Goal: Task Accomplishment & Management: Manage account settings

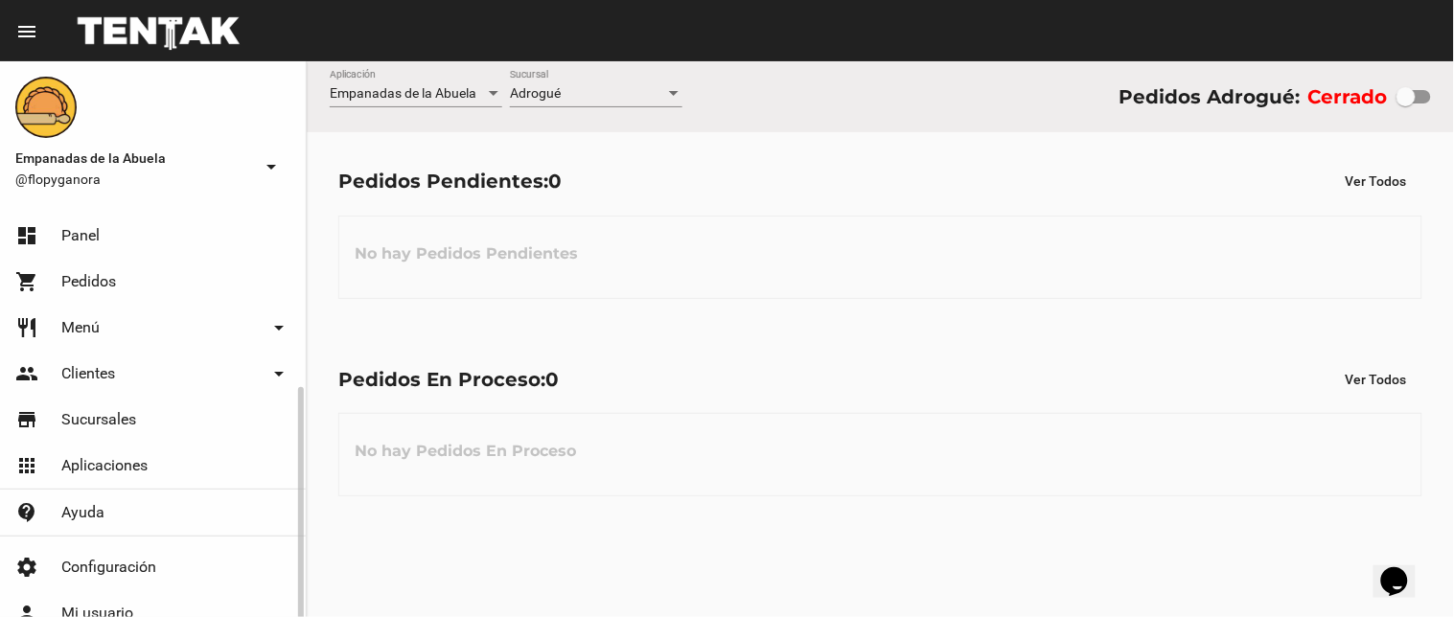
scroll to position [101, 0]
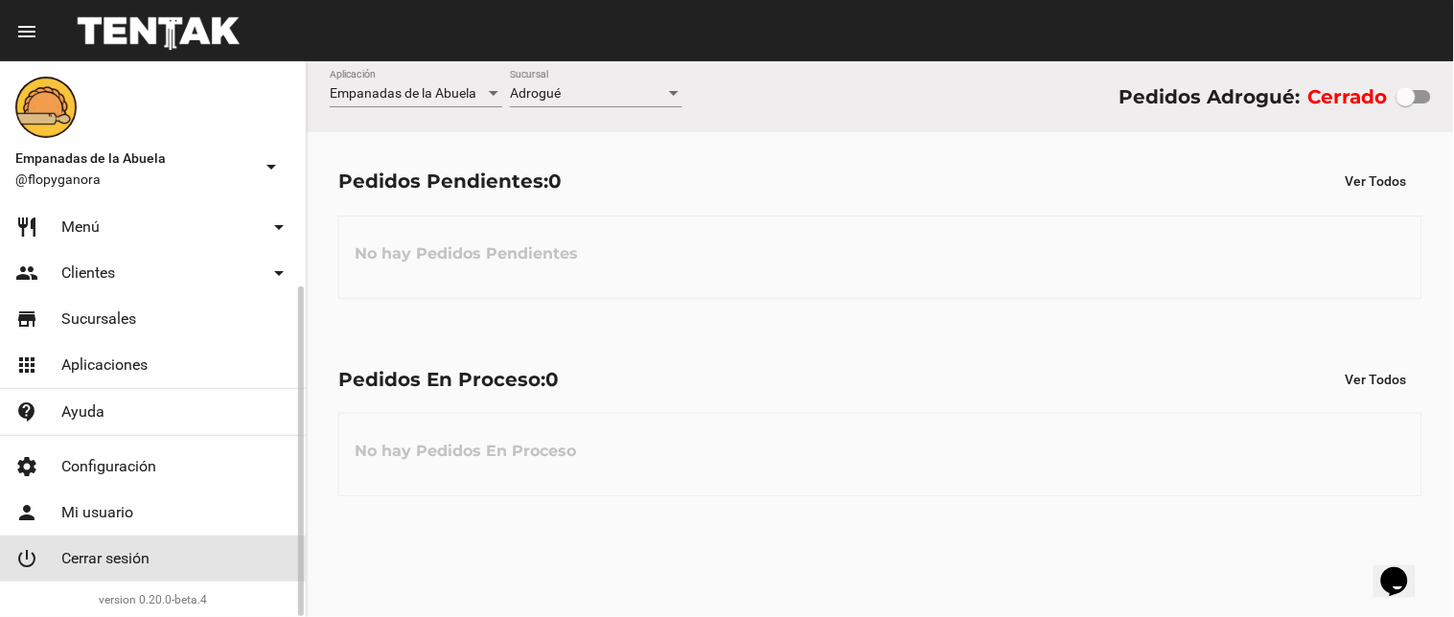
click at [105, 563] on span "Cerrar sesión" at bounding box center [105, 558] width 88 height 19
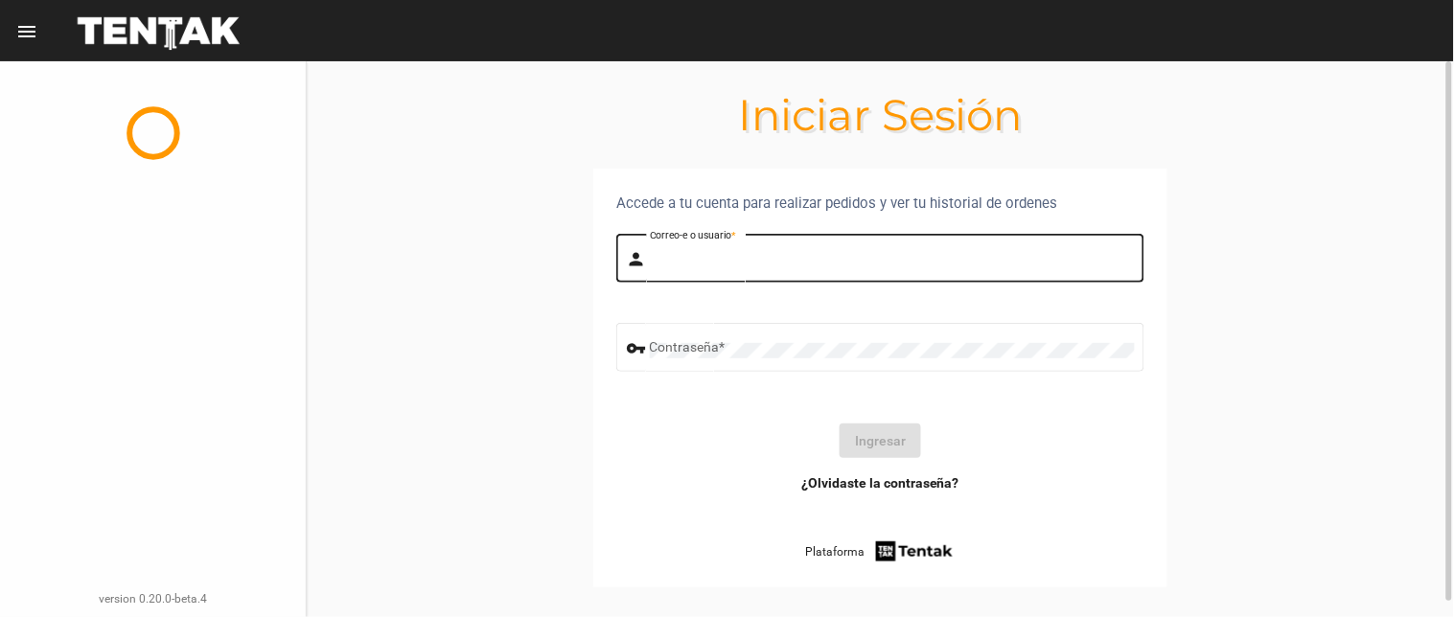
drag, startPoint x: 753, startPoint y: 265, endPoint x: 752, endPoint y: 275, distance: 9.6
click at [752, 265] on input "Correo-e o usuario *" at bounding box center [892, 261] width 485 height 15
type input "BELEN"
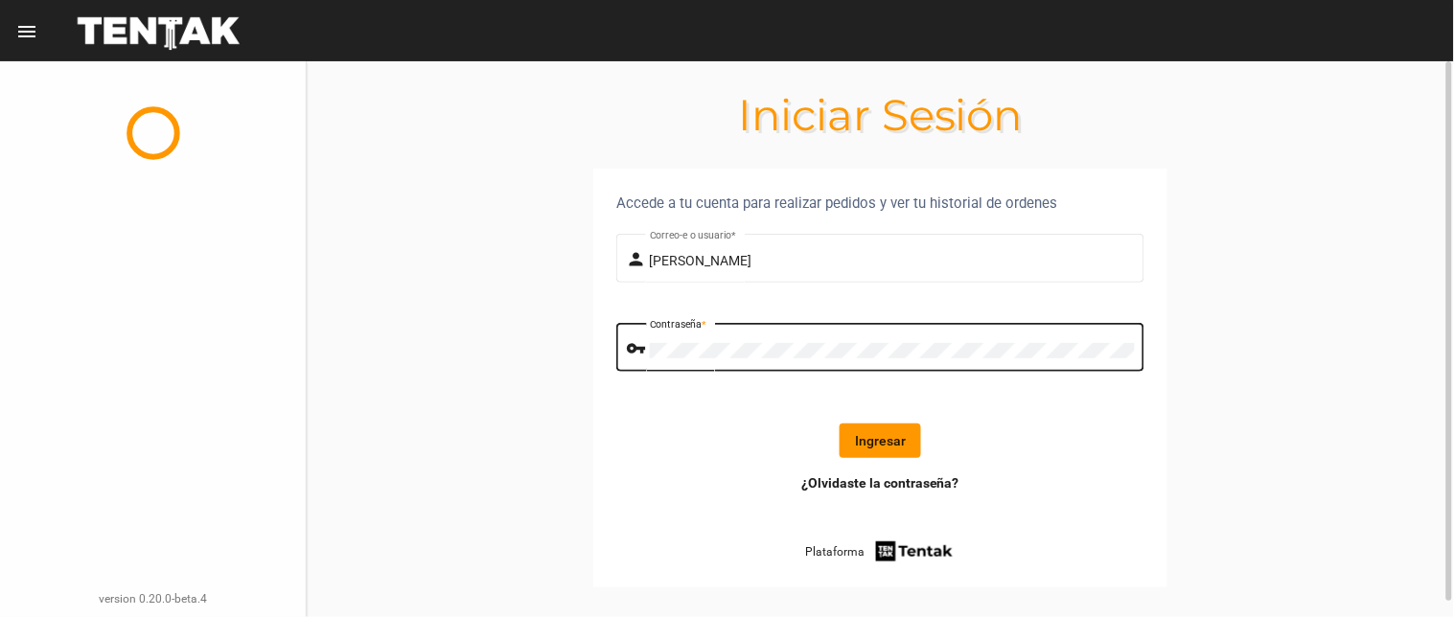
click at [850, 436] on button "Ingresar" at bounding box center [879, 441] width 81 height 34
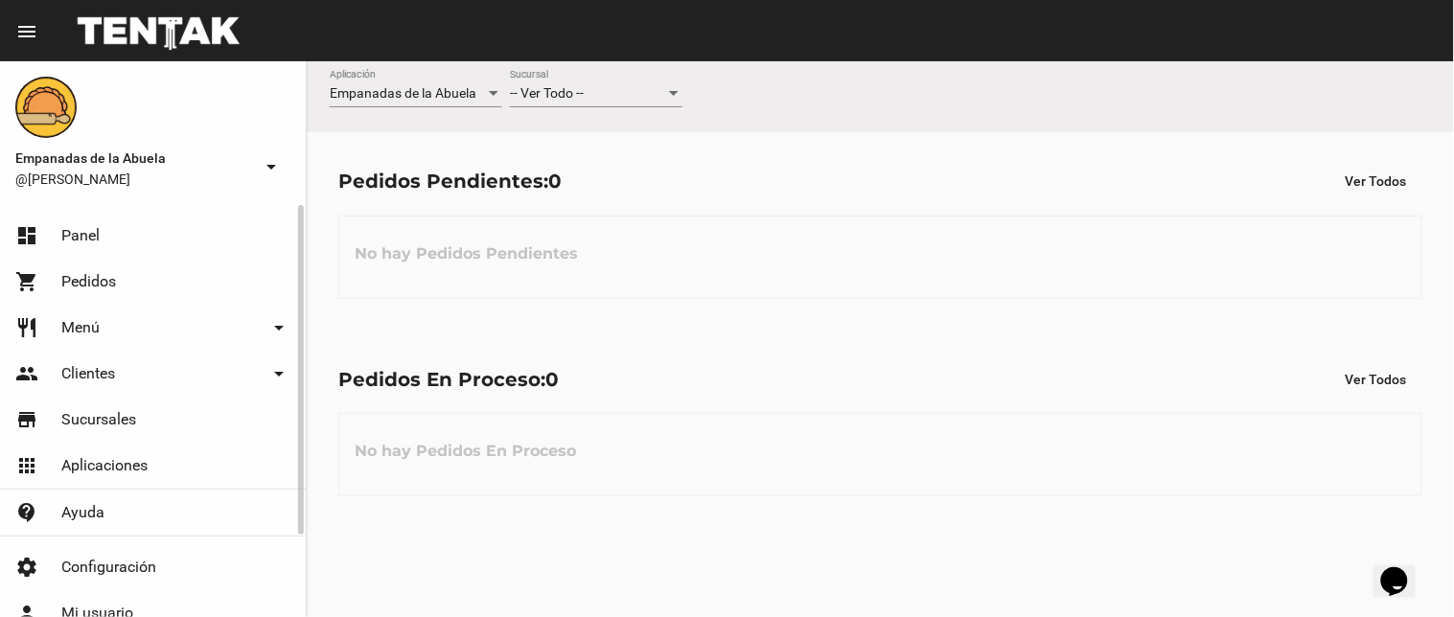
click at [566, 91] on span "-- Ver Todo --" at bounding box center [547, 92] width 74 height 15
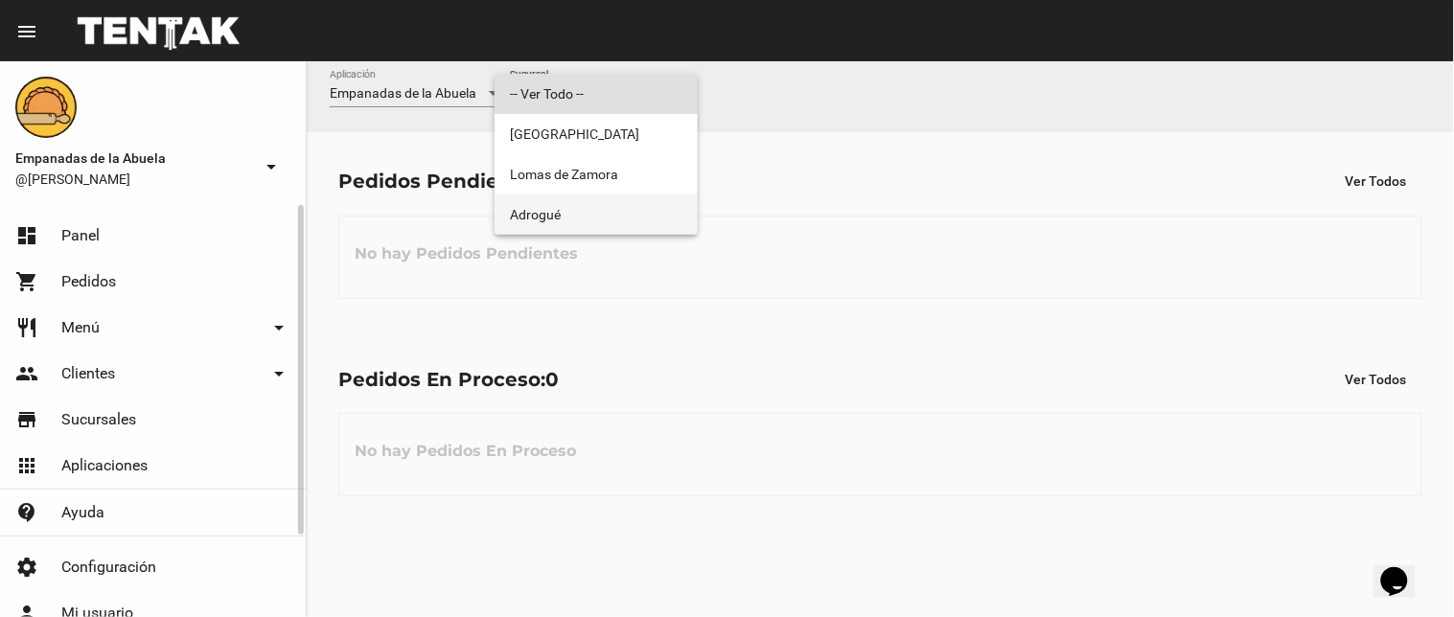
drag, startPoint x: 580, startPoint y: 212, endPoint x: 1303, endPoint y: 156, distance: 725.6
click at [581, 211] on span "Adrogué" at bounding box center [596, 215] width 172 height 40
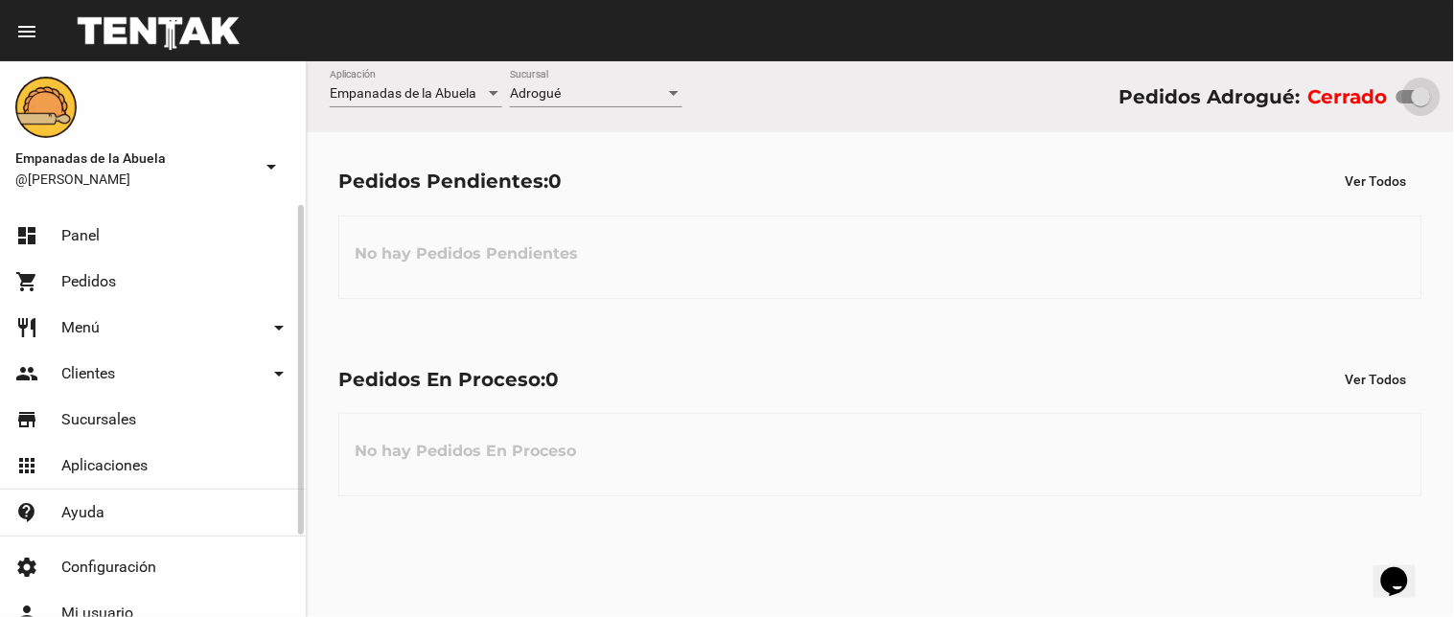
drag, startPoint x: 1400, startPoint y: 99, endPoint x: 1453, endPoint y: 94, distance: 52.9
click at [1453, 94] on div "Empanadas de la Abuela Aplicación Adrogué Sucursal Pedidos Adrogué: Cerrado" at bounding box center [880, 96] width 1147 height 71
checkbox input "true"
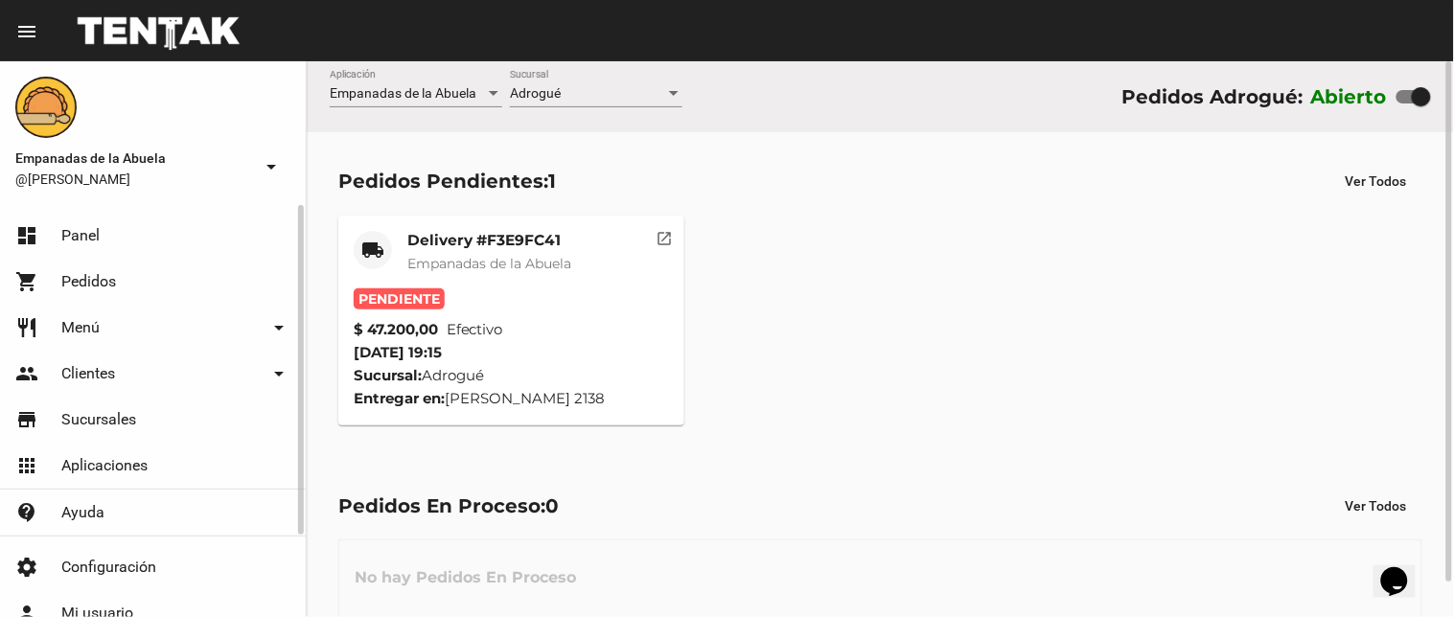
click at [490, 231] on mat-card-title "Delivery #F3E9FC41" at bounding box center [489, 240] width 164 height 19
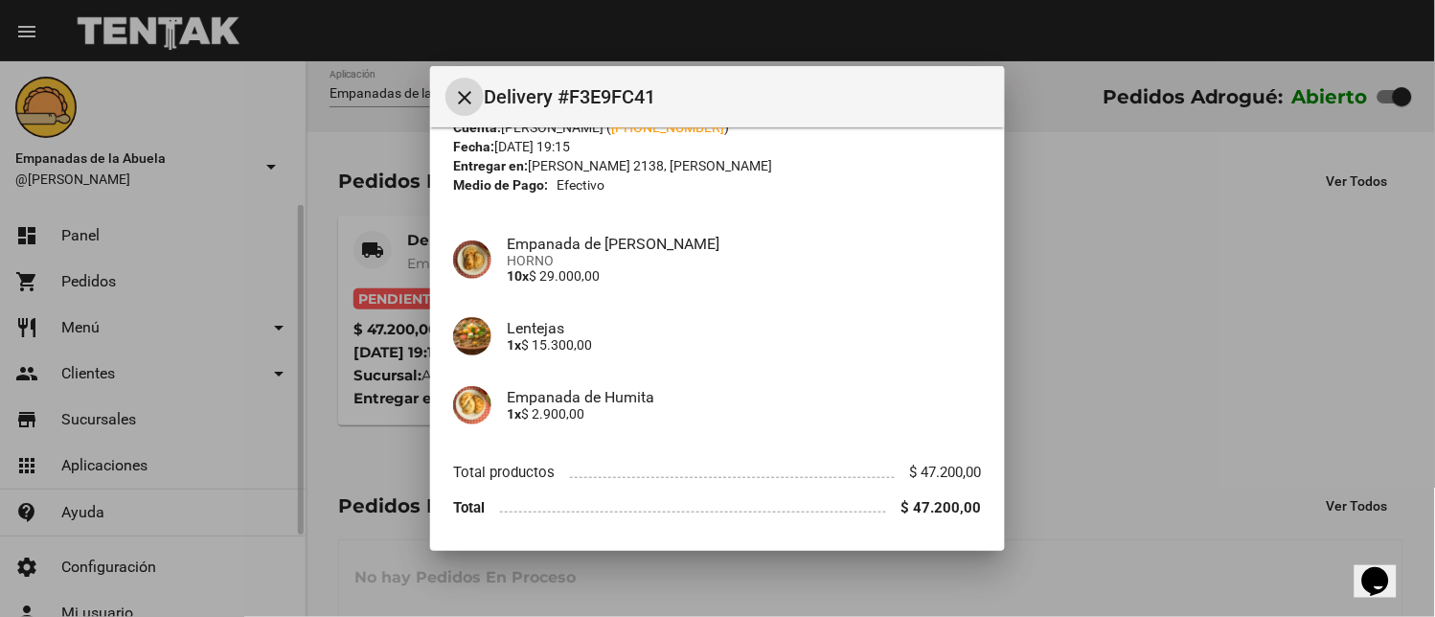
scroll to position [131, 0]
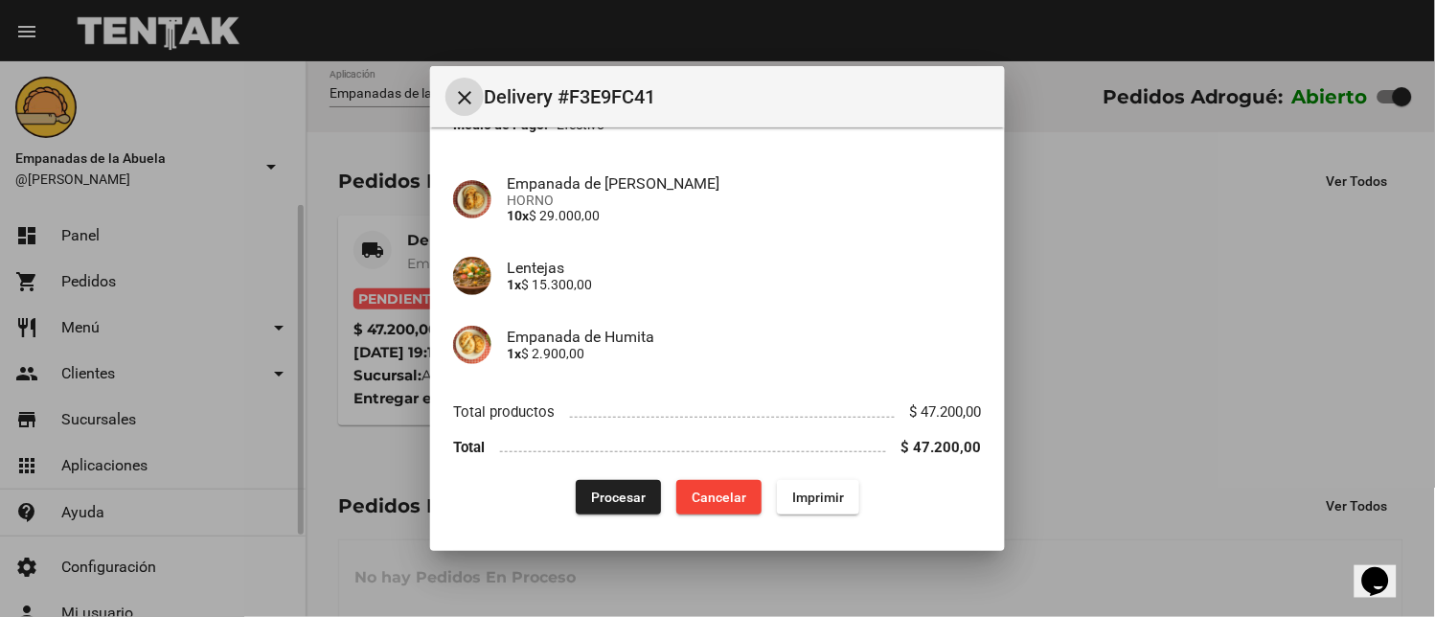
drag, startPoint x: 819, startPoint y: 505, endPoint x: 538, endPoint y: 317, distance: 337.8
click at [818, 505] on button "Imprimir" at bounding box center [818, 497] width 82 height 34
click at [600, 500] on span "Procesar" at bounding box center [618, 497] width 55 height 15
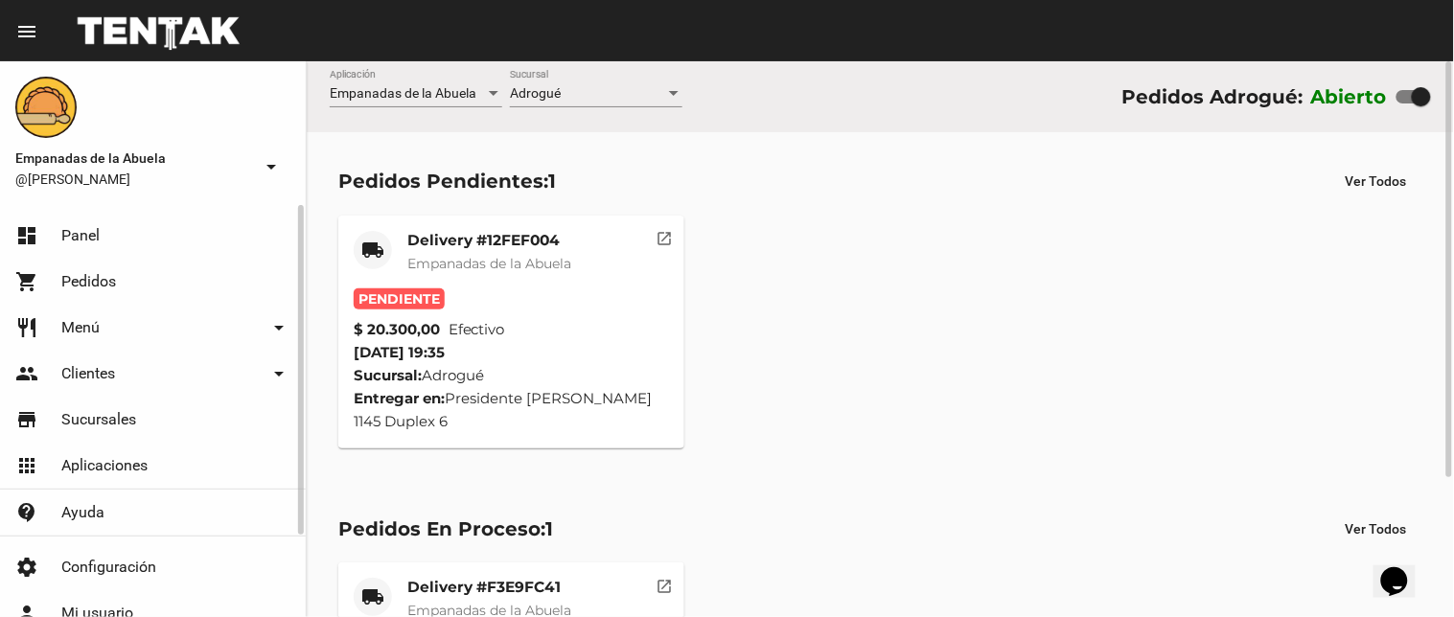
click at [492, 241] on mat-card-title "Delivery #12FEF004" at bounding box center [489, 240] width 164 height 19
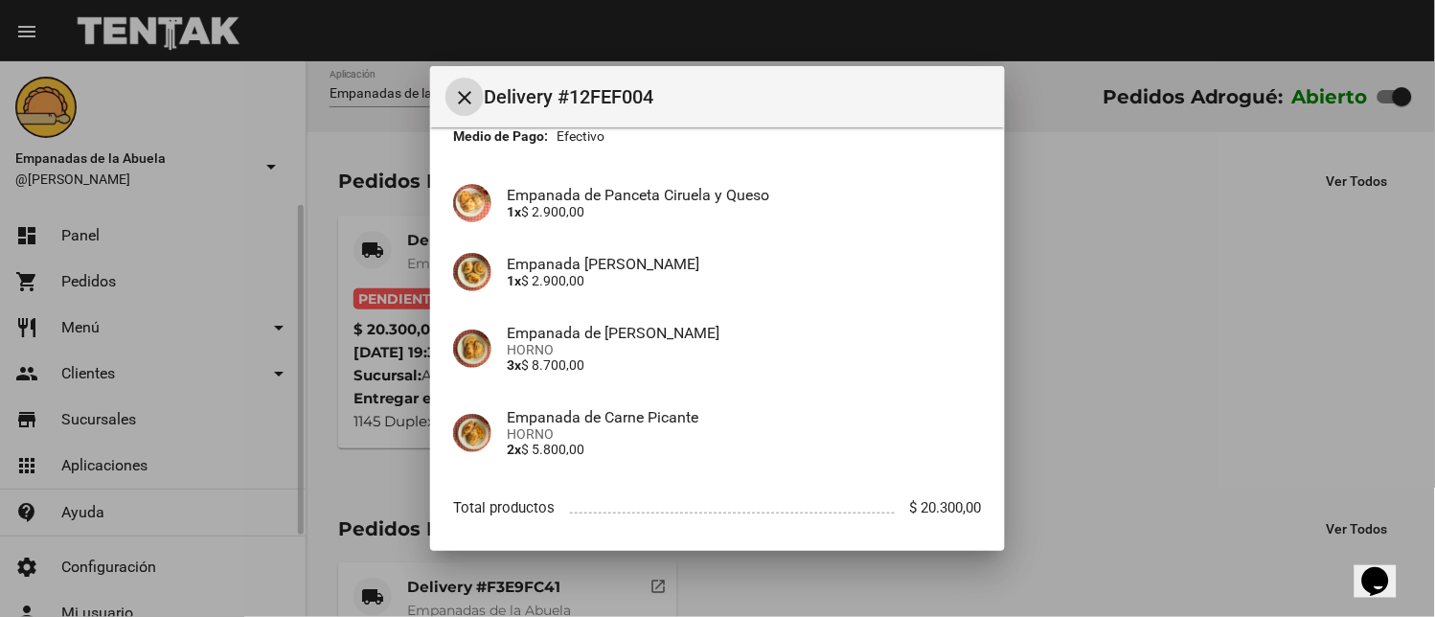
scroll to position [216, 0]
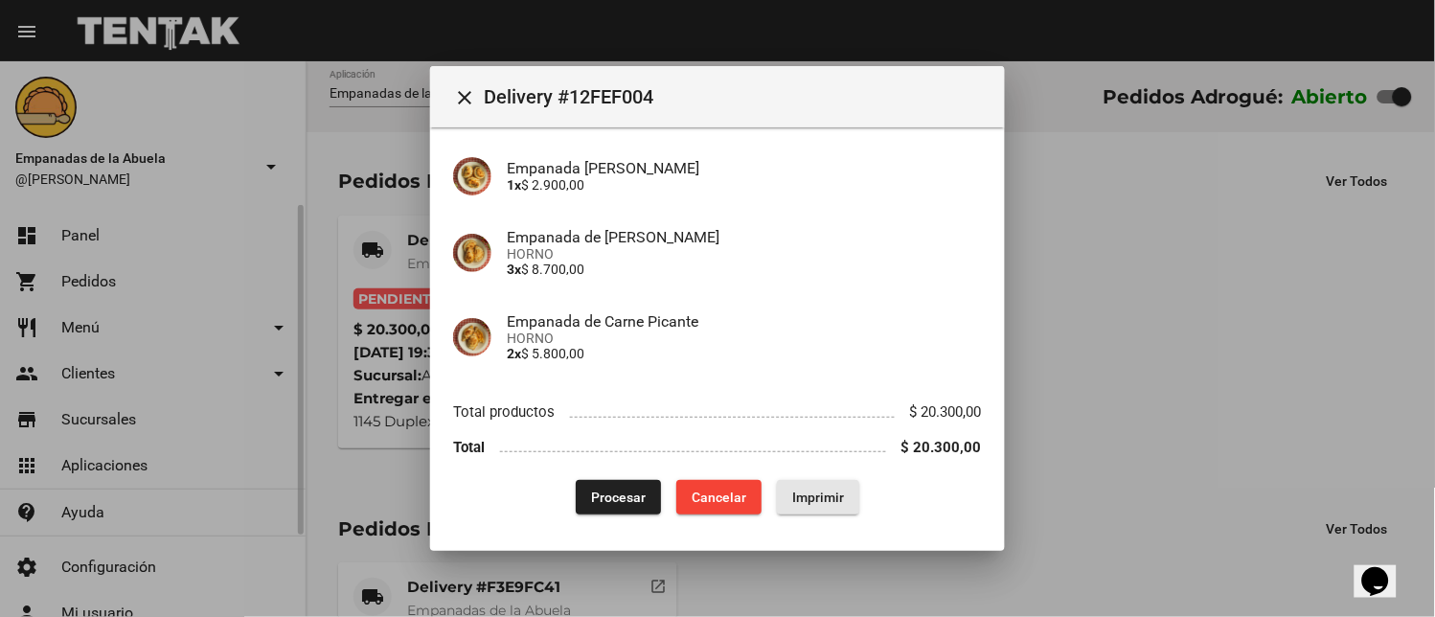
drag, startPoint x: 834, startPoint y: 485, endPoint x: 707, endPoint y: 406, distance: 148.9
click at [834, 486] on button "Imprimir" at bounding box center [818, 497] width 82 height 34
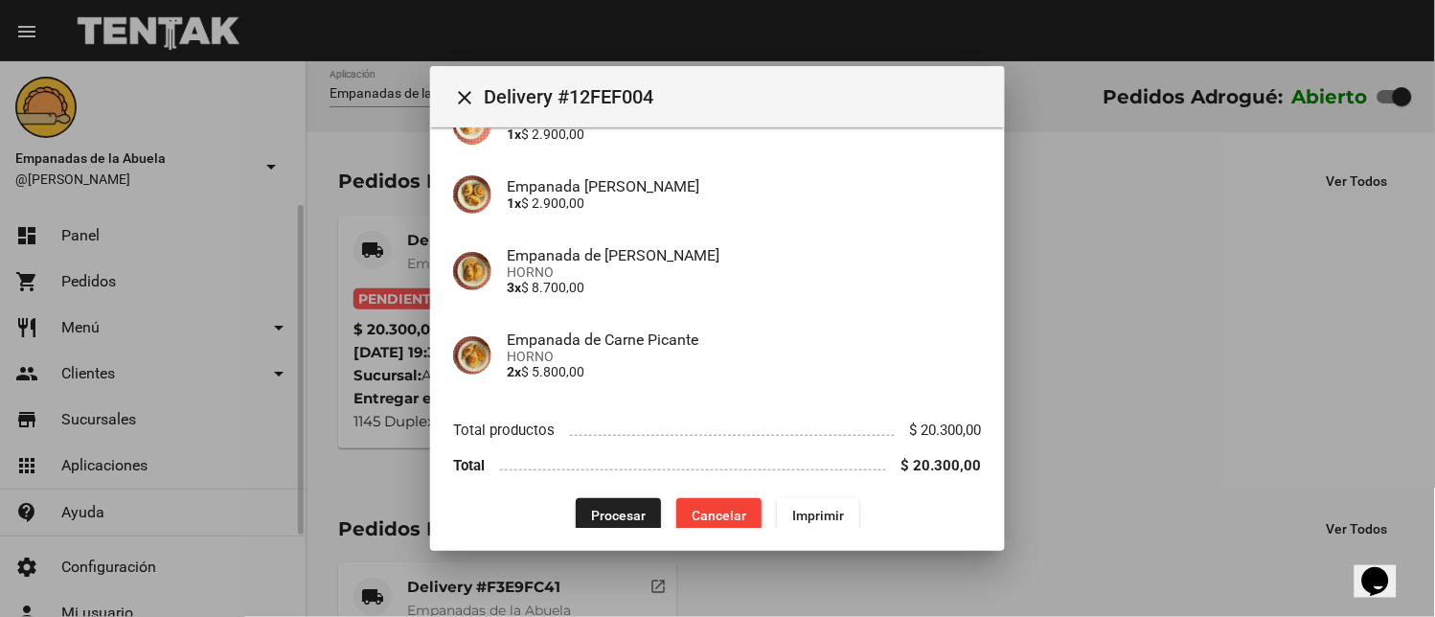
scroll to position [216, 0]
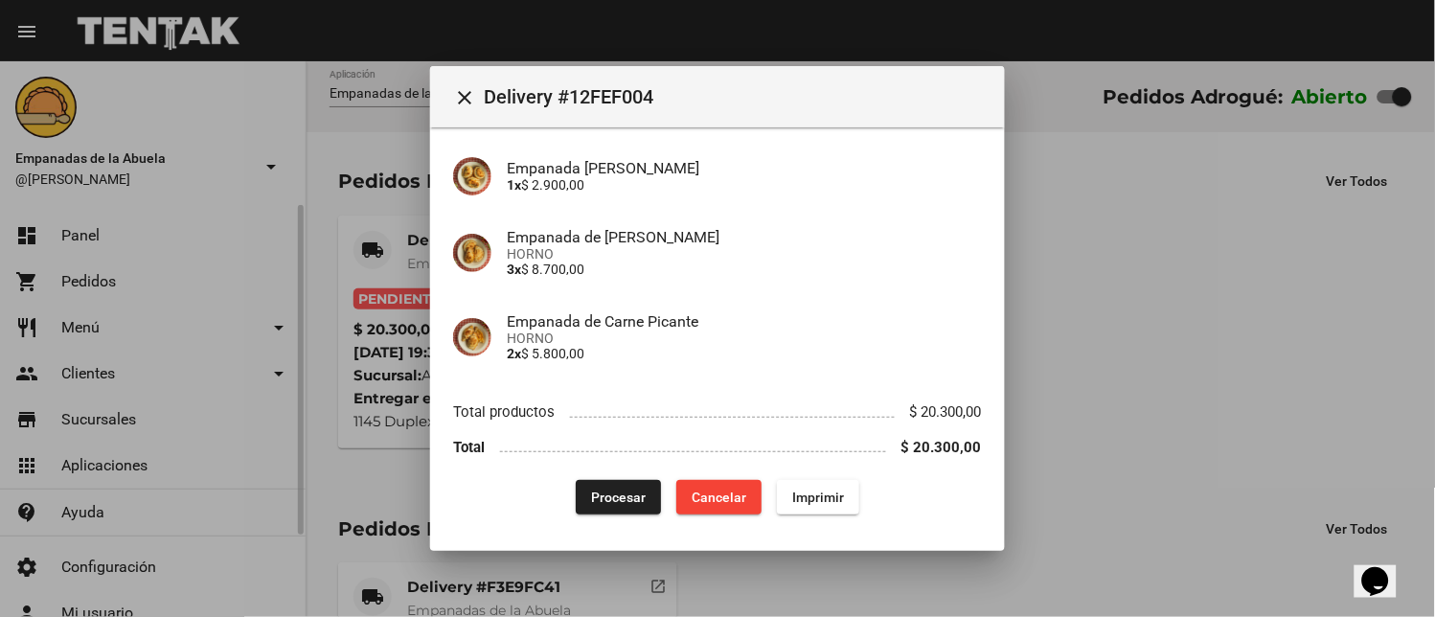
drag, startPoint x: 625, startPoint y: 496, endPoint x: 602, endPoint y: 521, distance: 33.9
click at [624, 499] on span "Procesar" at bounding box center [618, 497] width 55 height 15
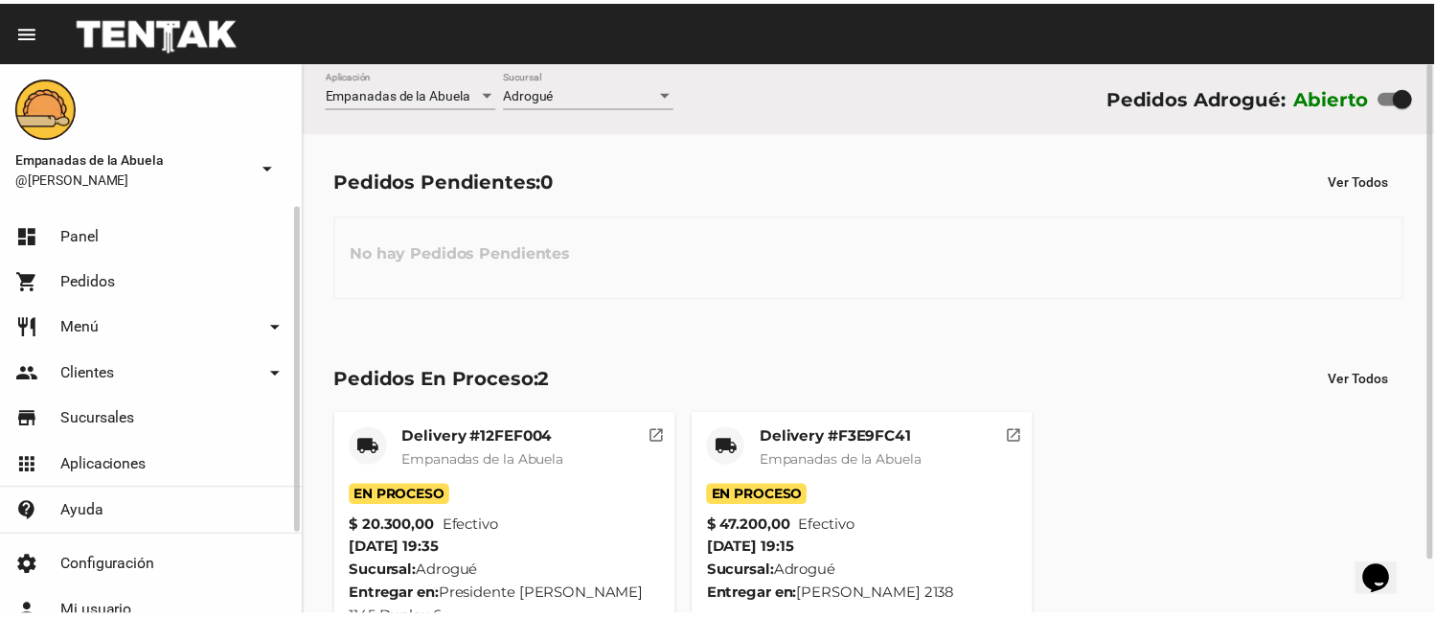
scroll to position [60, 0]
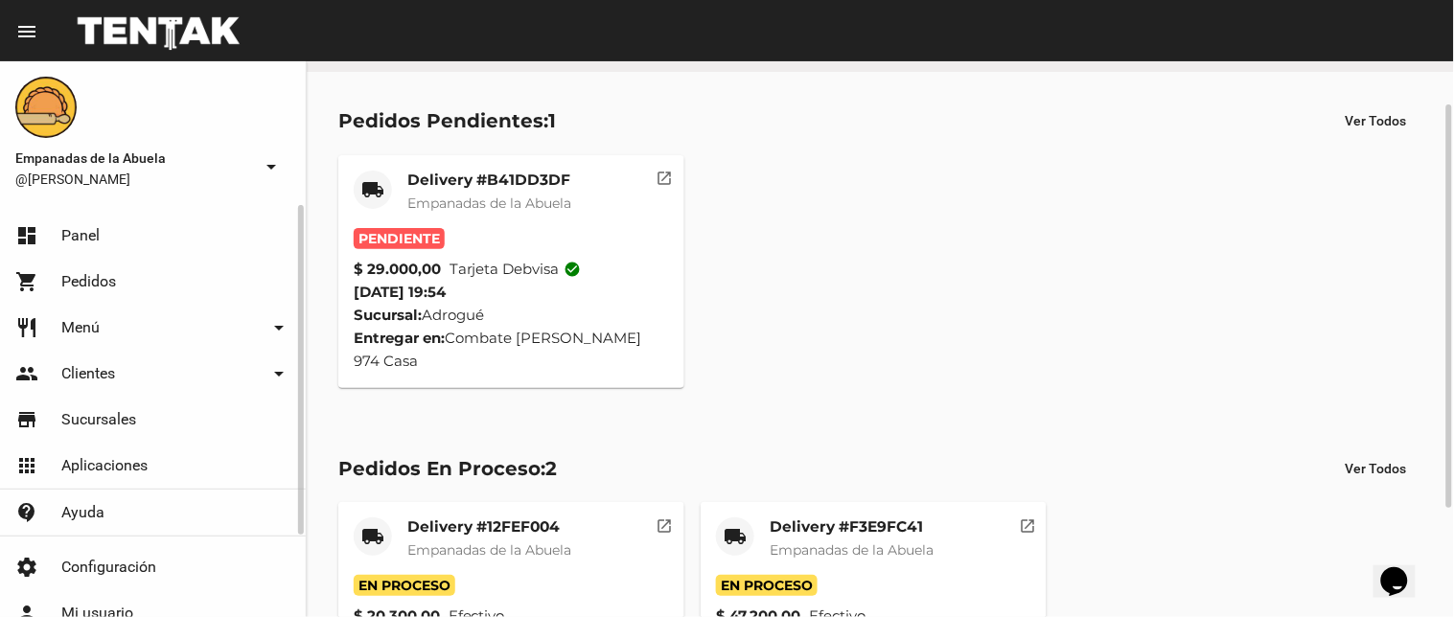
click at [464, 195] on span "Empanadas de la Abuela" at bounding box center [489, 203] width 164 height 17
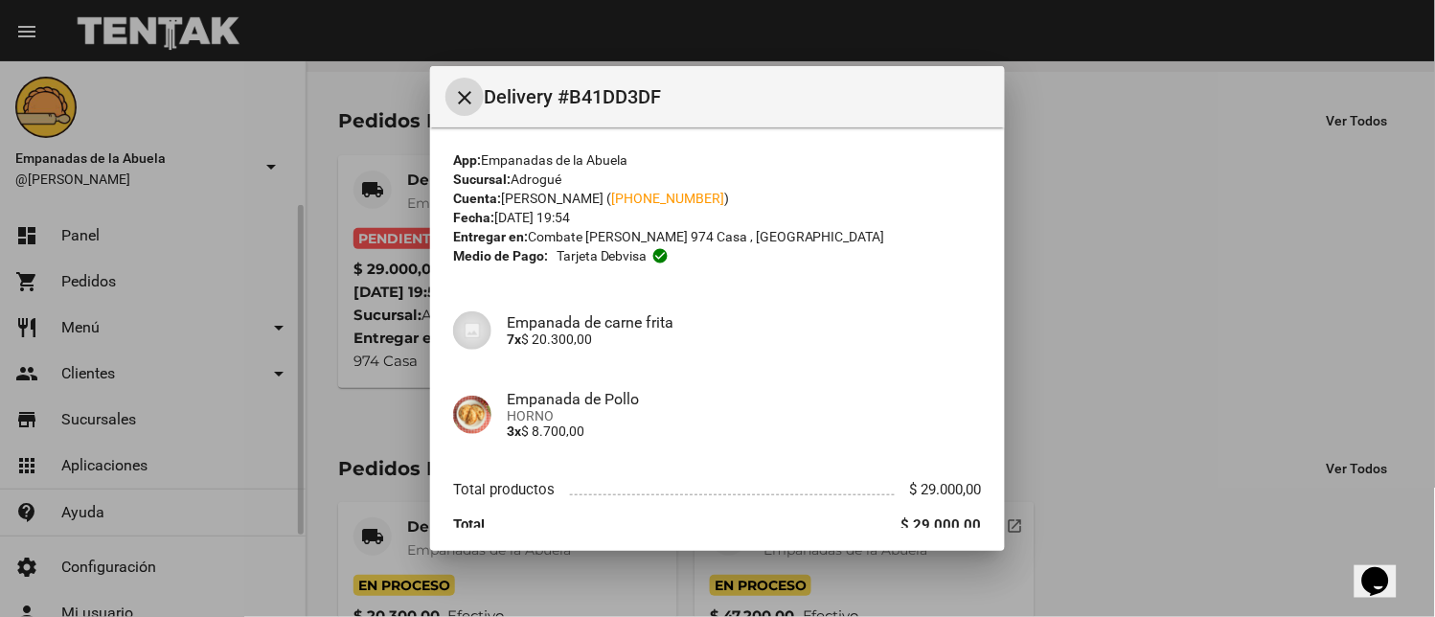
scroll to position [79, 0]
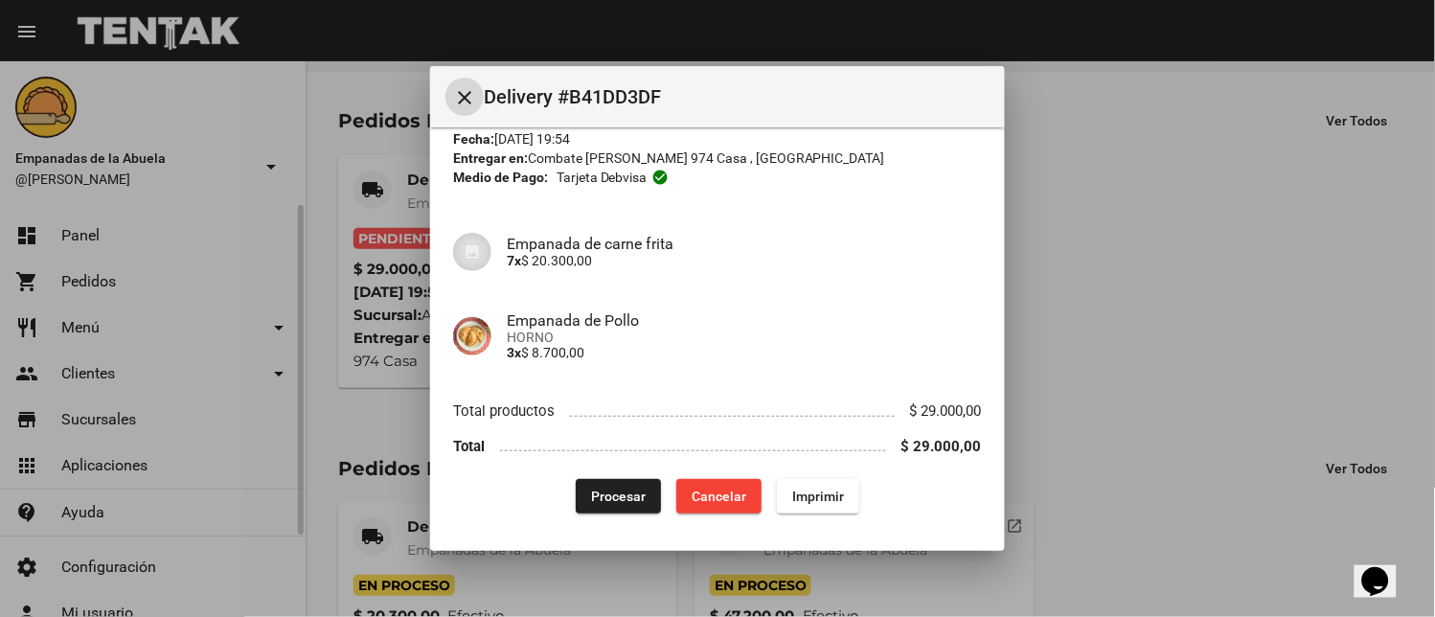
click at [810, 505] on button "Imprimir" at bounding box center [818, 496] width 82 height 34
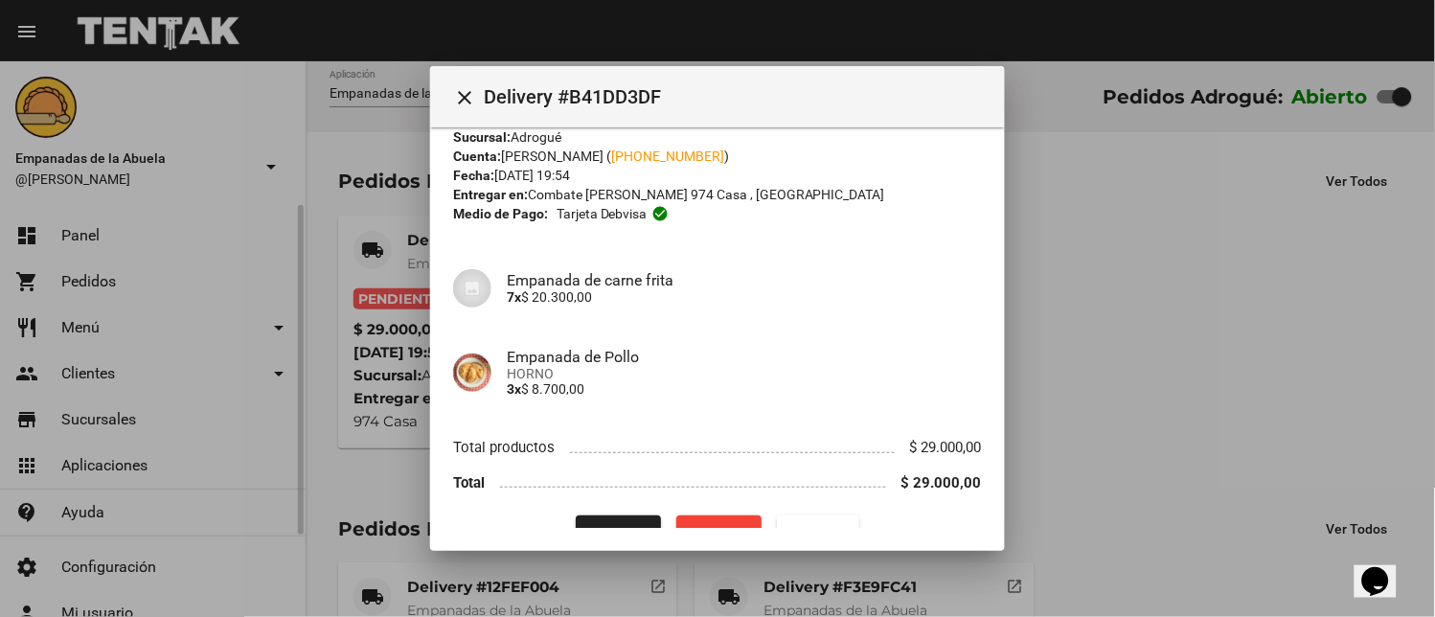
scroll to position [79, 0]
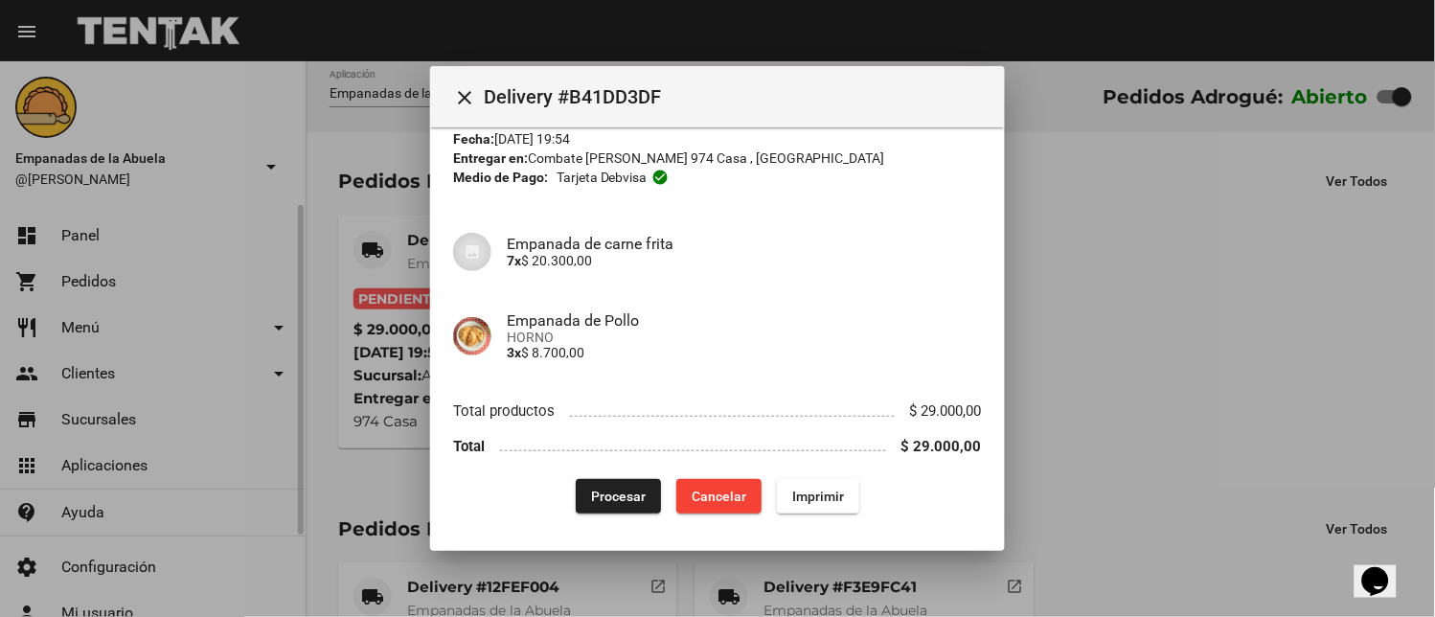
click at [560, 508] on div "Procesar Cancelar Imprimir" at bounding box center [717, 496] width 529 height 34
click at [610, 484] on button "Procesar" at bounding box center [618, 496] width 85 height 34
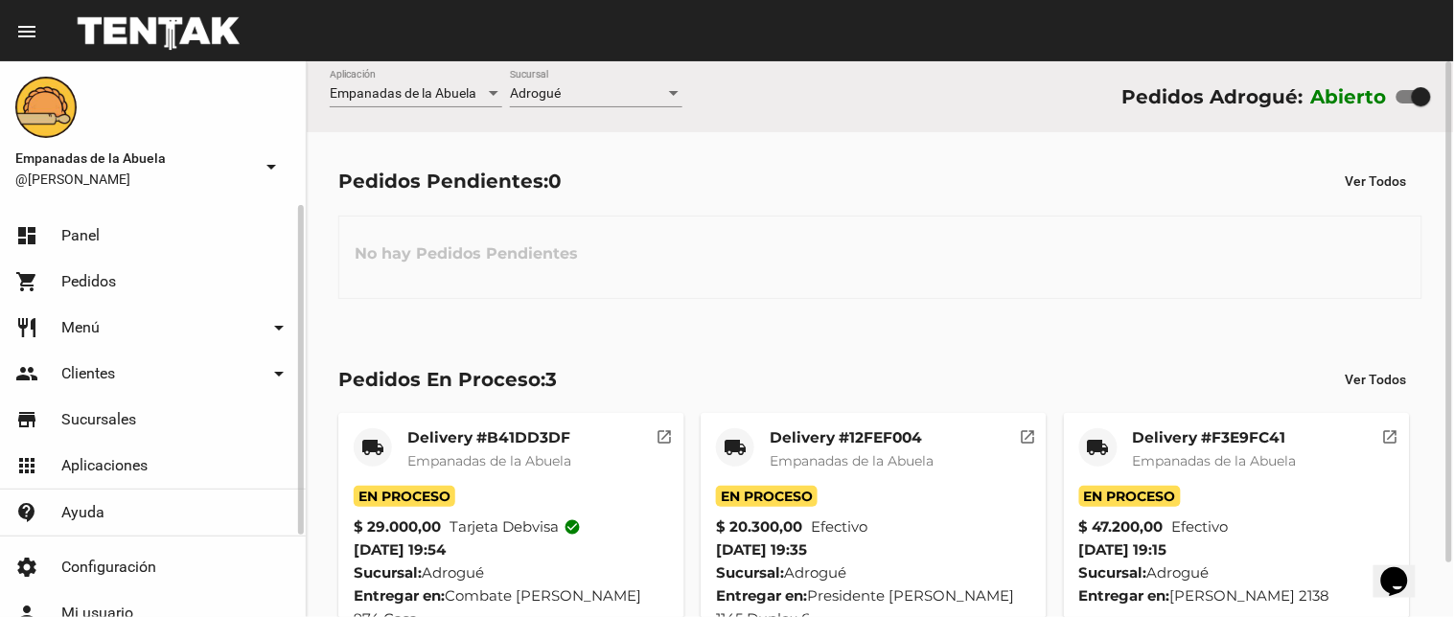
click at [987, 281] on div "No hay Pedidos Pendientes" at bounding box center [880, 257] width 1084 height 83
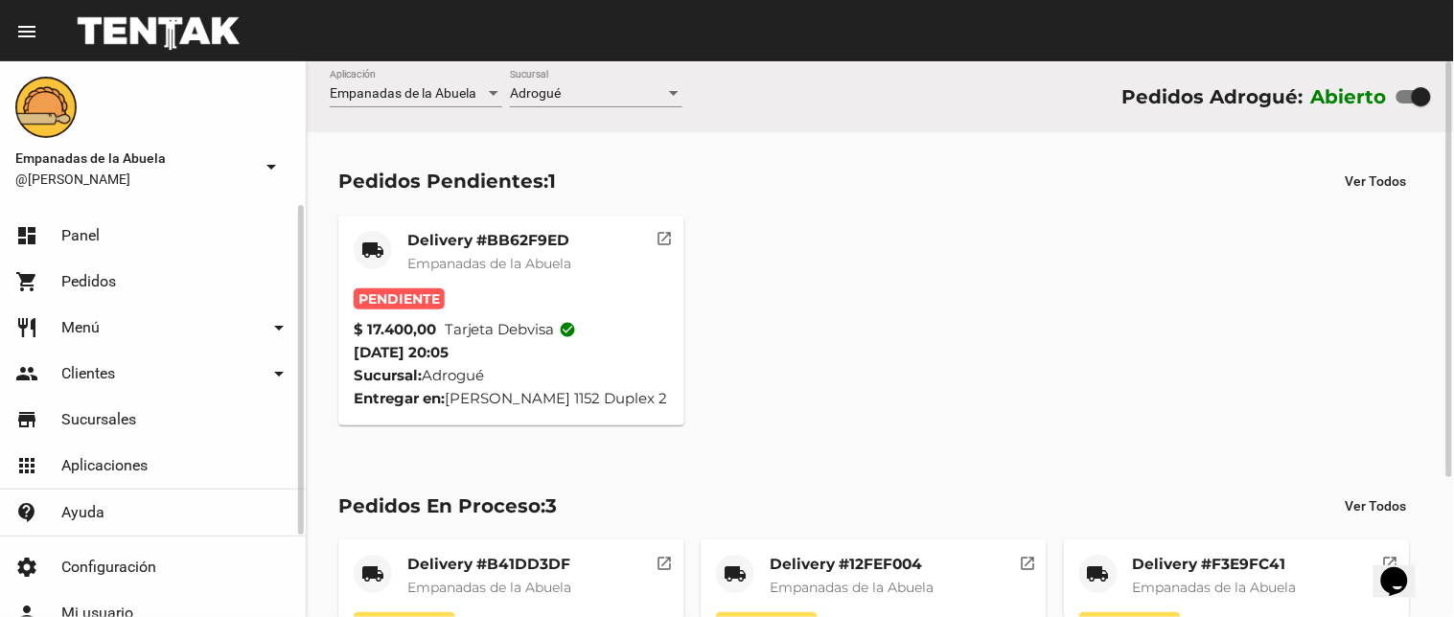
click at [537, 276] on div "Delivery #BB62F9ED Empanadas de la Abuela" at bounding box center [489, 259] width 164 height 57
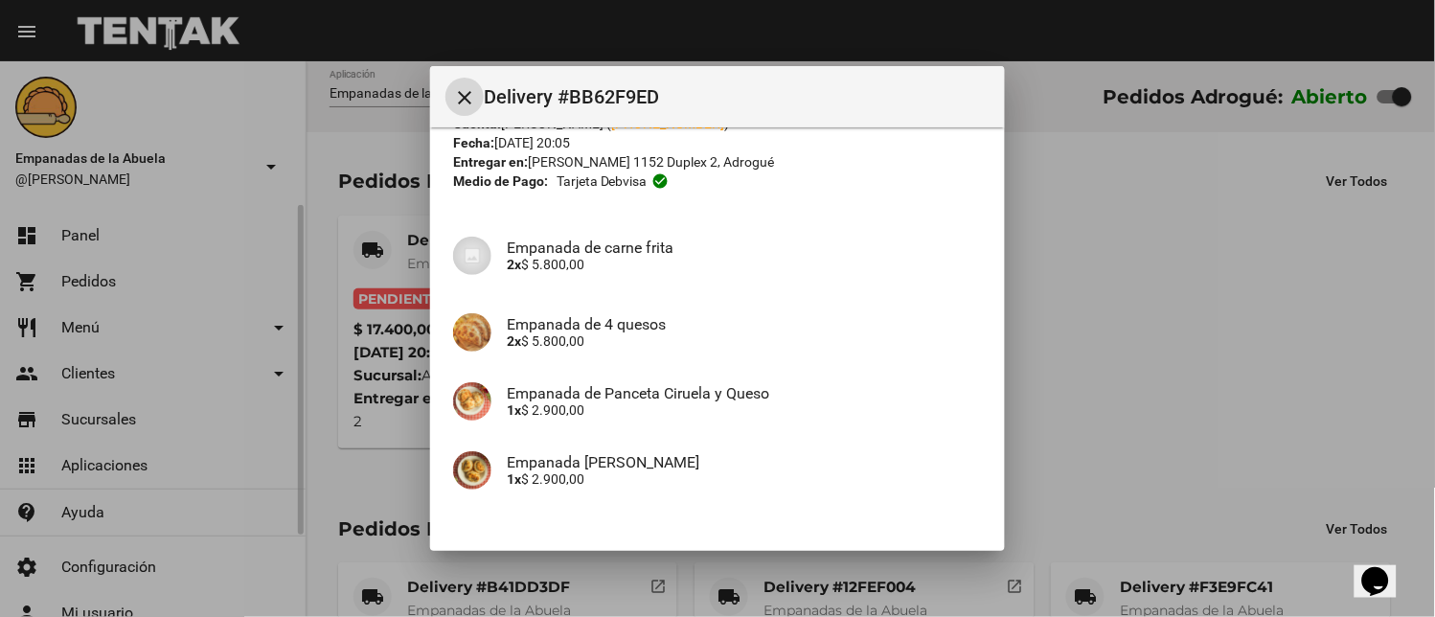
scroll to position [201, 0]
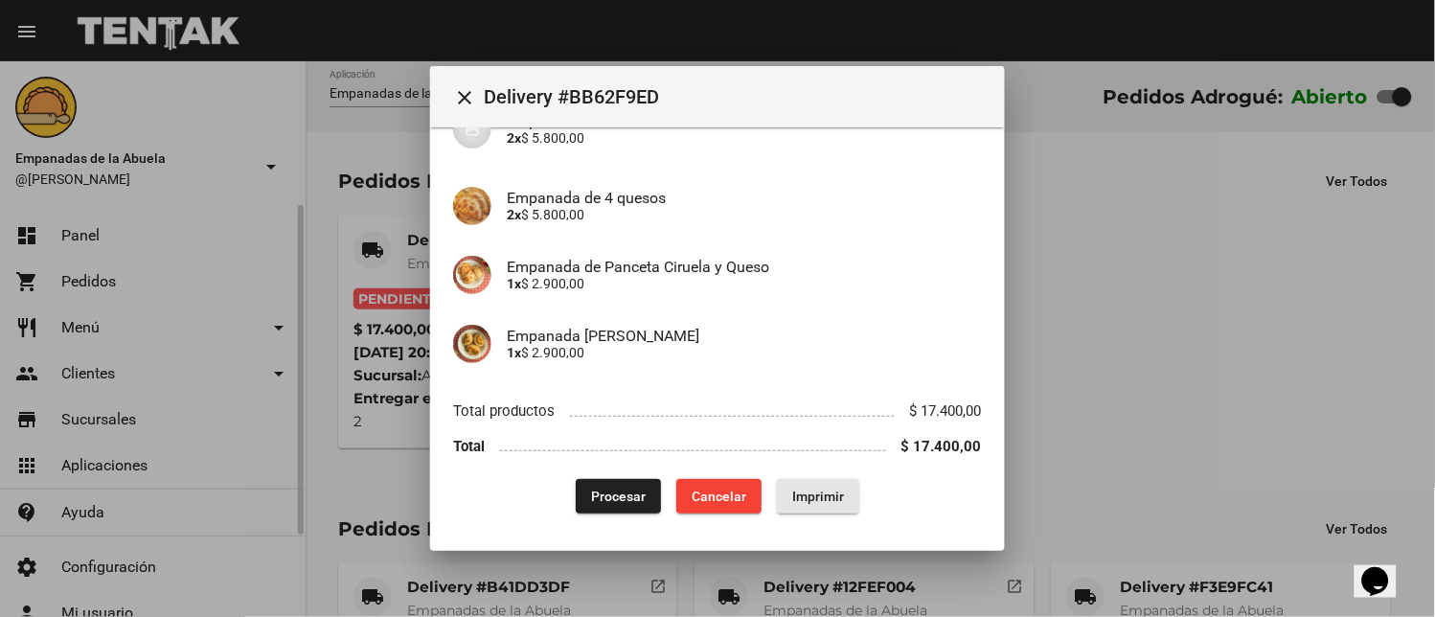
click at [810, 510] on button "Imprimir" at bounding box center [818, 496] width 82 height 34
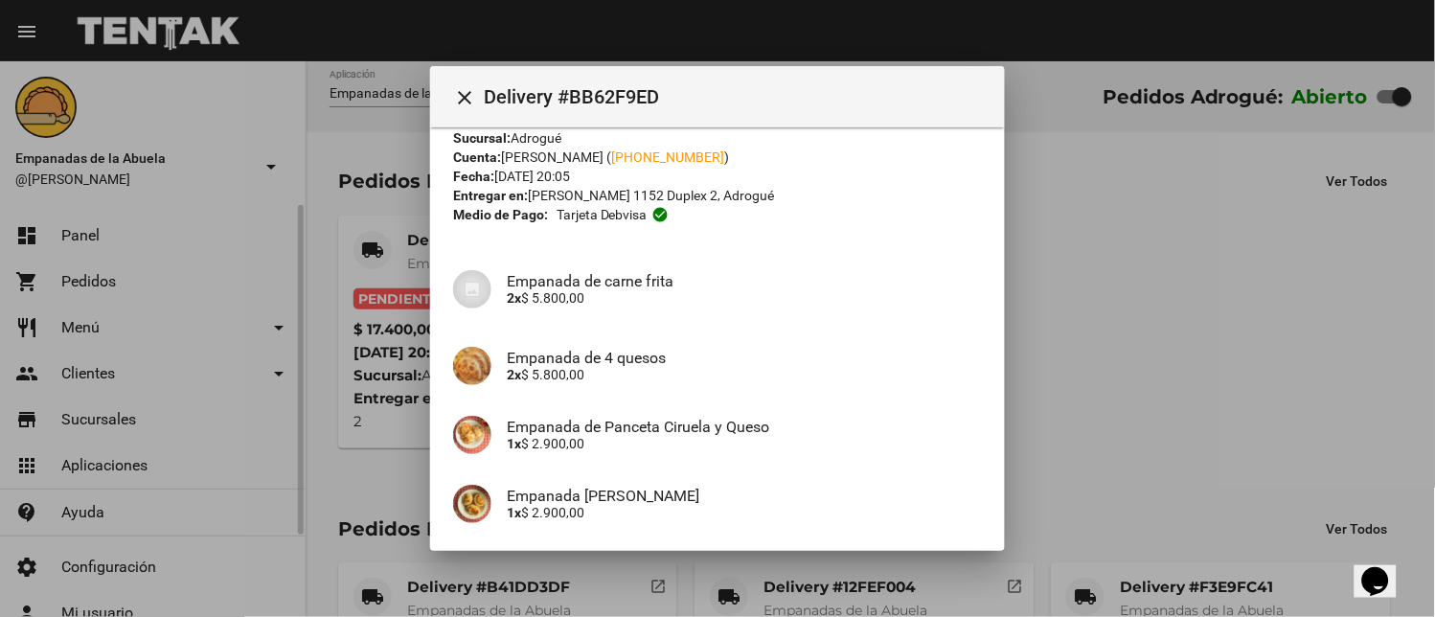
scroll to position [201, 0]
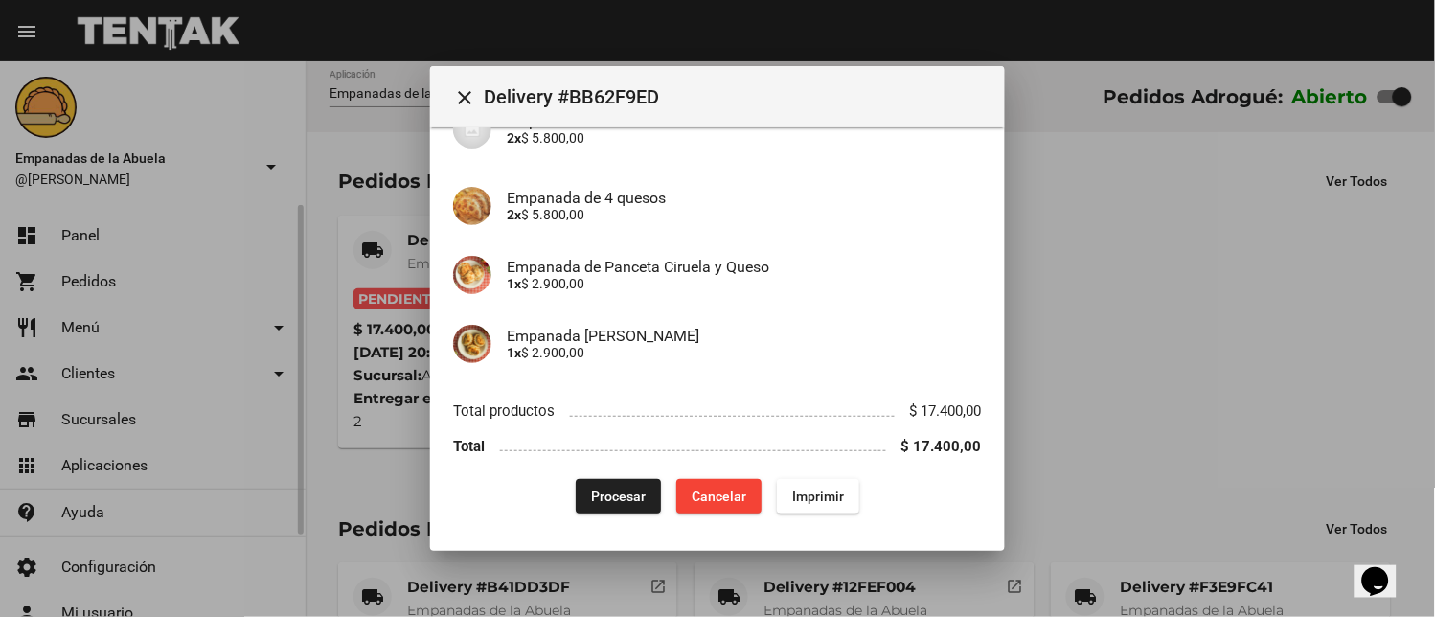
click at [586, 477] on div "App: Empanadas de la Abuela Sucursal: Adrogué Cuenta: Jose Ignacio Cabeza ( +54…" at bounding box center [717, 231] width 529 height 565
click at [617, 500] on span "Procesar" at bounding box center [618, 496] width 55 height 15
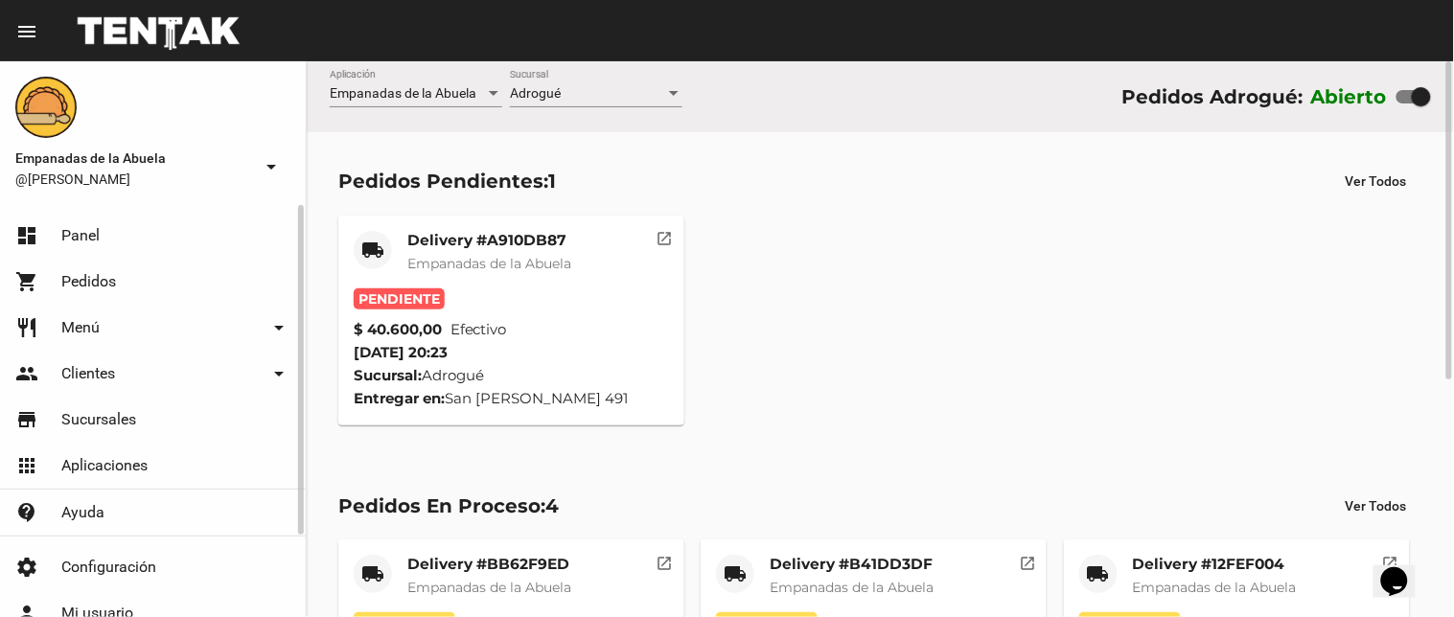
click at [512, 254] on mat-card-subtitle "Empanadas de la Abuela" at bounding box center [489, 263] width 164 height 19
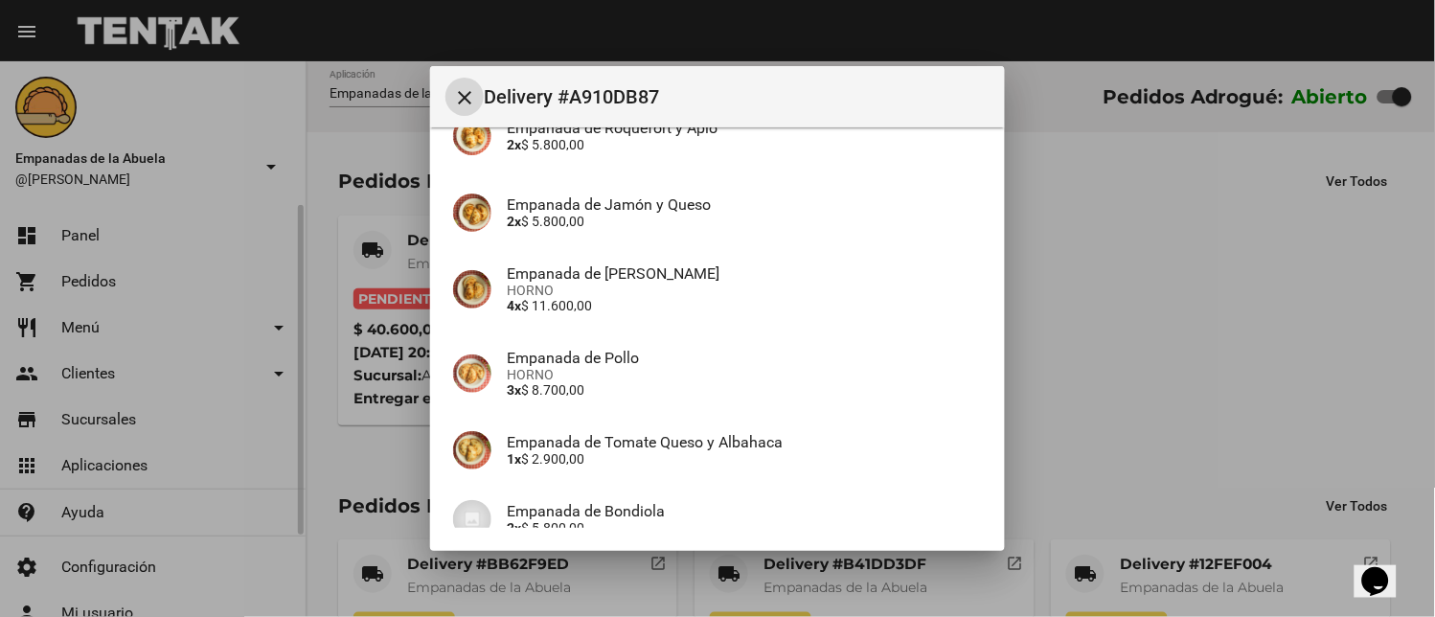
scroll to position [369, 0]
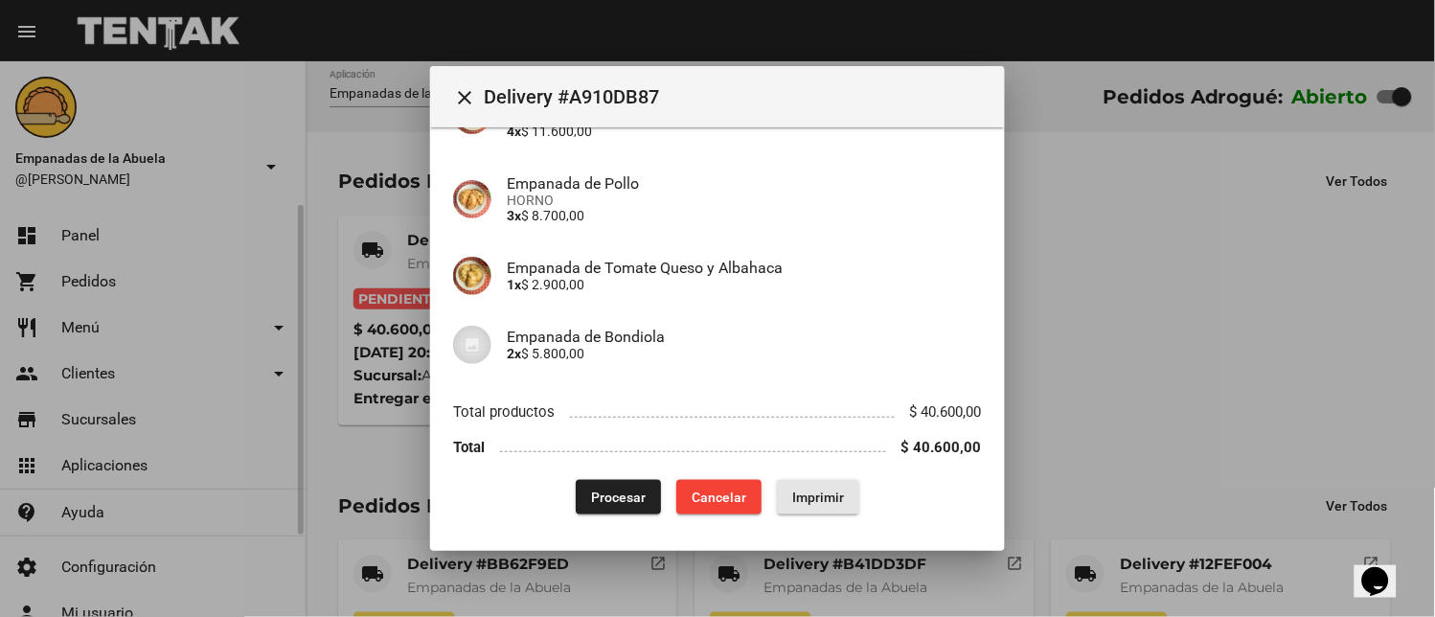
click at [793, 500] on span "Imprimir" at bounding box center [818, 497] width 52 height 15
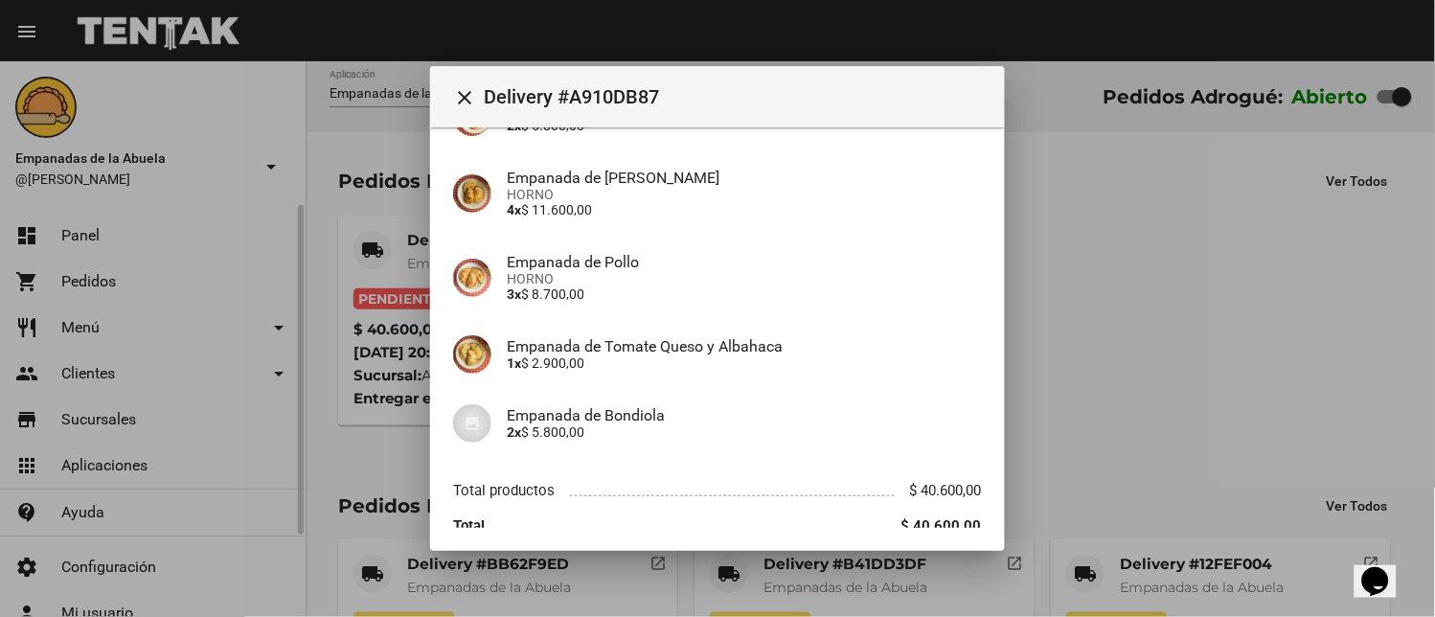
scroll to position [369, 0]
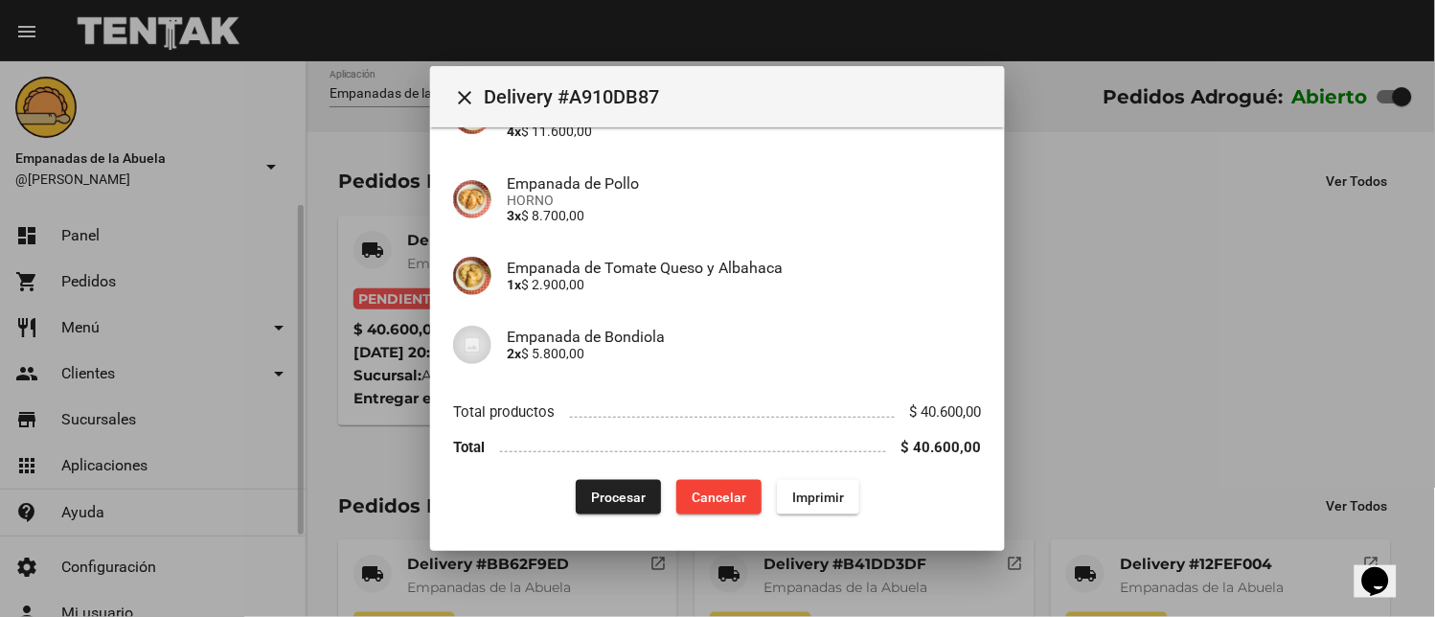
drag, startPoint x: 621, startPoint y: 510, endPoint x: 562, endPoint y: 508, distance: 58.5
click at [620, 510] on button "Procesar" at bounding box center [618, 497] width 85 height 34
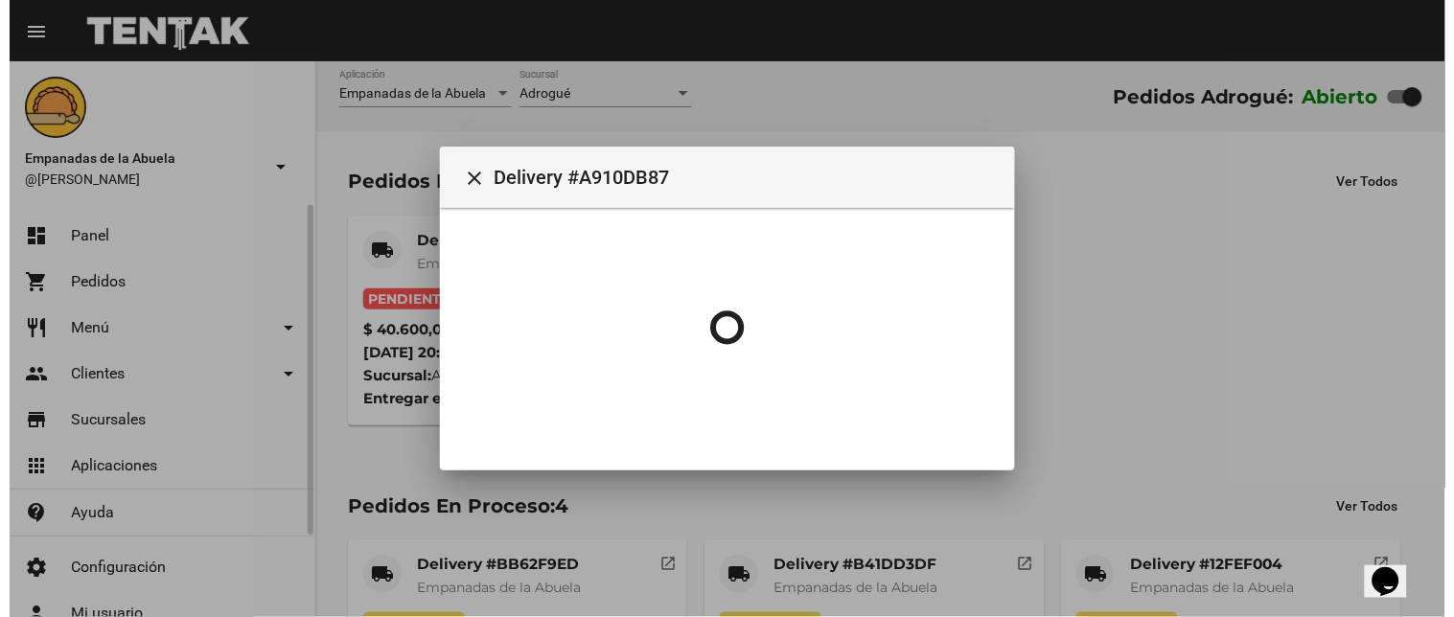
scroll to position [0, 0]
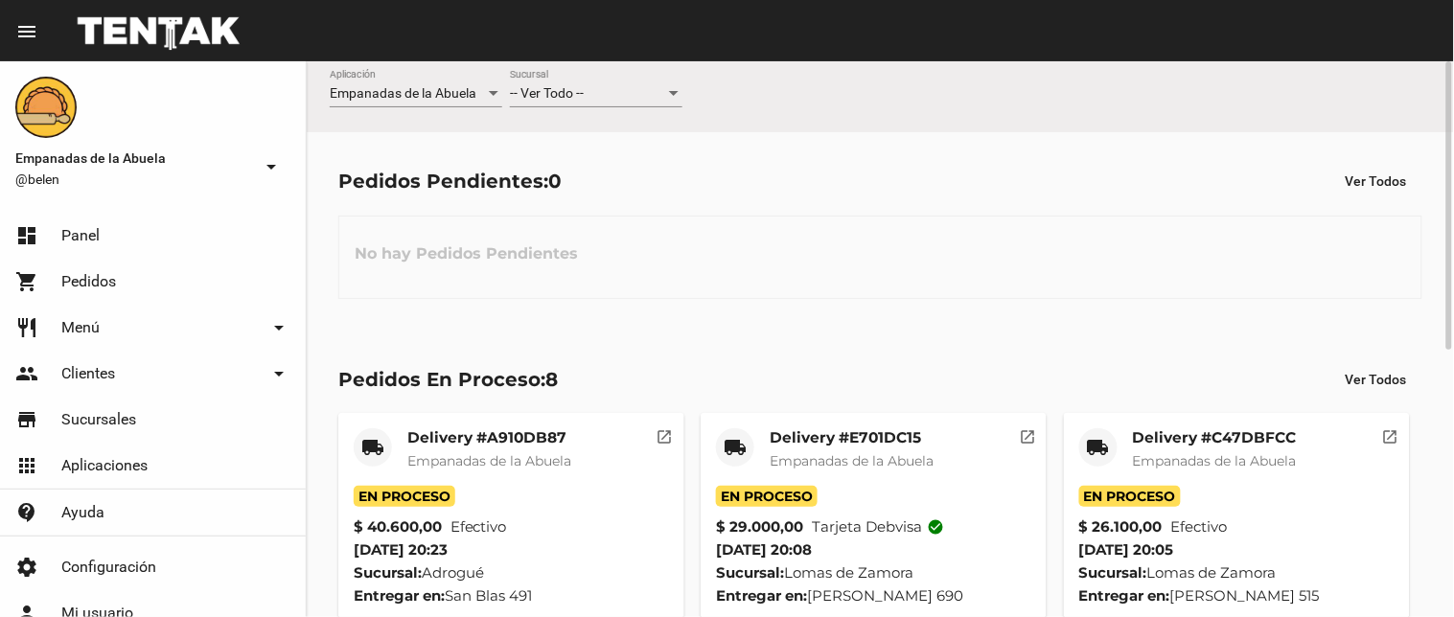
click at [630, 86] on div "-- Ver Todo --" at bounding box center [587, 93] width 155 height 15
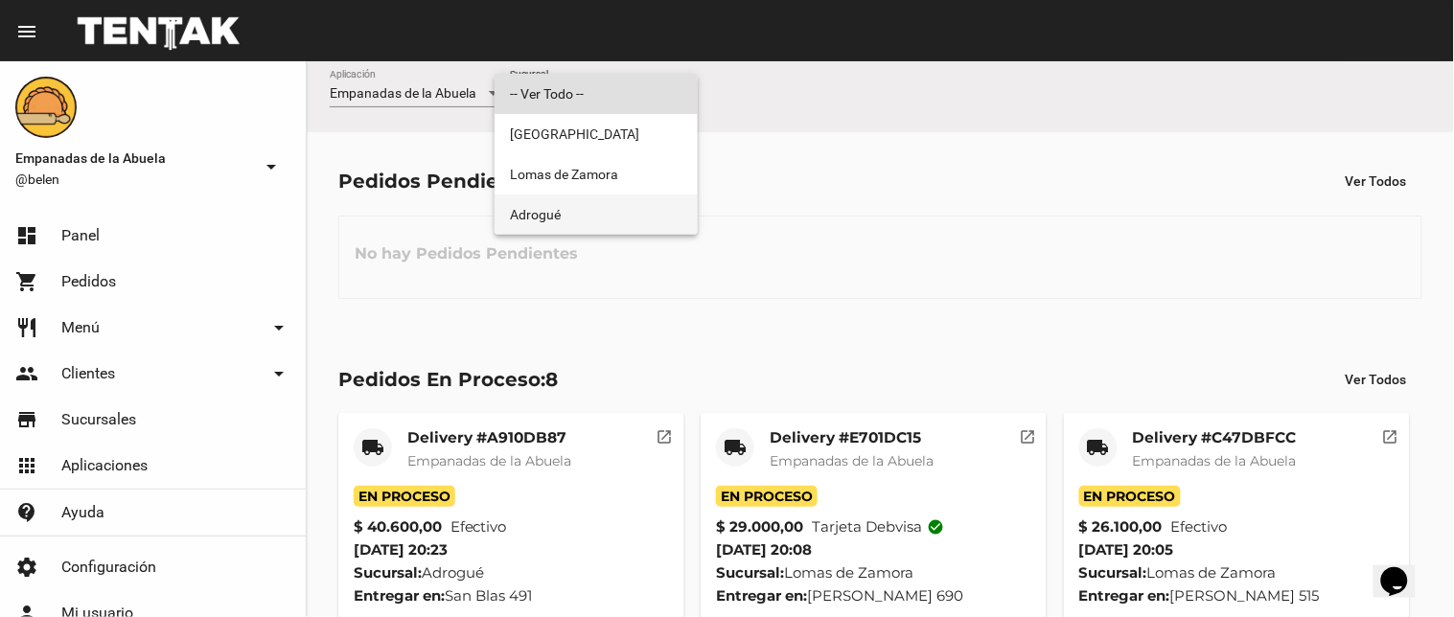
click at [628, 218] on span "Adrogué" at bounding box center [596, 215] width 172 height 40
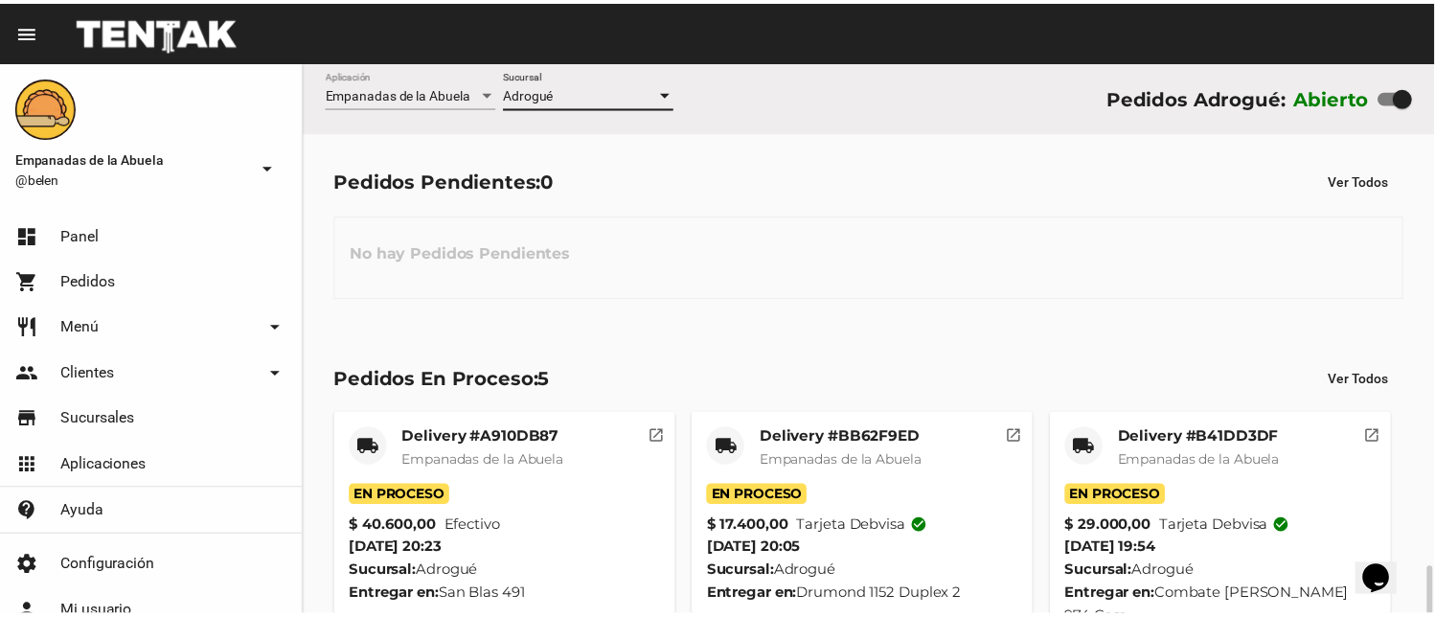
scroll to position [309, 0]
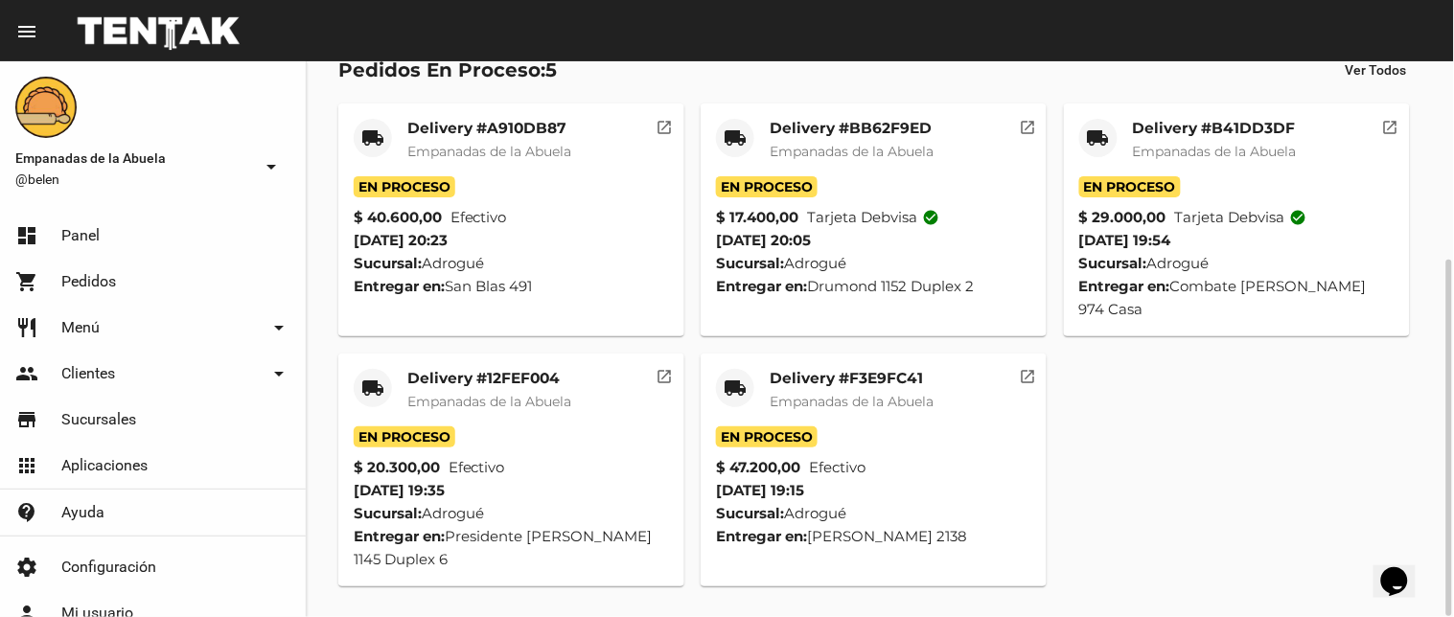
click at [740, 378] on mat-icon "local_shipping" at bounding box center [734, 388] width 23 height 23
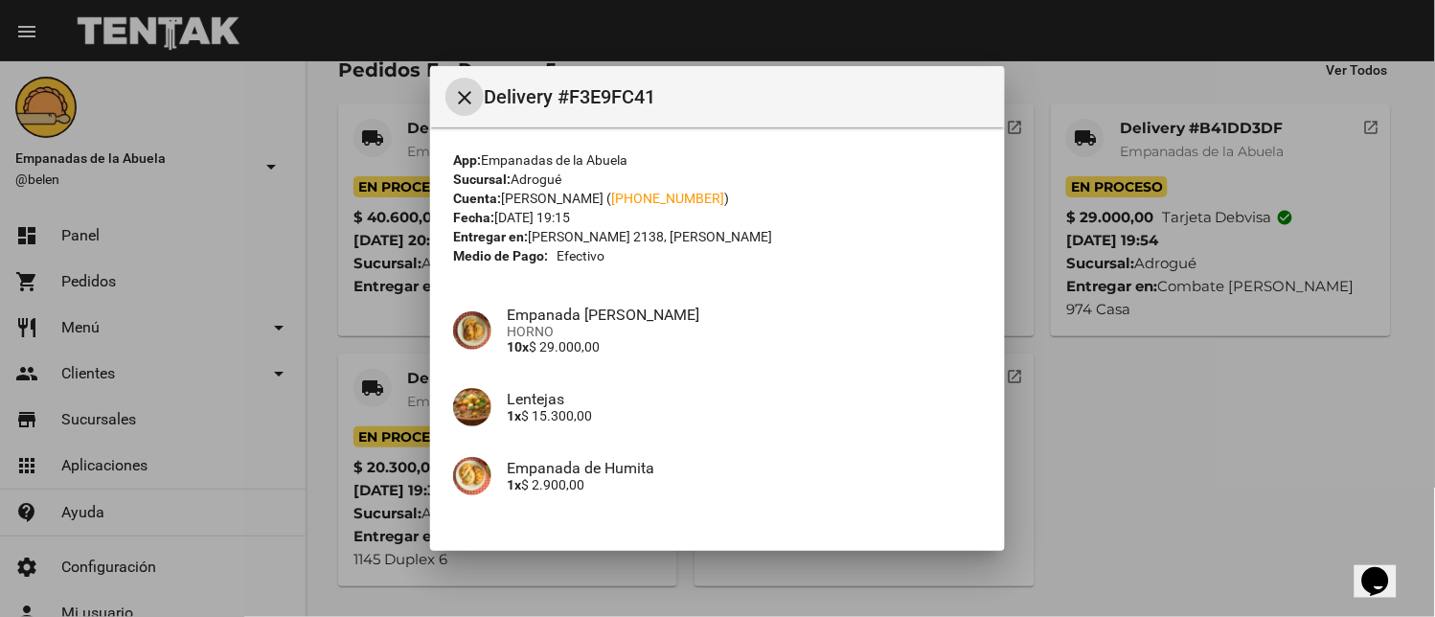
scroll to position [131, 0]
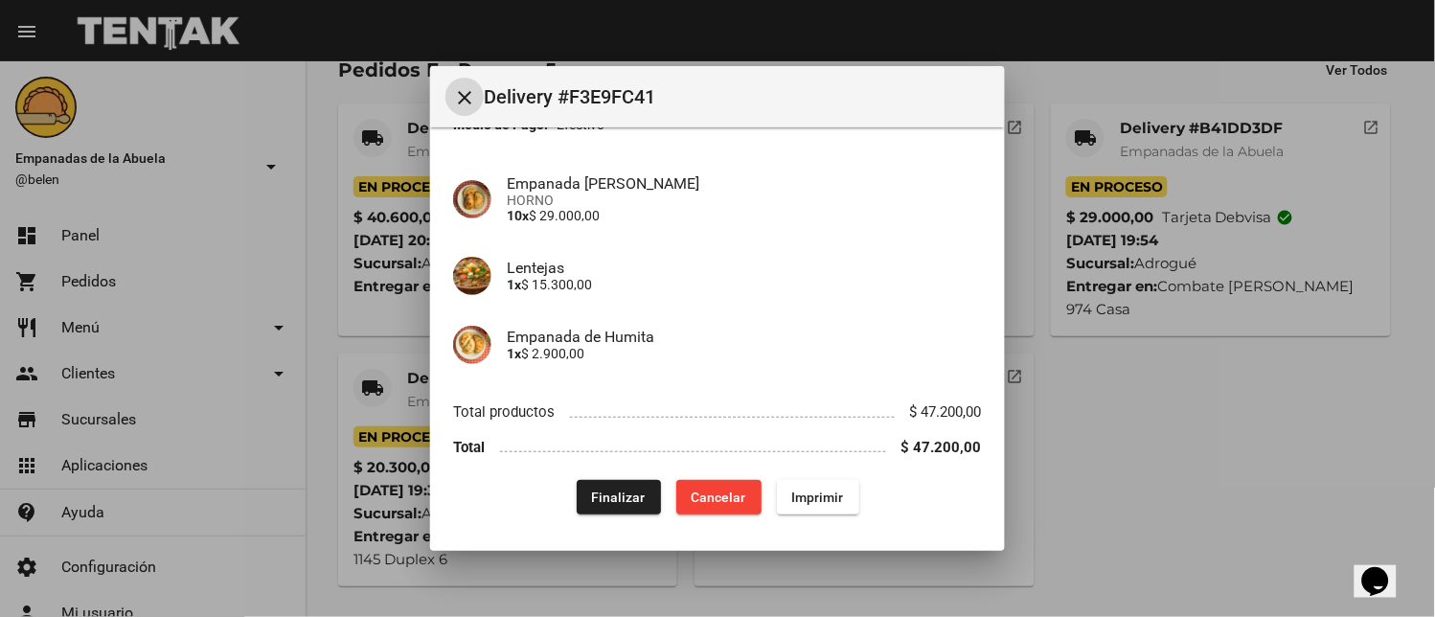
click at [577, 499] on button "Finalizar" at bounding box center [619, 497] width 84 height 34
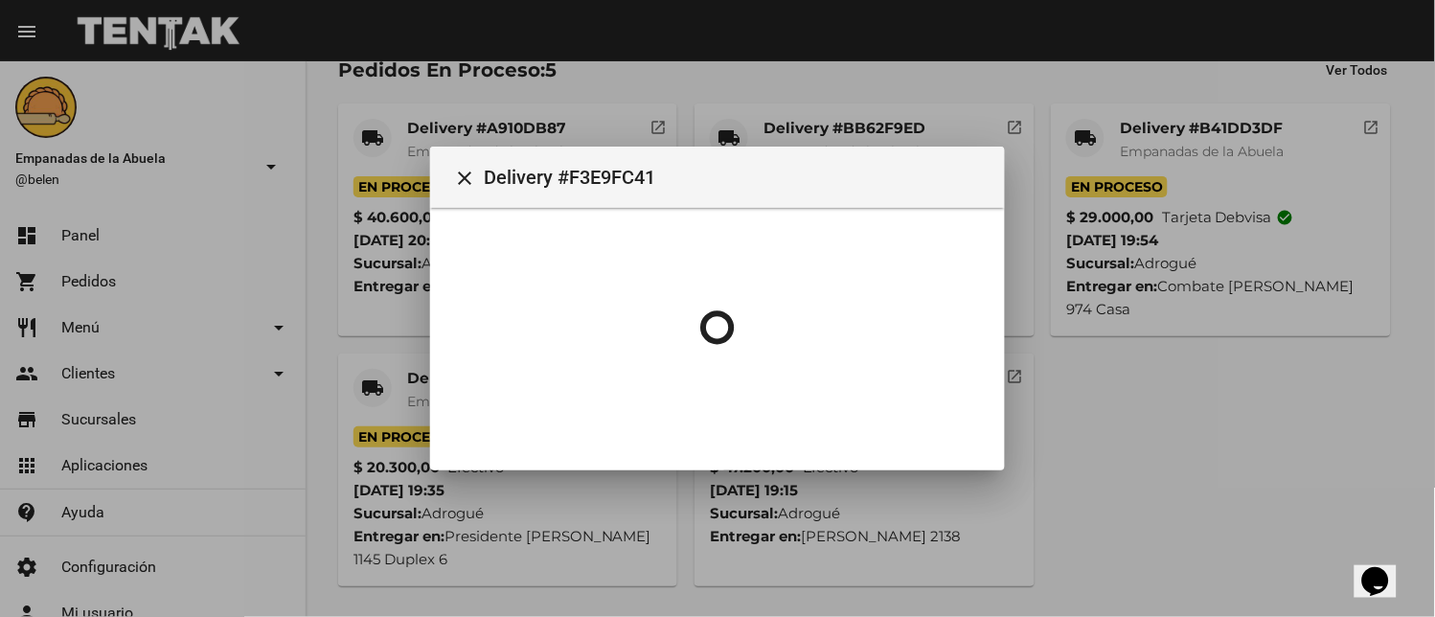
scroll to position [0, 0]
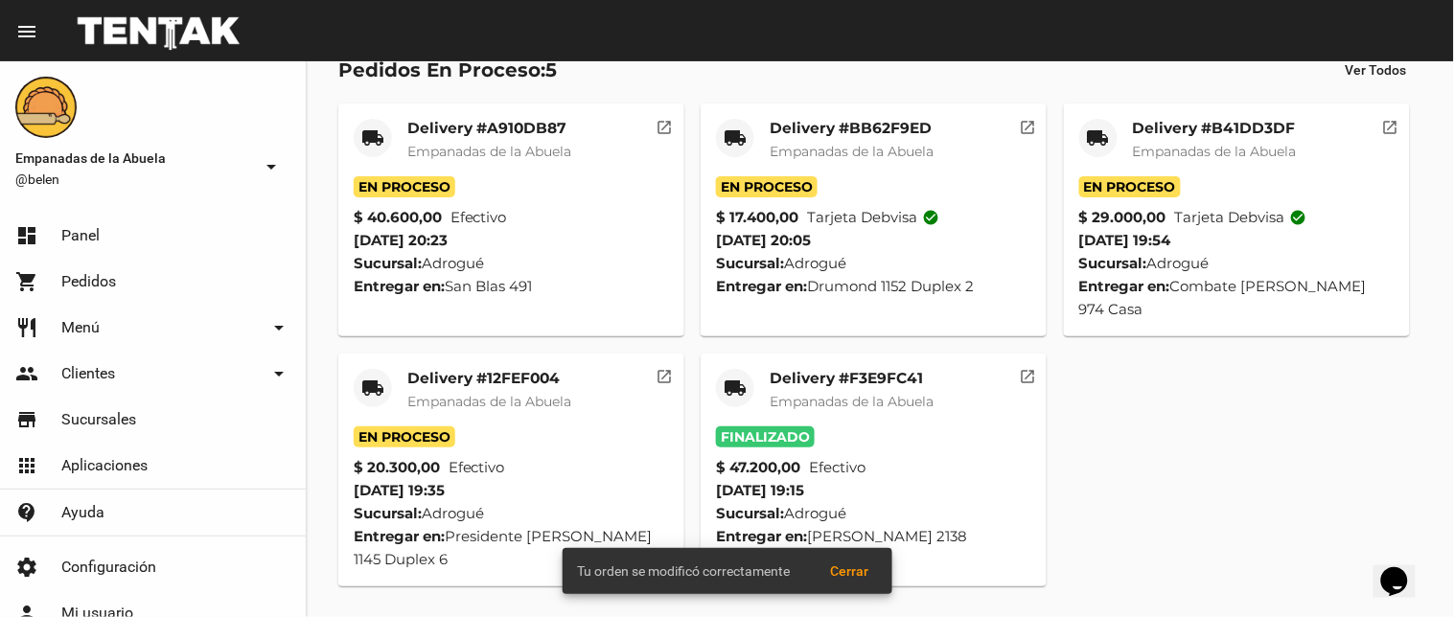
click at [367, 378] on mat-icon "local_shipping" at bounding box center [372, 388] width 23 height 23
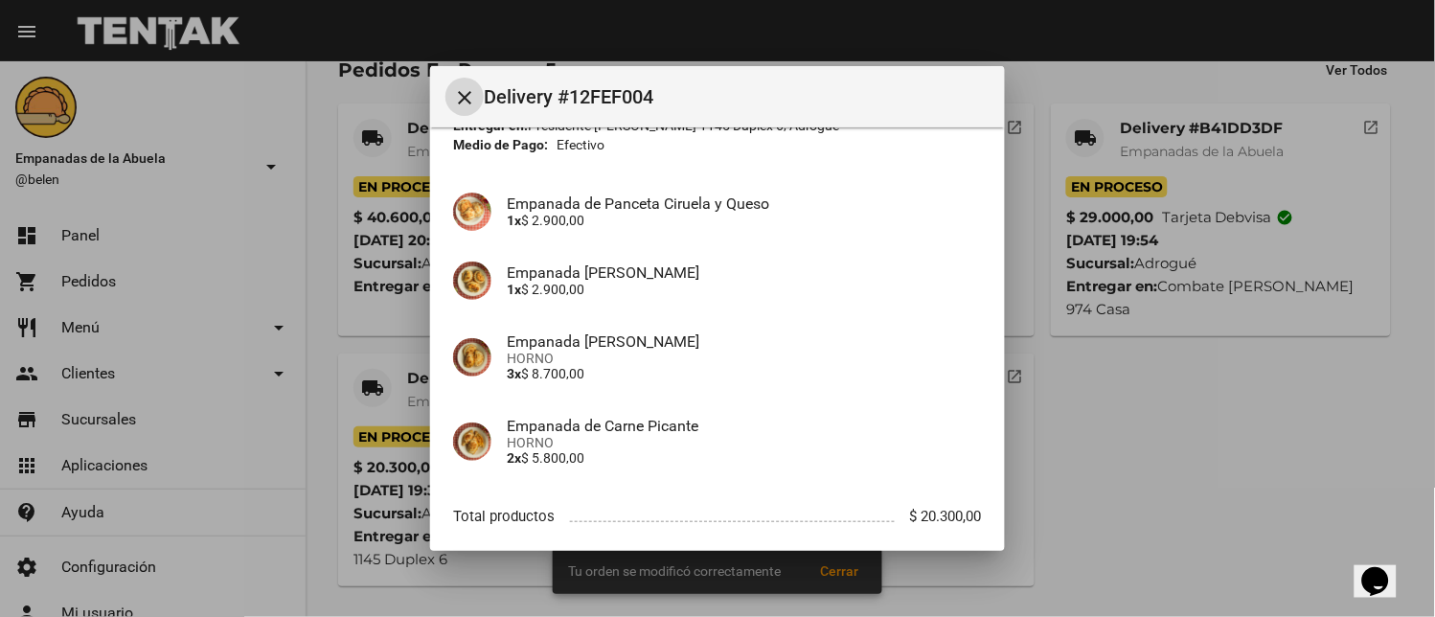
scroll to position [216, 0]
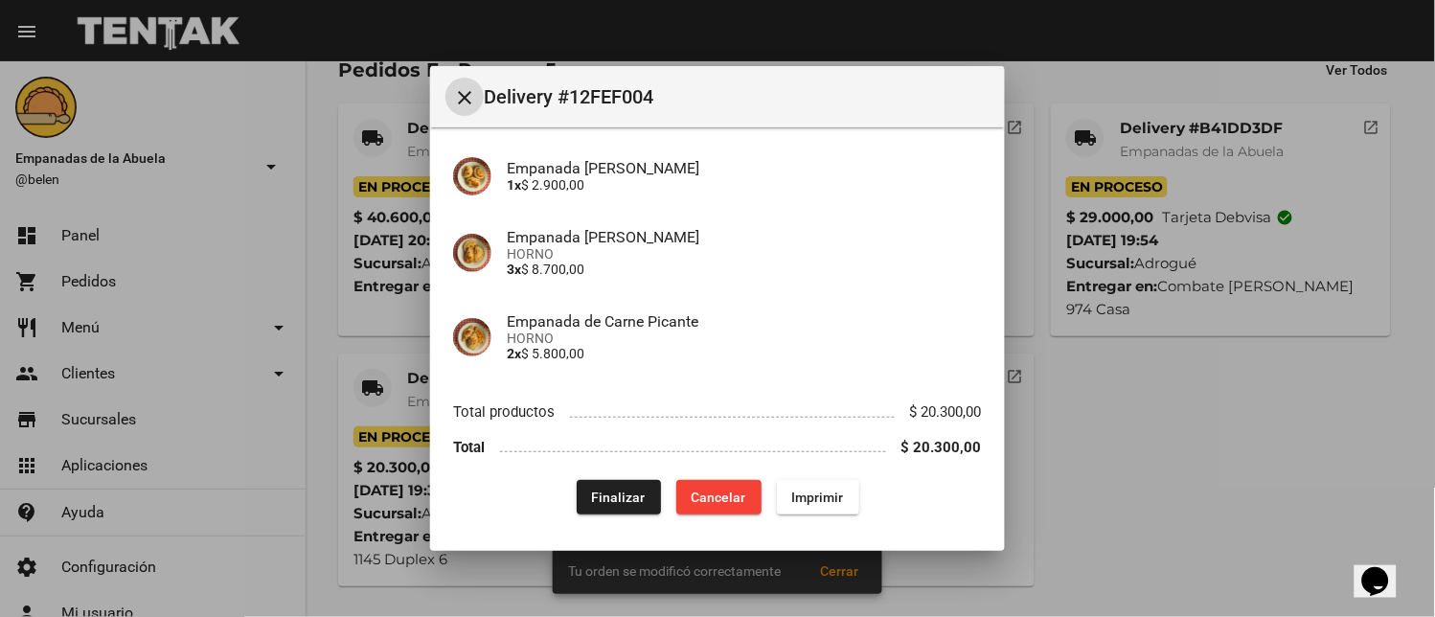
click at [596, 510] on button "Finalizar" at bounding box center [619, 497] width 84 height 34
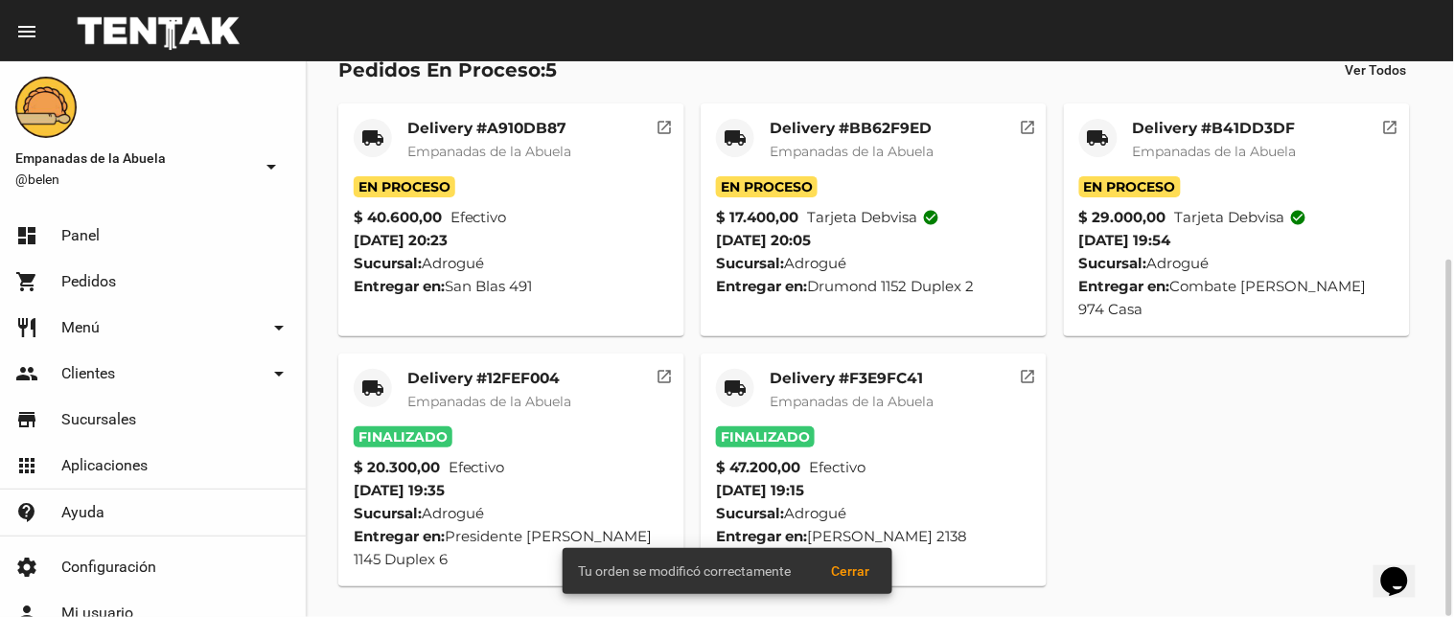
click at [1081, 136] on div "local_shipping" at bounding box center [1098, 138] width 38 height 38
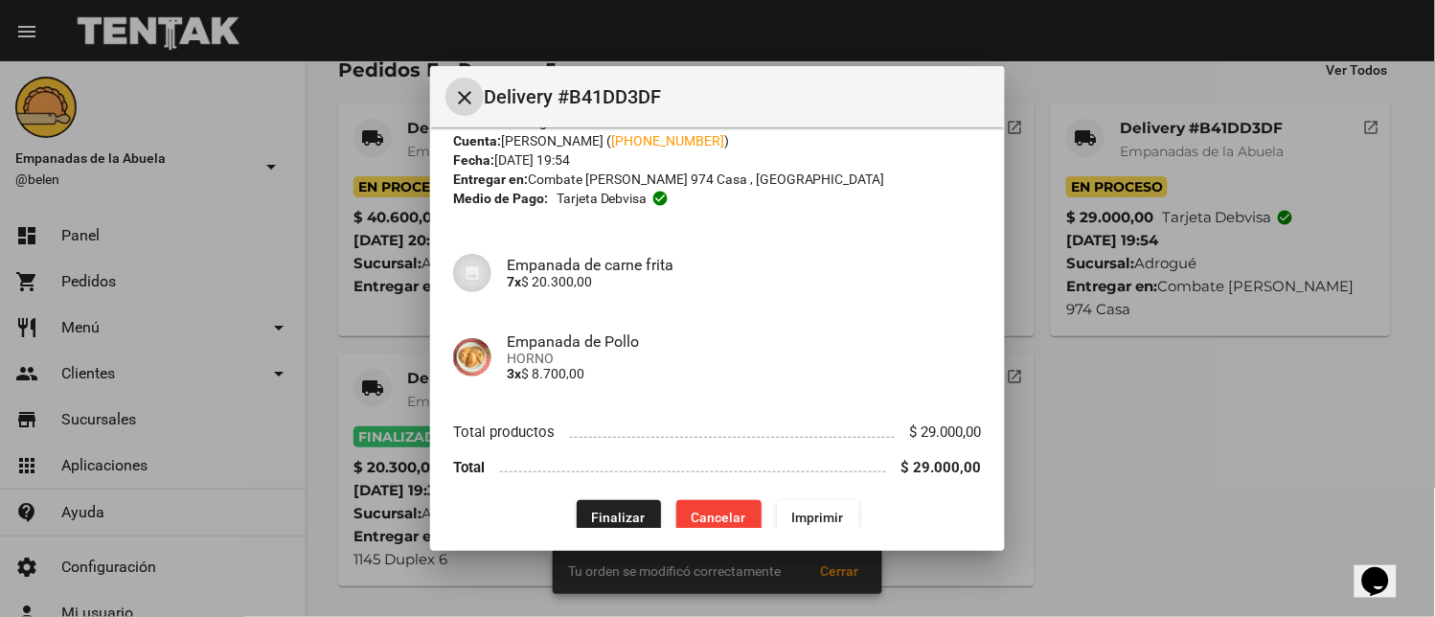
scroll to position [79, 0]
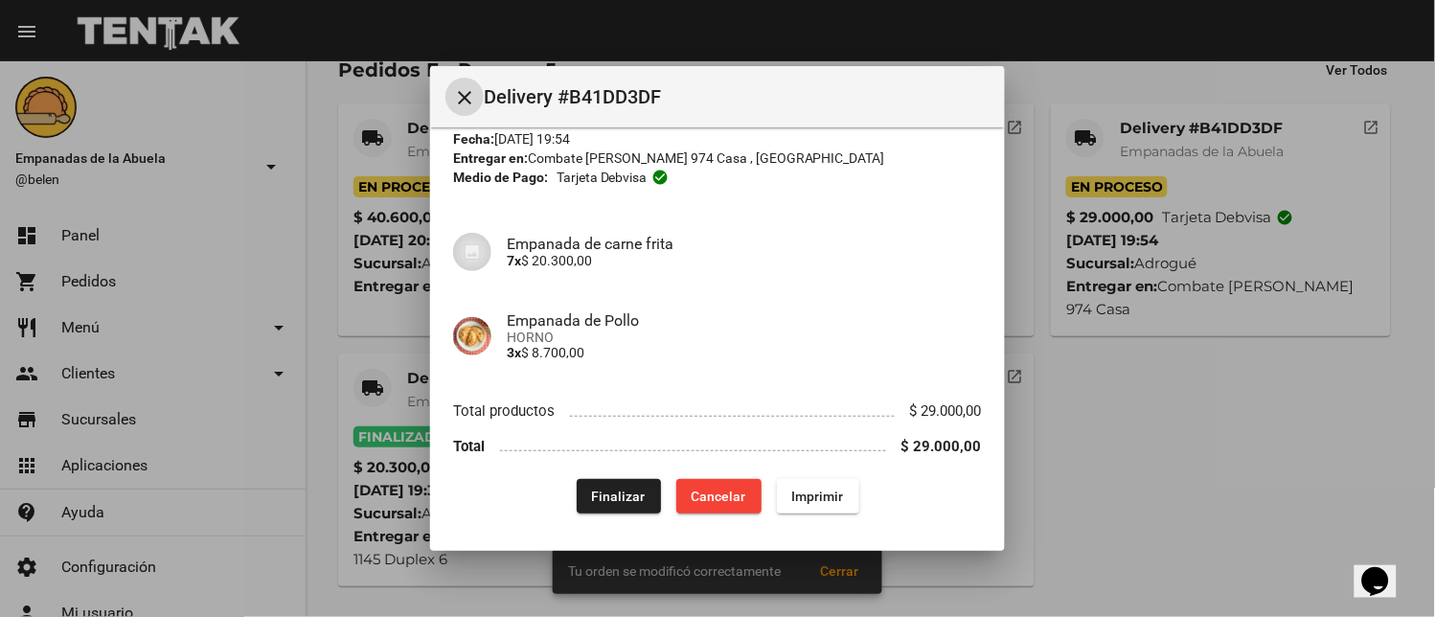
click at [592, 494] on span "Finalizar" at bounding box center [619, 496] width 54 height 15
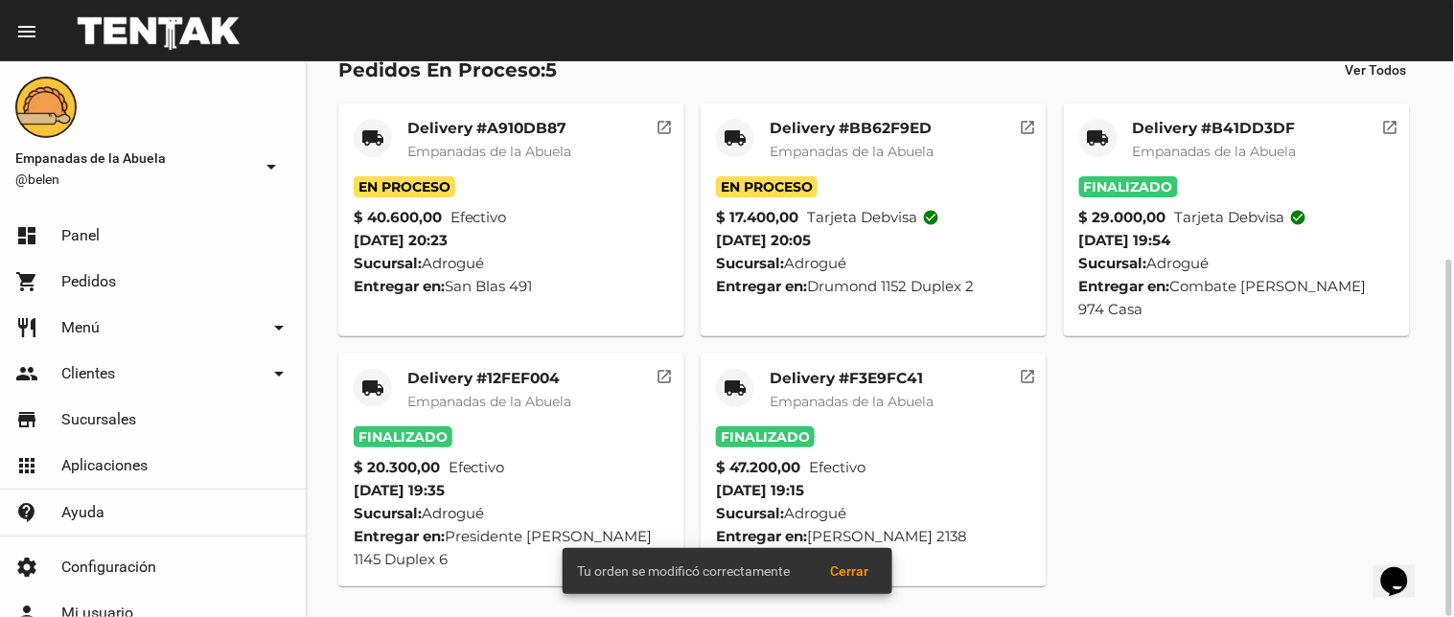
click at [730, 148] on mat-icon "local_shipping" at bounding box center [734, 137] width 23 height 23
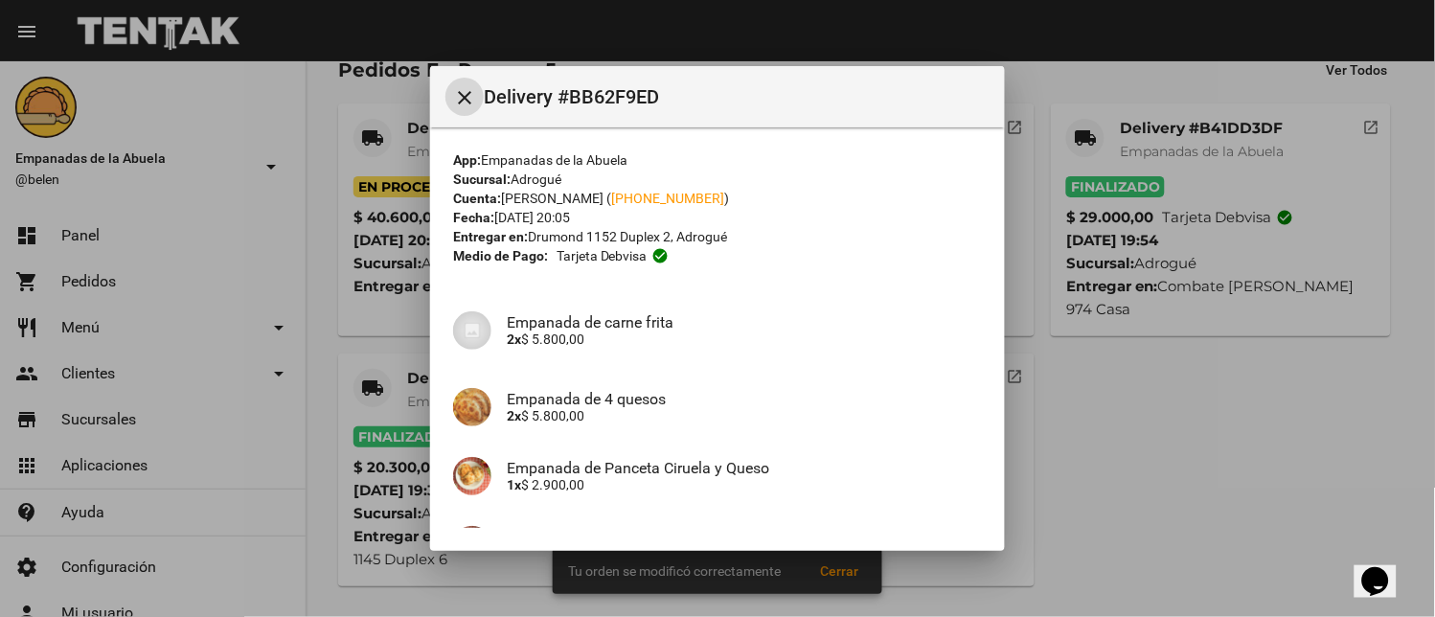
scroll to position [201, 0]
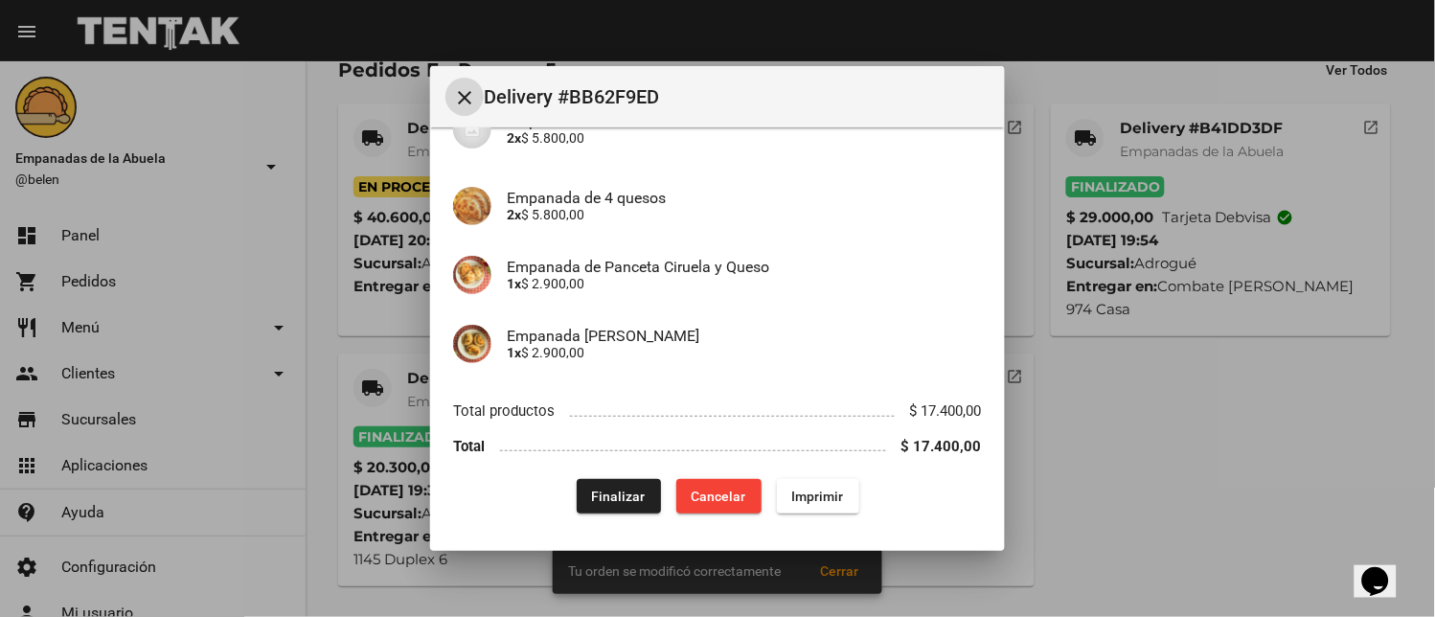
click at [591, 485] on button "Finalizar" at bounding box center [619, 496] width 84 height 34
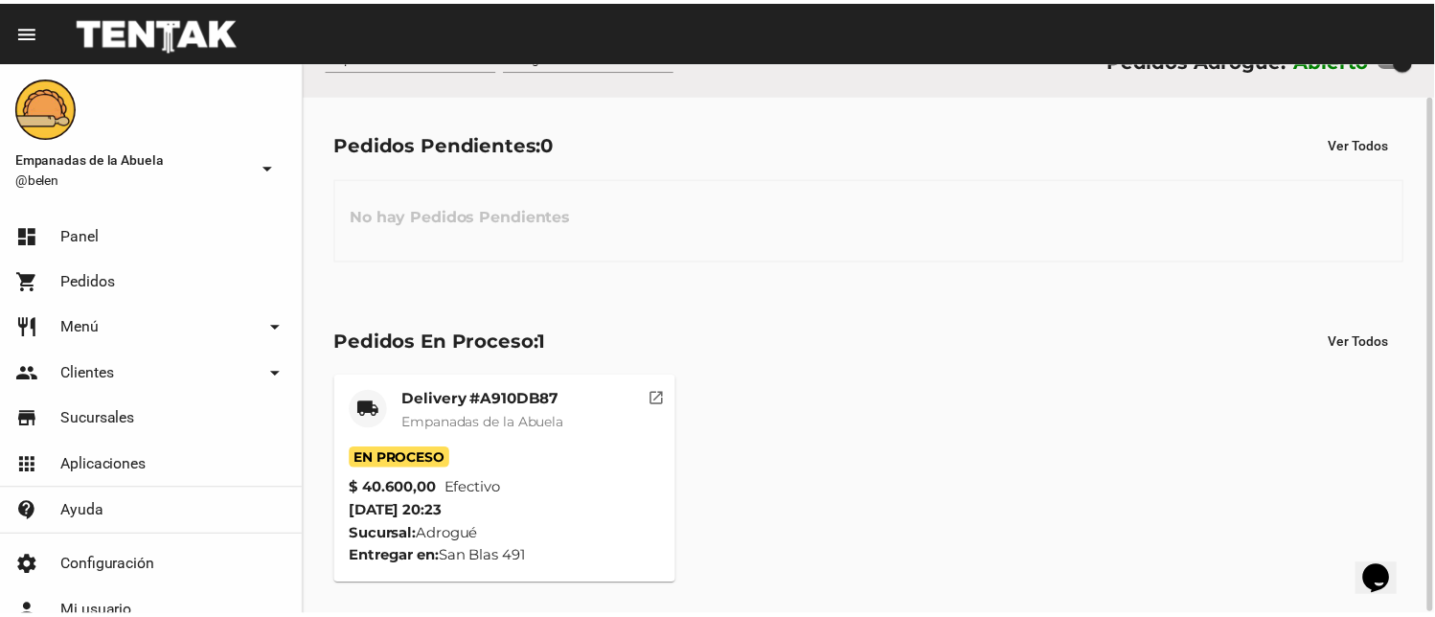
scroll to position [36, 0]
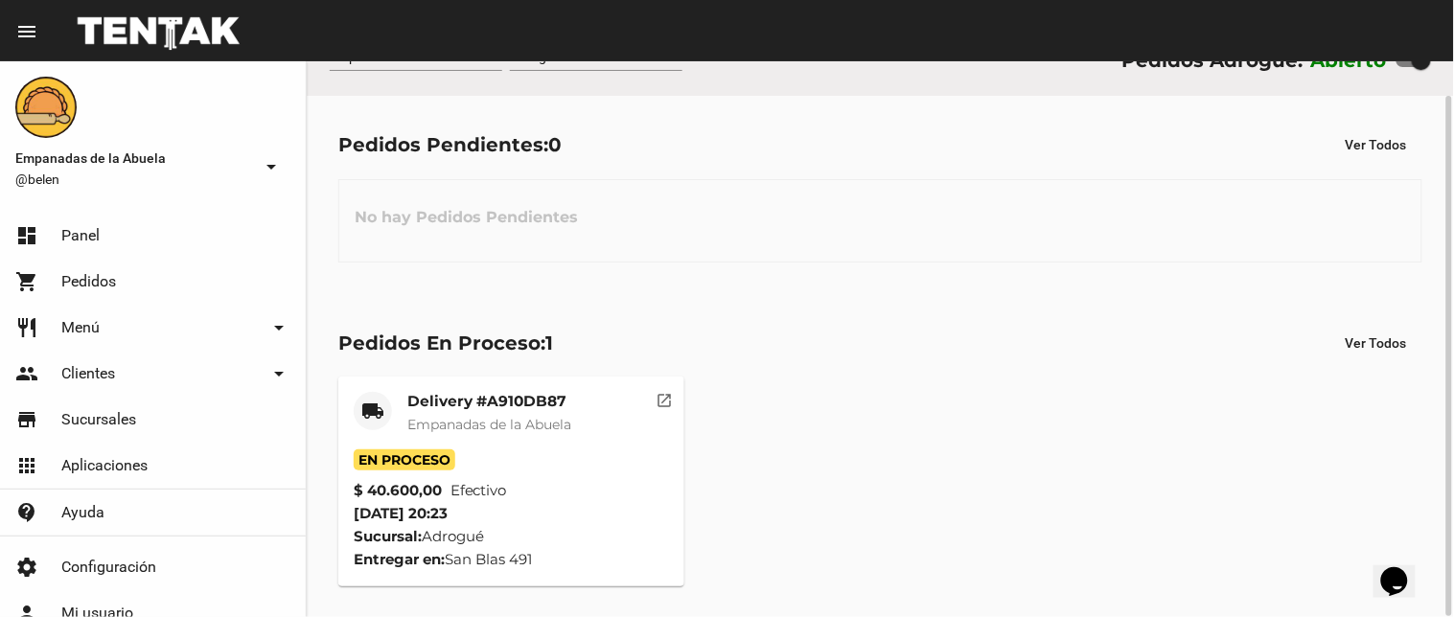
click at [470, 427] on span "Empanadas de la Abuela" at bounding box center [489, 424] width 164 height 17
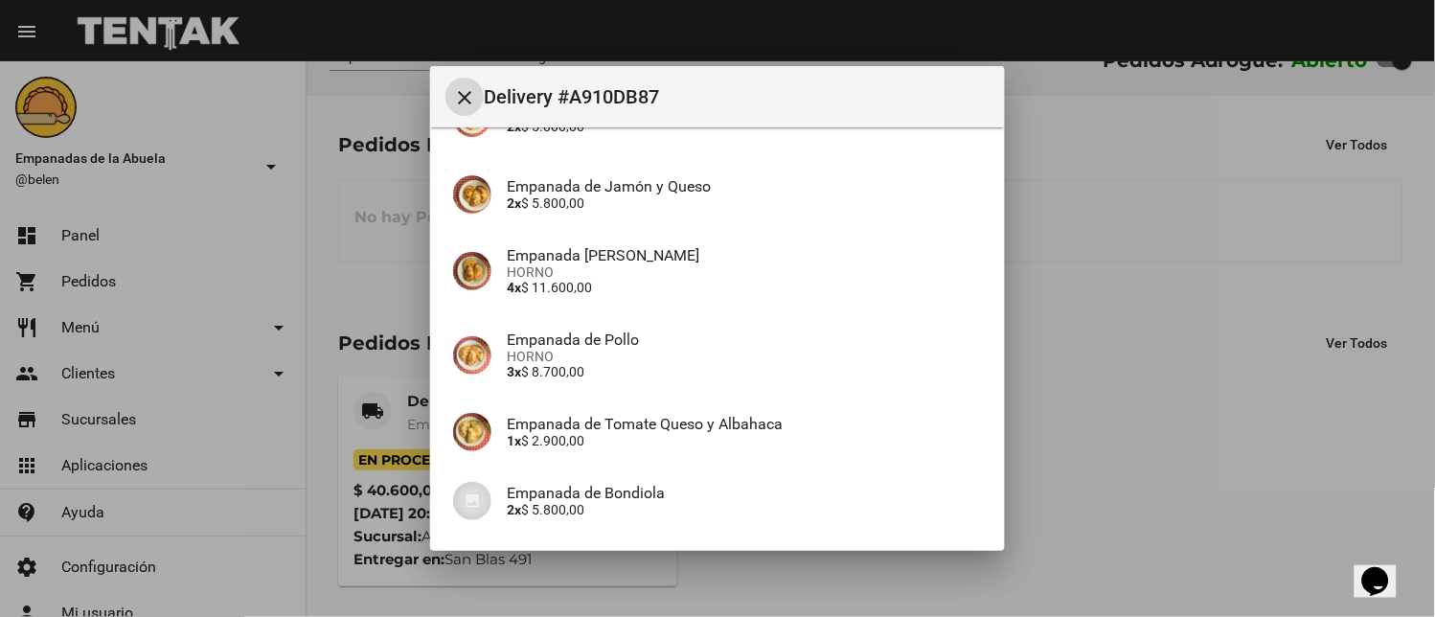
scroll to position [369, 0]
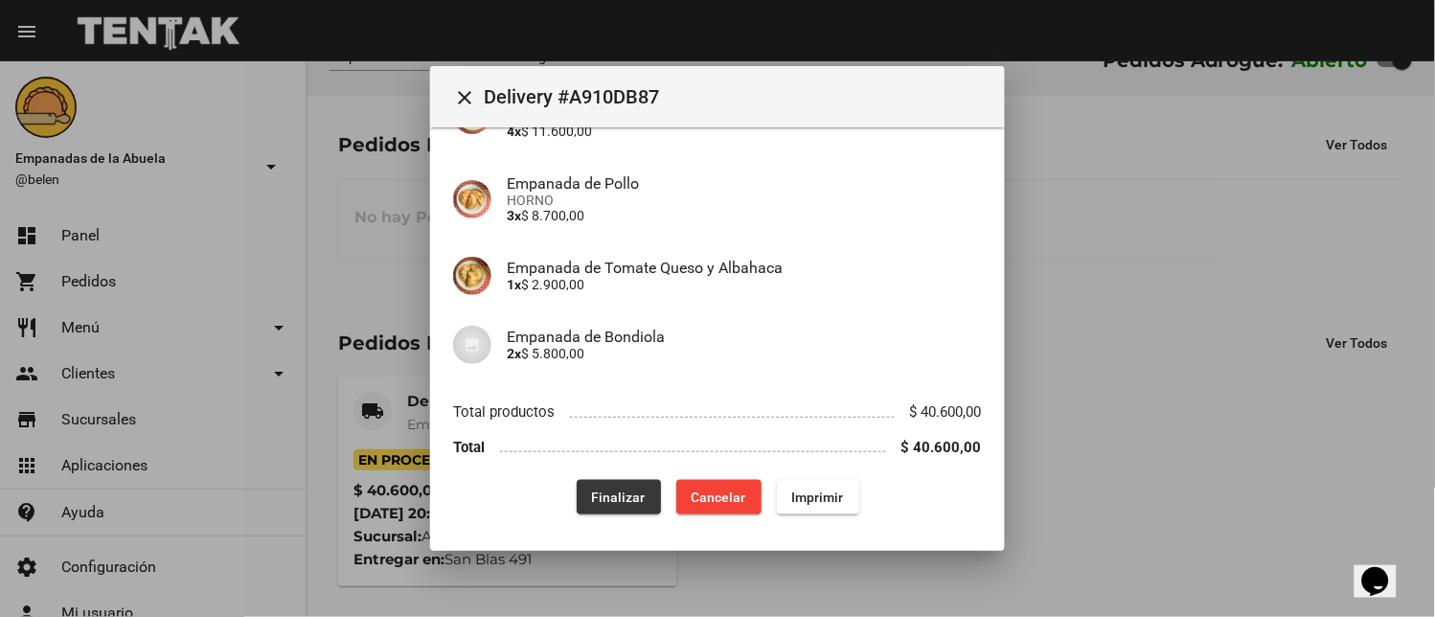
click at [625, 506] on button "Finalizar" at bounding box center [619, 497] width 84 height 34
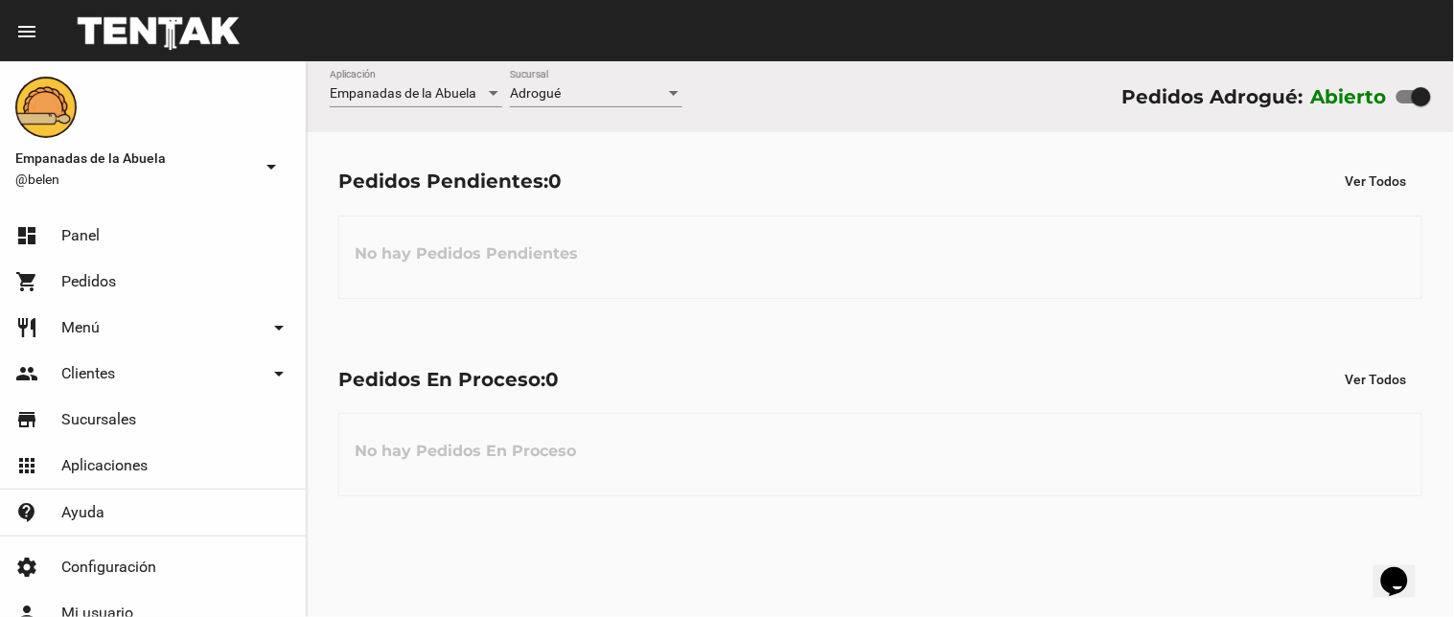
scroll to position [0, 0]
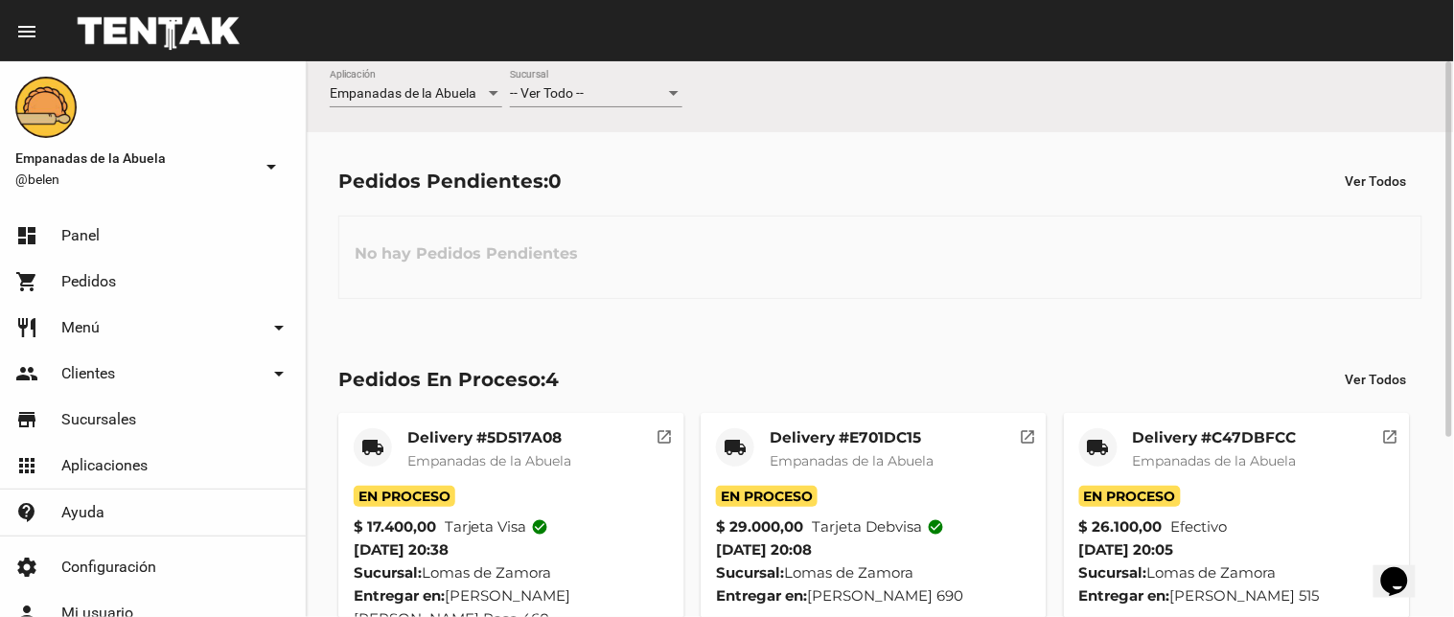
click at [624, 103] on div "-- Ver Todo -- Sucursal" at bounding box center [596, 88] width 172 height 37
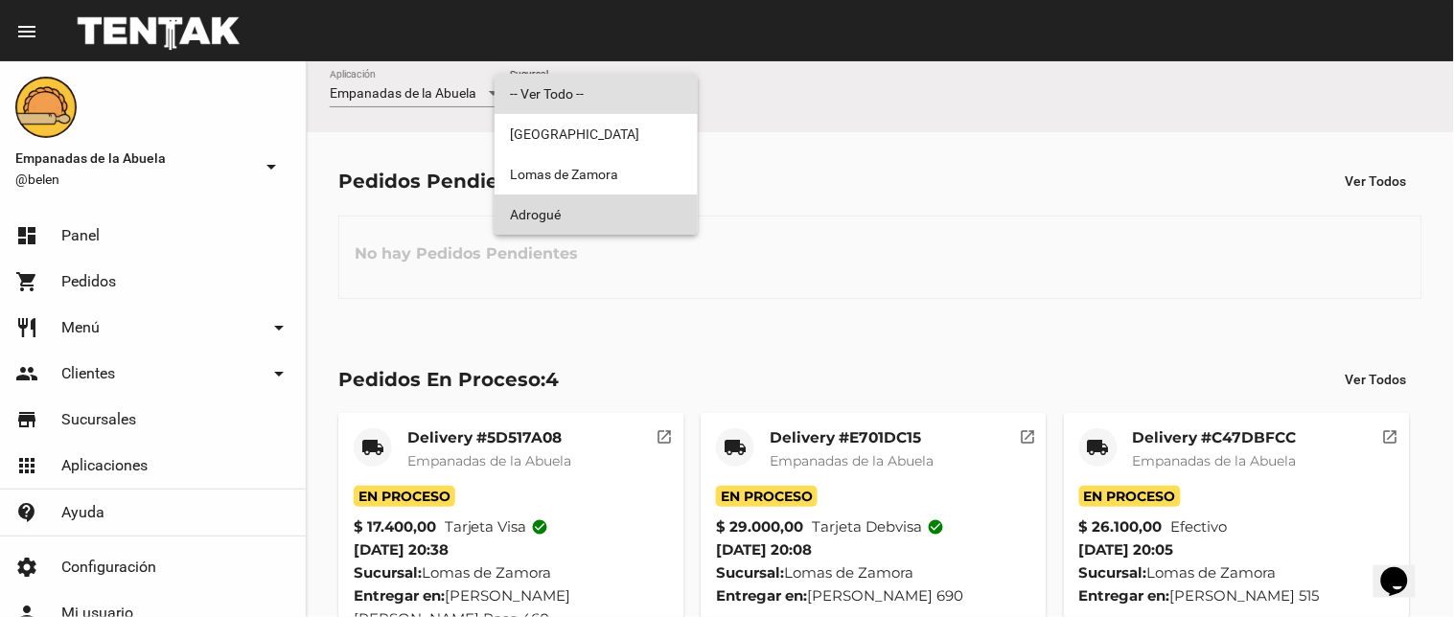
click at [619, 206] on span "Adrogué" at bounding box center [596, 215] width 172 height 40
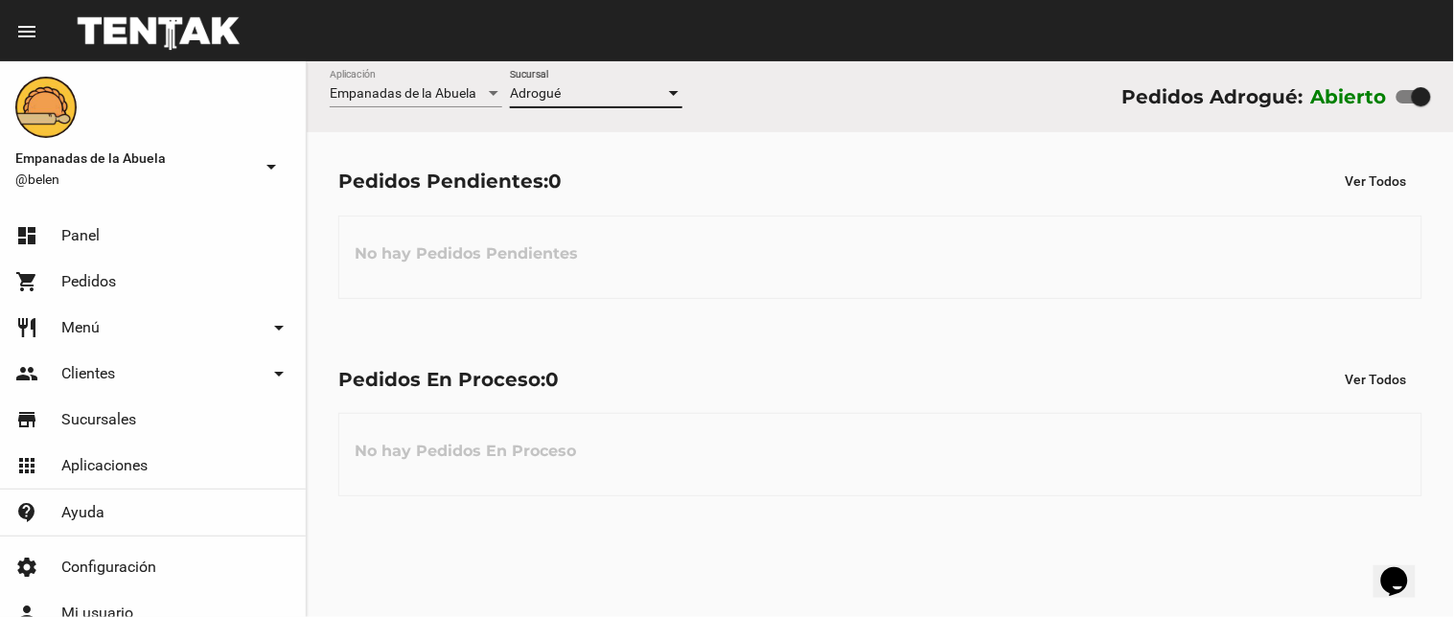
click at [1006, 238] on div "No hay Pedidos Pendientes" at bounding box center [880, 257] width 1084 height 83
click at [599, 83] on div "Adrogué Sucursal" at bounding box center [596, 88] width 172 height 37
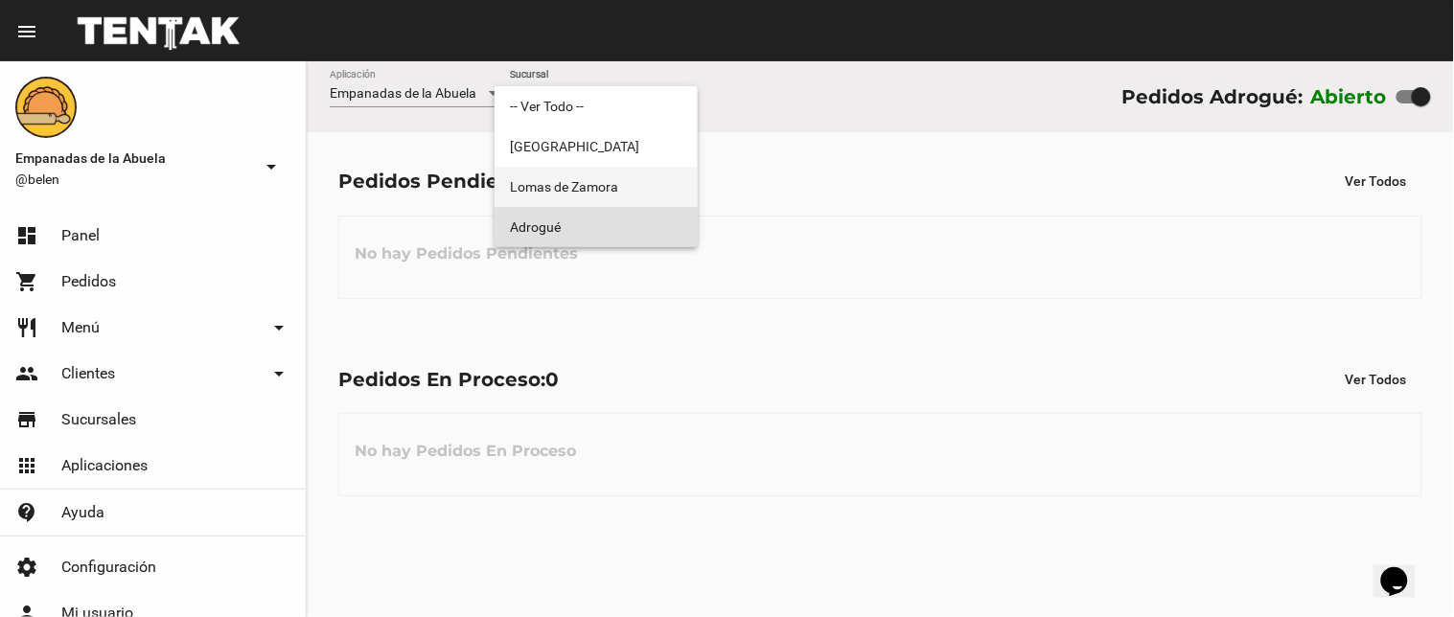
drag, startPoint x: 602, startPoint y: 187, endPoint x: 506, endPoint y: 399, distance: 232.4
click at [601, 189] on span "Lomas de Zamora" at bounding box center [596, 187] width 172 height 40
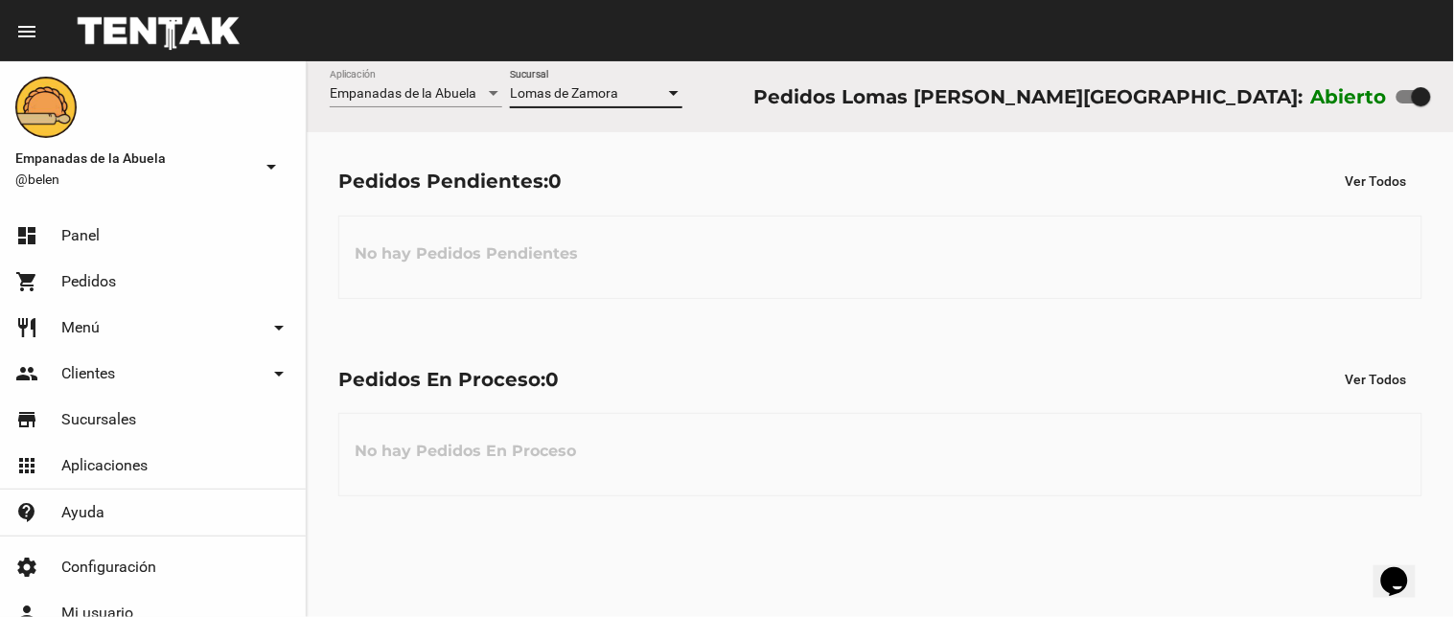
click at [539, 96] on span "Lomas de Zamora" at bounding box center [564, 92] width 108 height 15
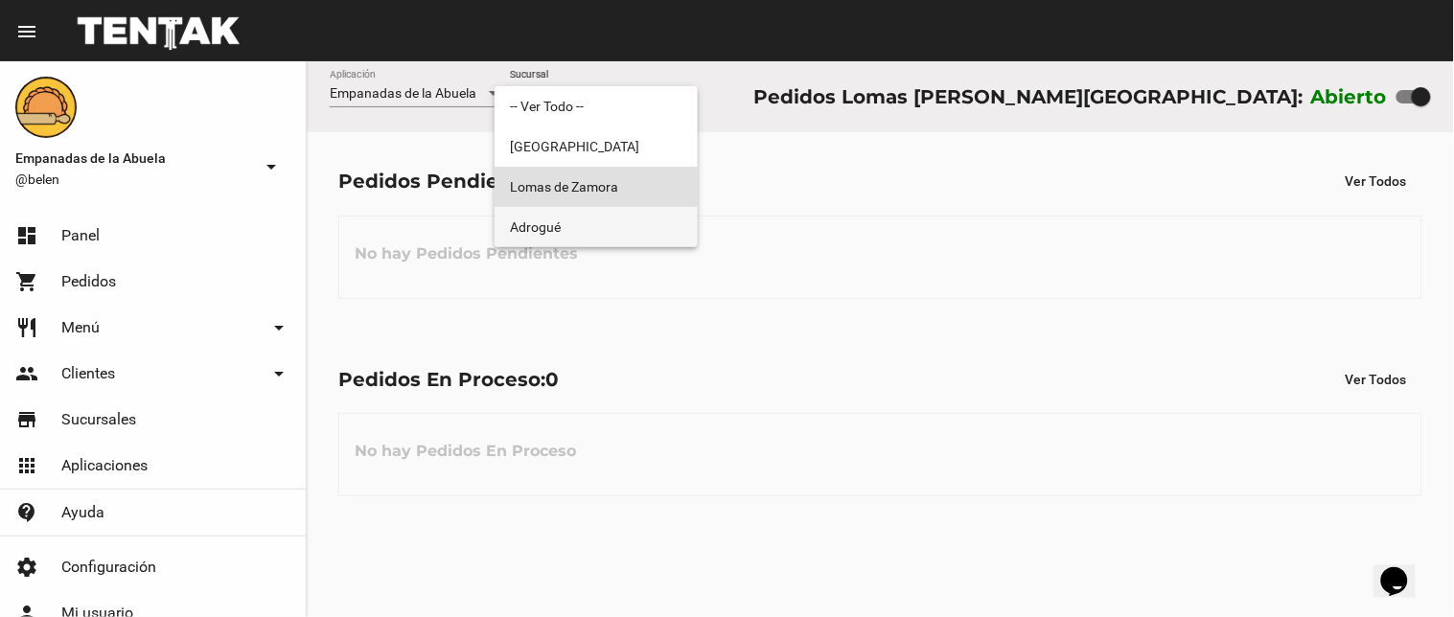
click at [594, 220] on span "Adrogué" at bounding box center [596, 227] width 172 height 40
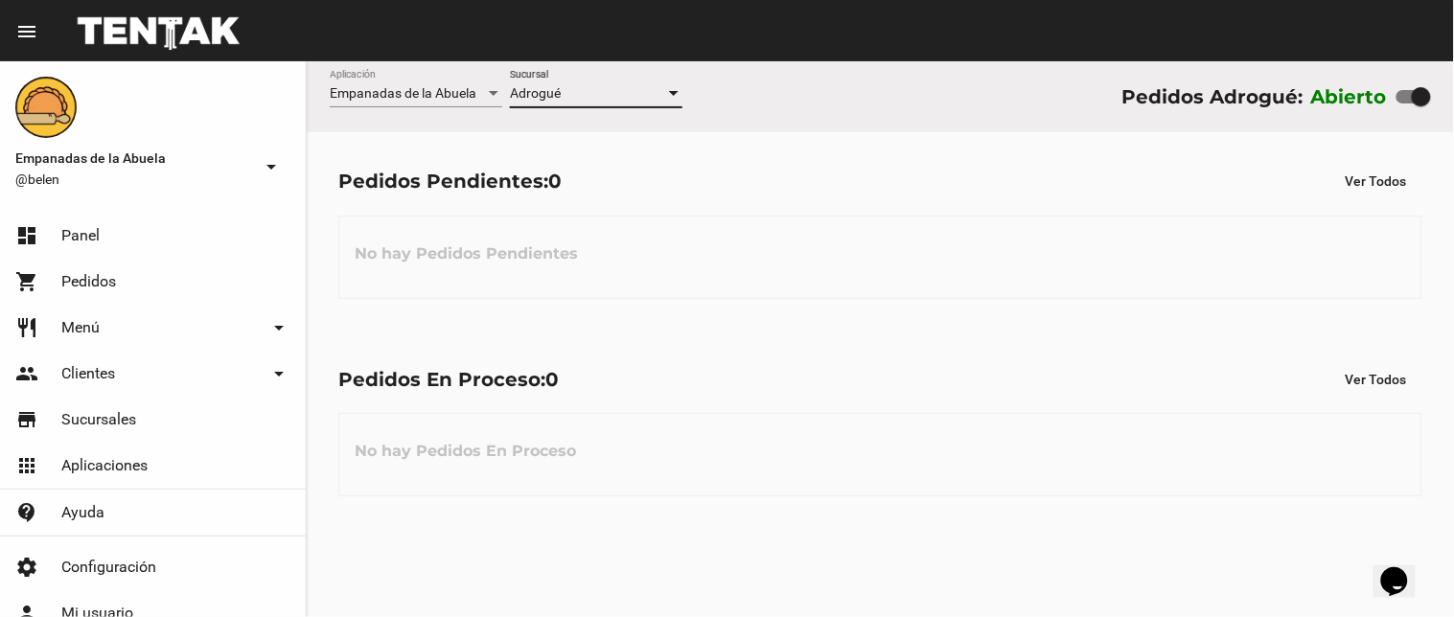
click at [565, 97] on div "Adrogué" at bounding box center [587, 93] width 155 height 15
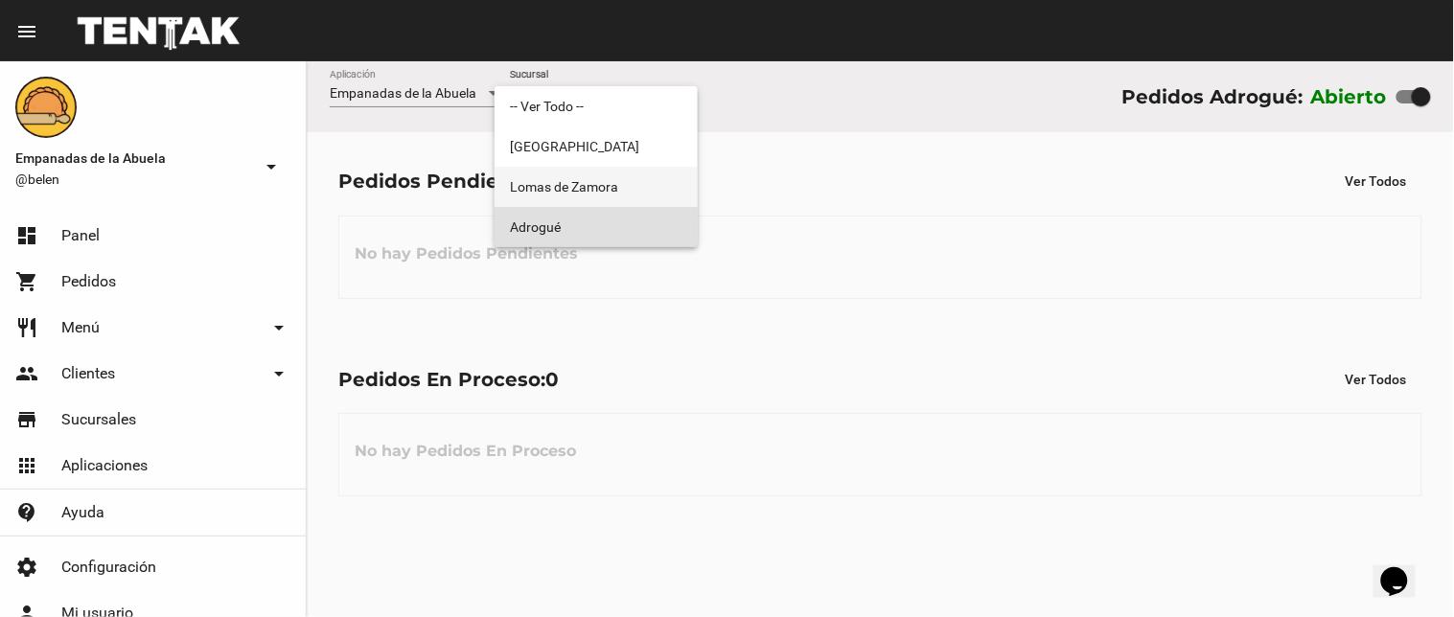
drag, startPoint x: 575, startPoint y: 178, endPoint x: 589, endPoint y: 149, distance: 32.1
click at [575, 179] on span "Lomas de Zamora" at bounding box center [596, 187] width 172 height 40
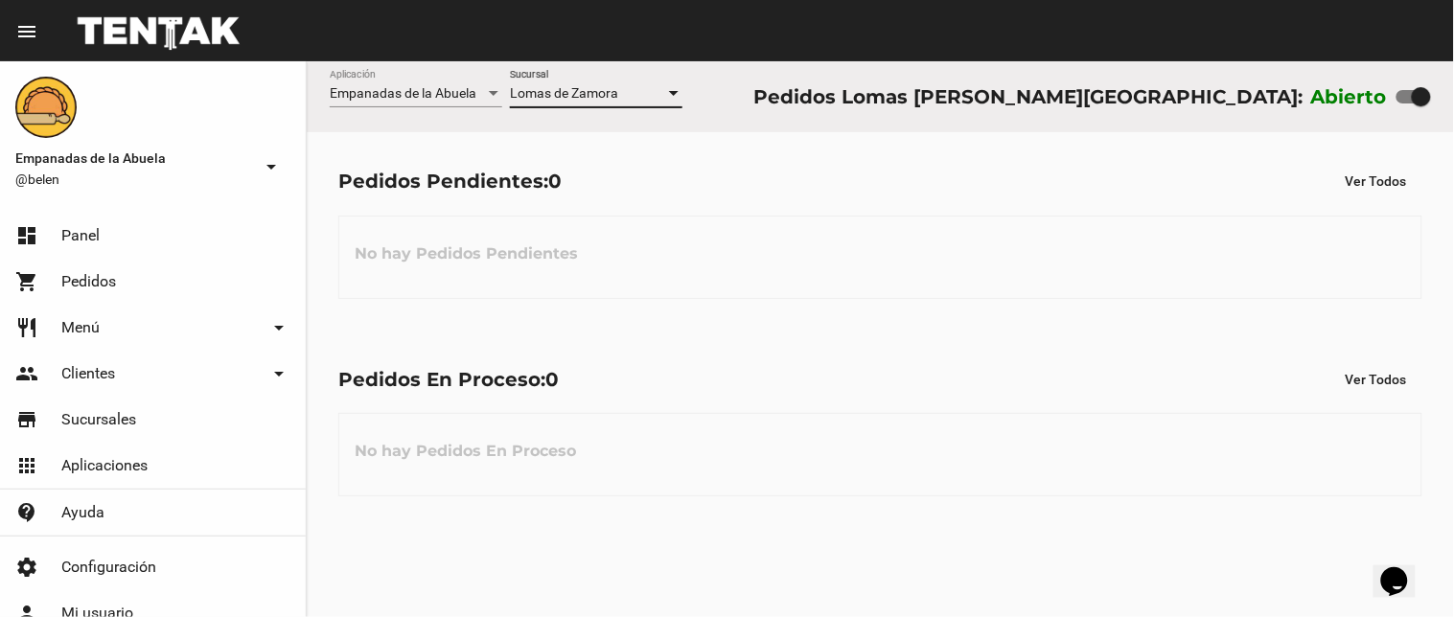
click at [587, 86] on span "Lomas de Zamora" at bounding box center [564, 92] width 108 height 15
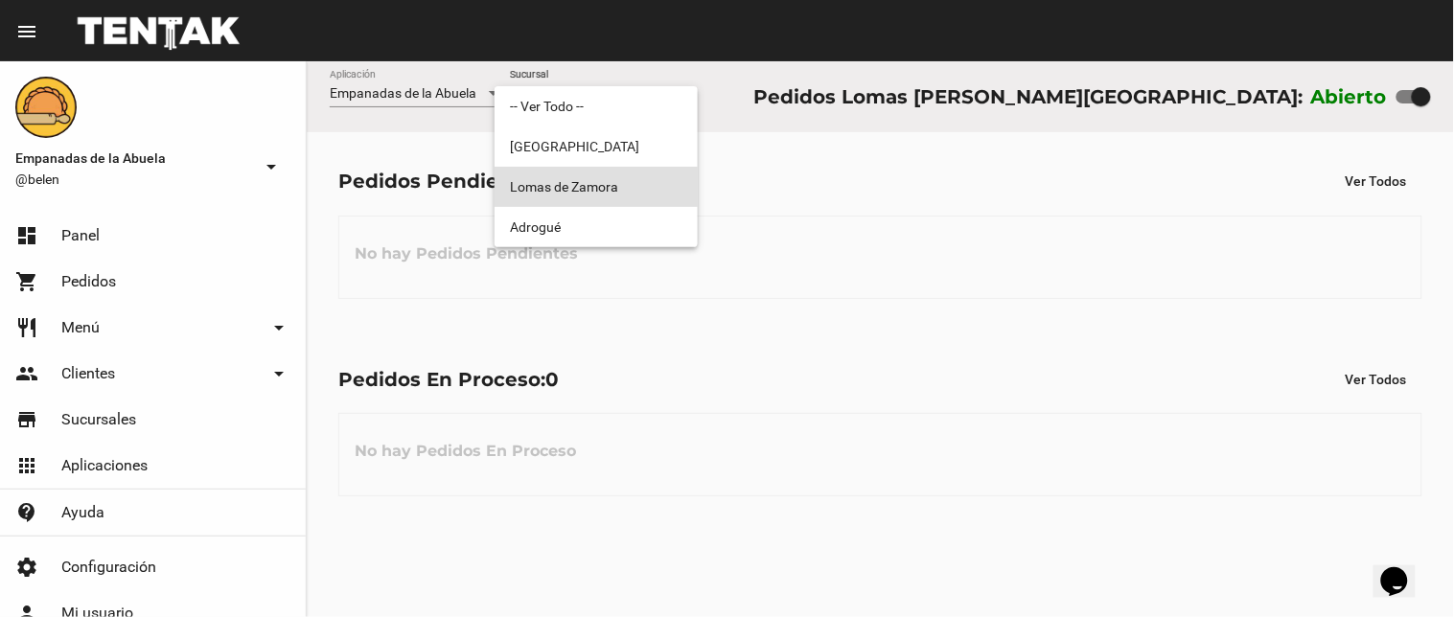
click at [613, 302] on div at bounding box center [727, 308] width 1454 height 617
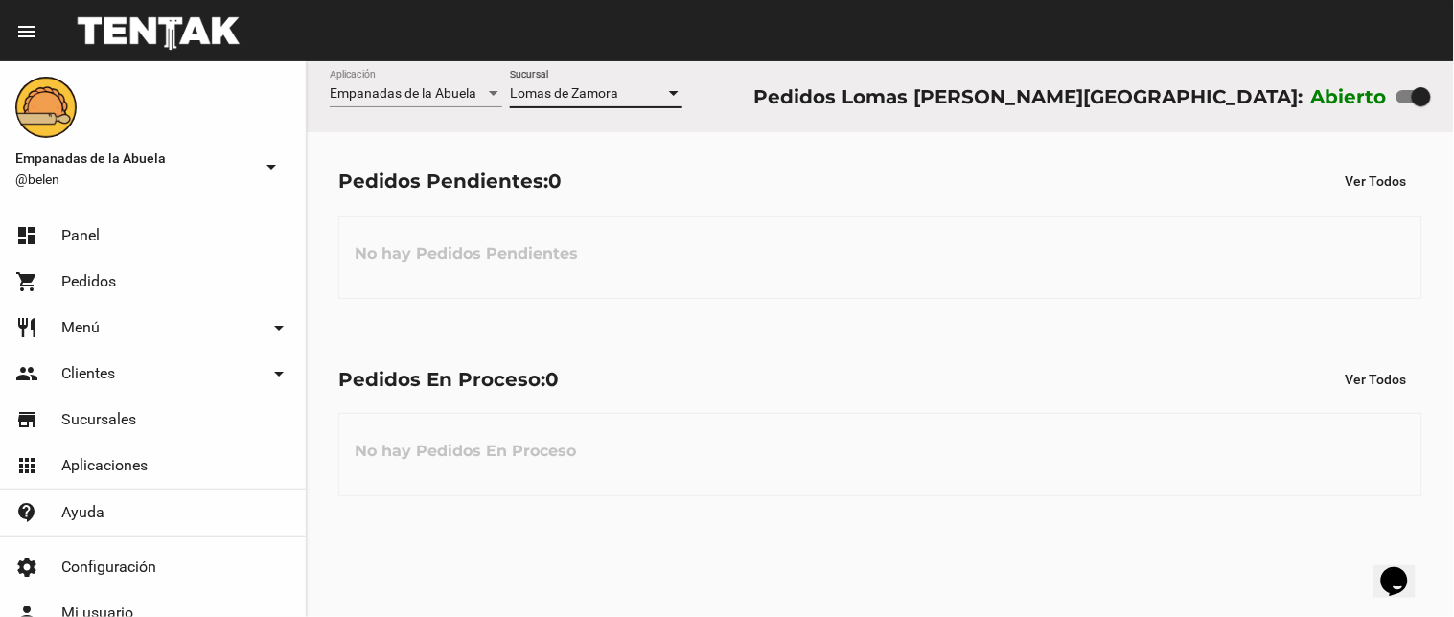
click at [623, 88] on div "Lomas de Zamora" at bounding box center [587, 93] width 155 height 15
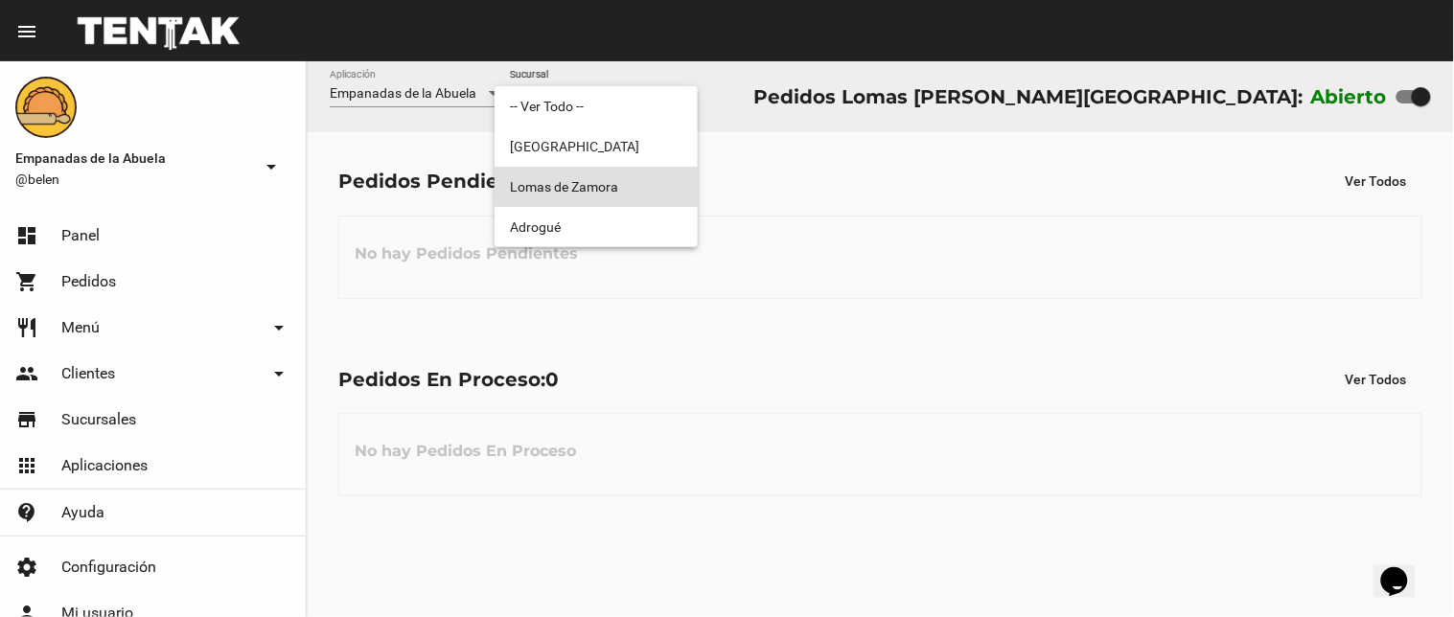
click at [580, 205] on span "Lomas de Zamora" at bounding box center [596, 187] width 172 height 40
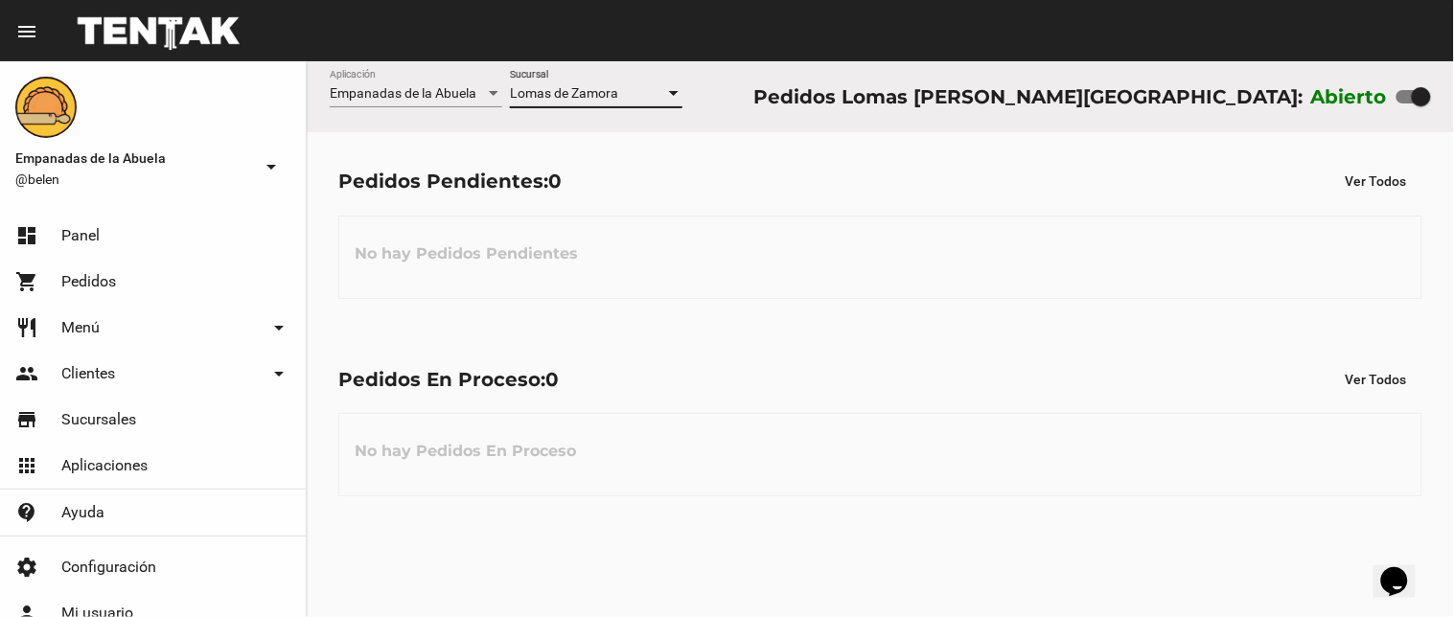
click at [589, 91] on span "Lomas de Zamora" at bounding box center [564, 92] width 108 height 15
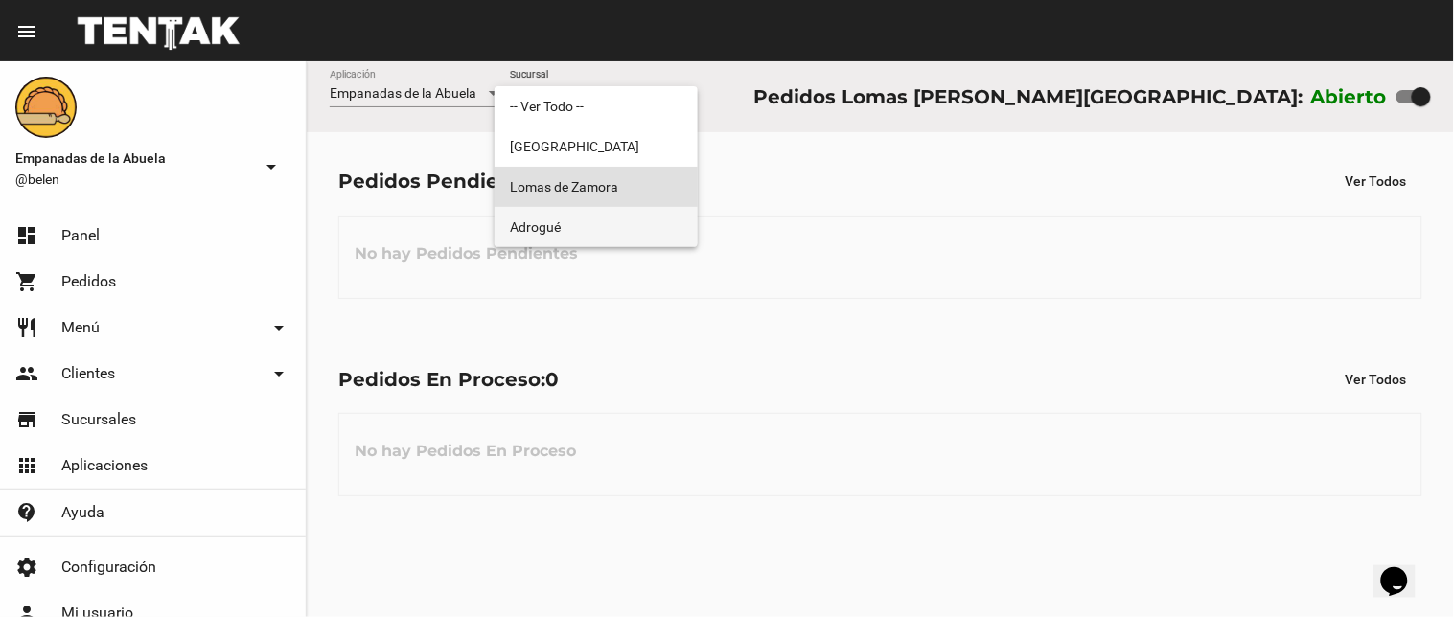
click at [578, 238] on span "Adrogué" at bounding box center [596, 227] width 172 height 40
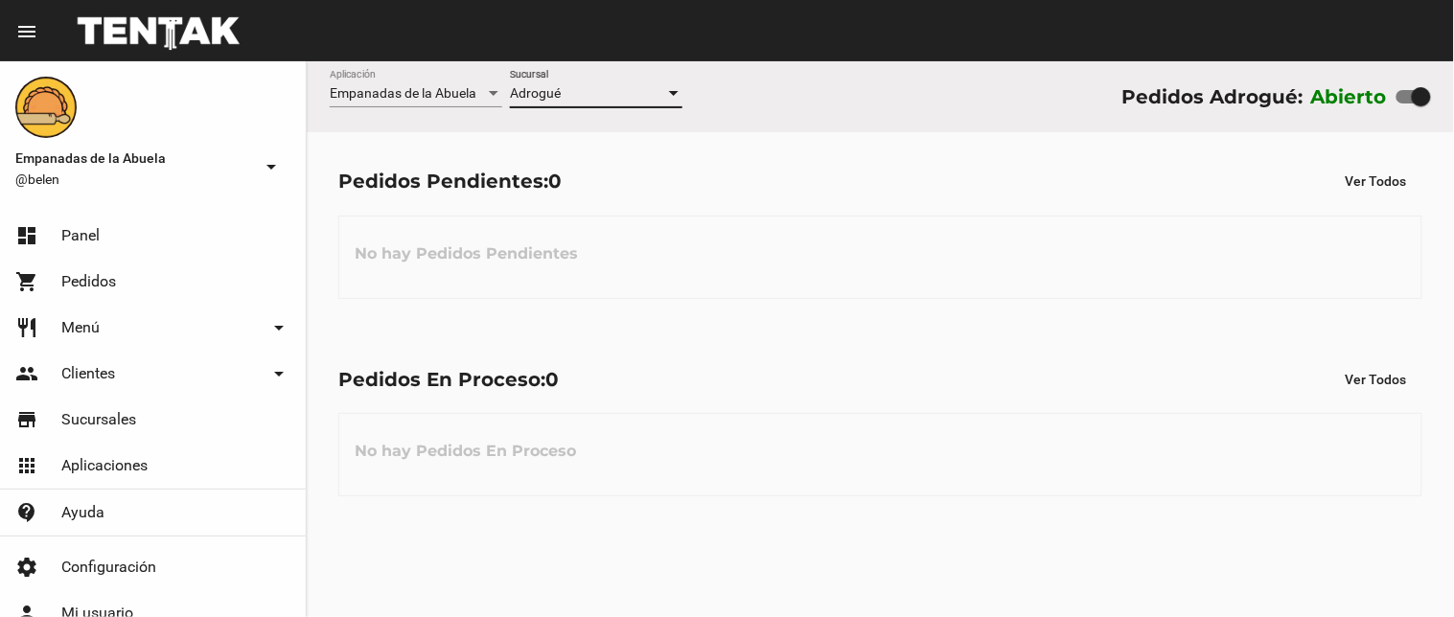
click at [553, 99] on span "Adrogué" at bounding box center [535, 92] width 51 height 15
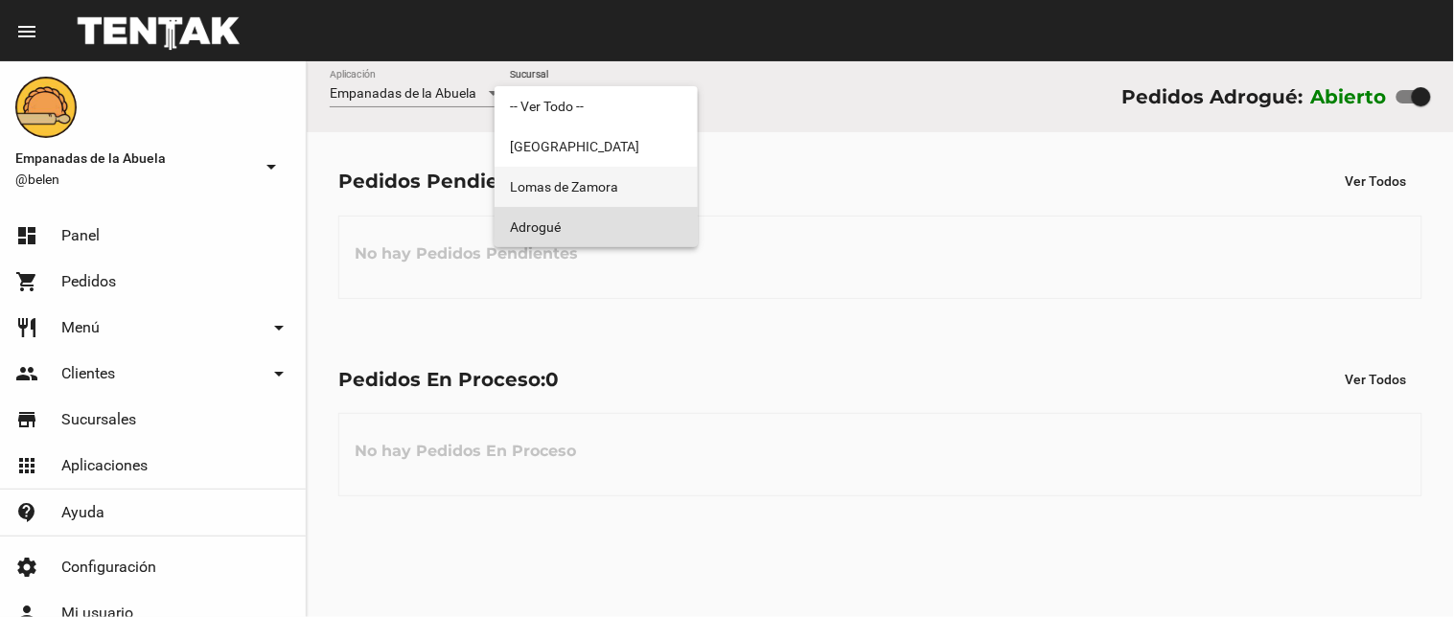
click at [580, 203] on span "Lomas de Zamora" at bounding box center [596, 187] width 172 height 40
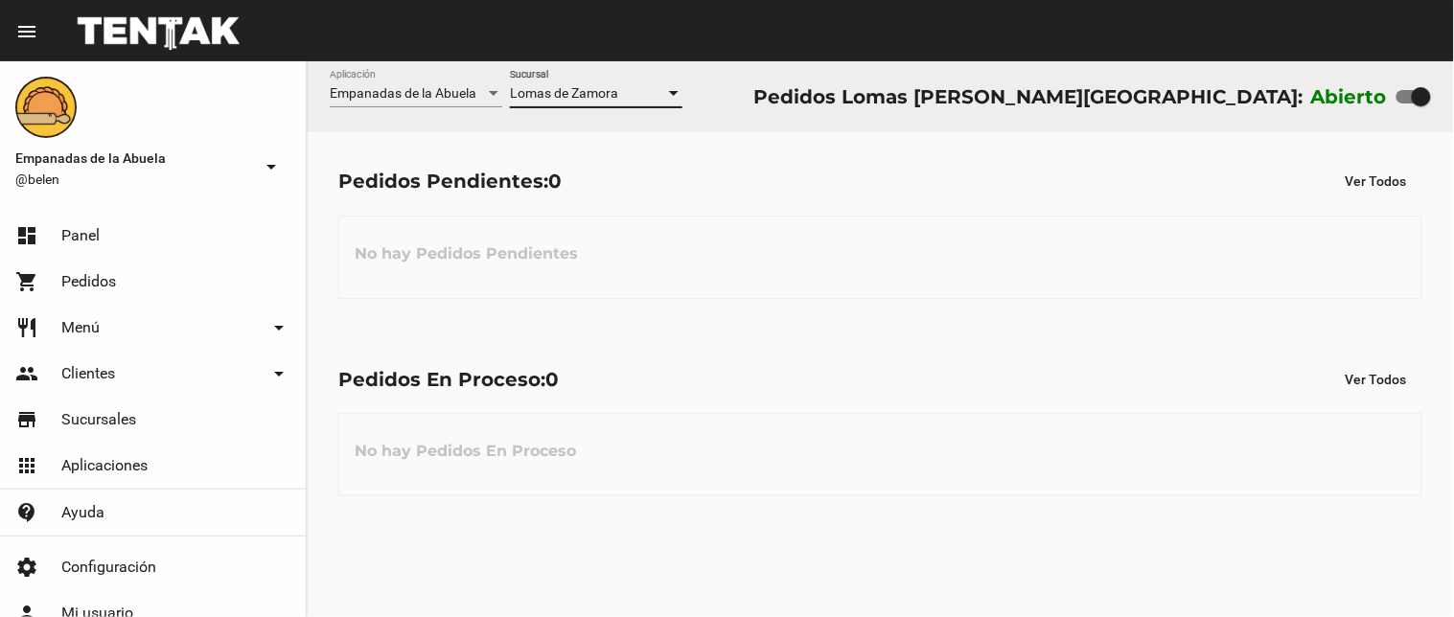
click at [599, 87] on span "Lomas de Zamora" at bounding box center [564, 92] width 108 height 15
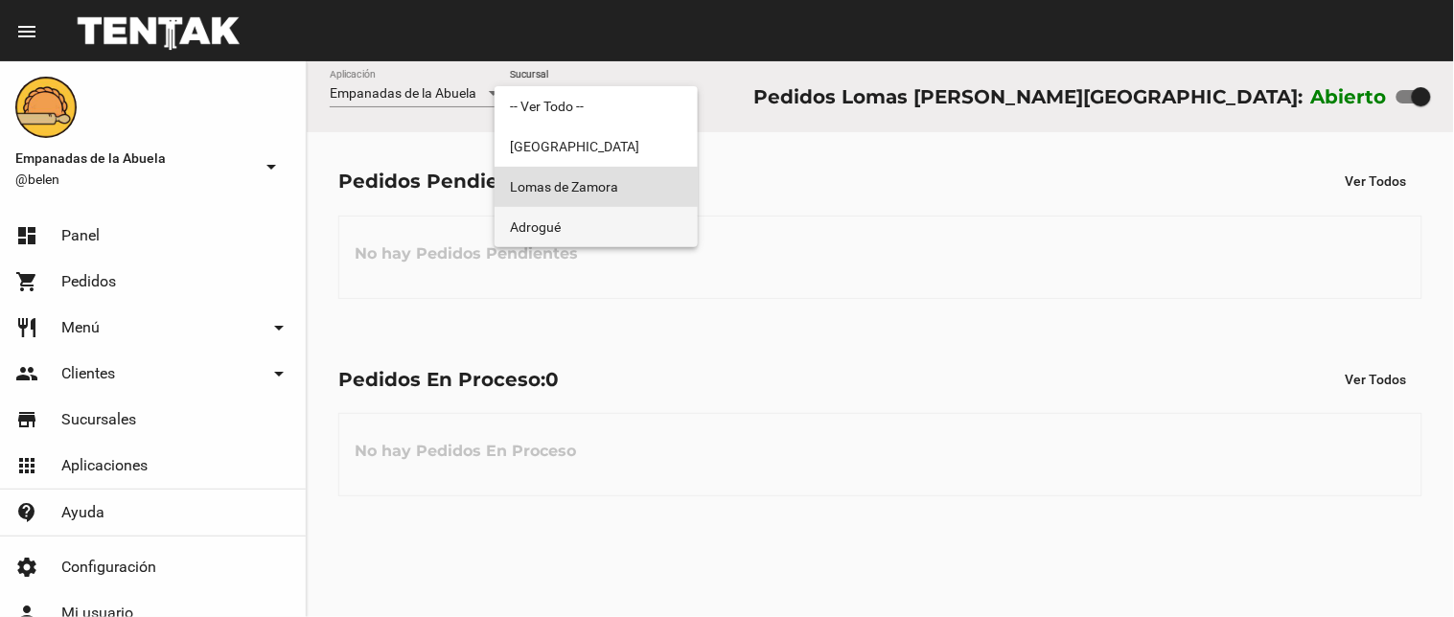
click at [617, 236] on span "Adrogué" at bounding box center [596, 227] width 172 height 40
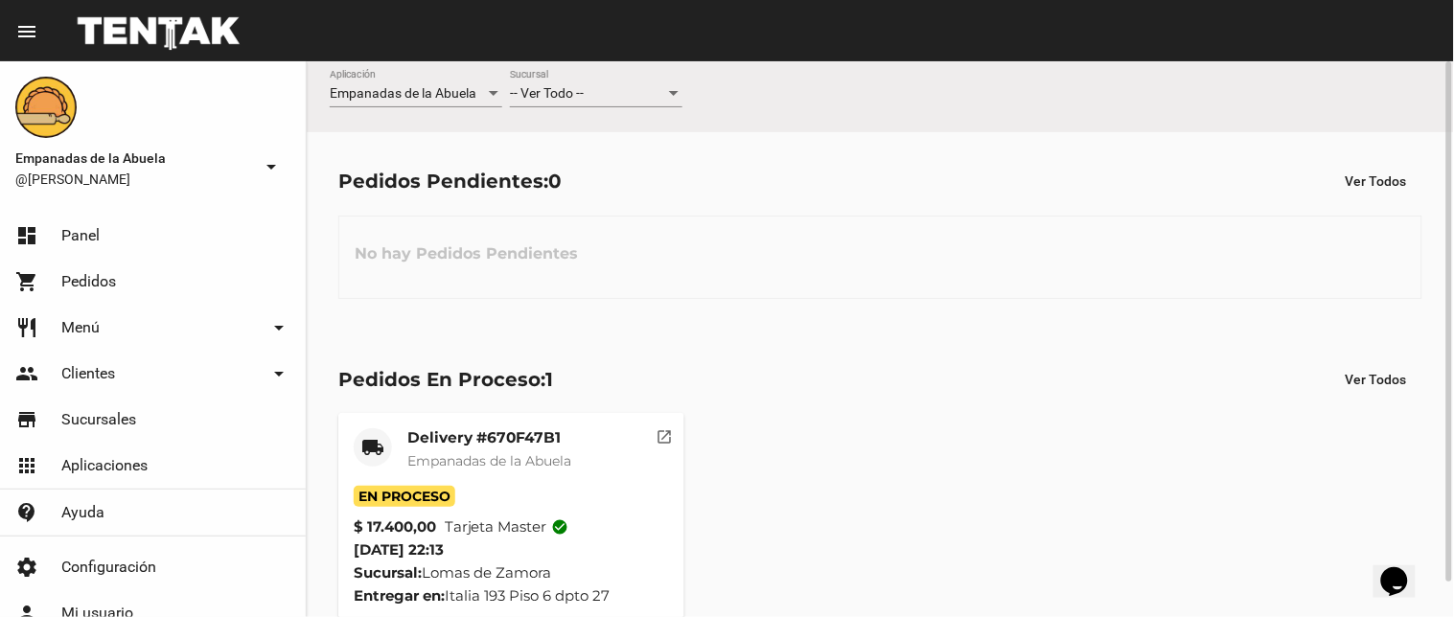
click at [570, 81] on div "-- Ver Todo -- Sucursal" at bounding box center [596, 88] width 172 height 37
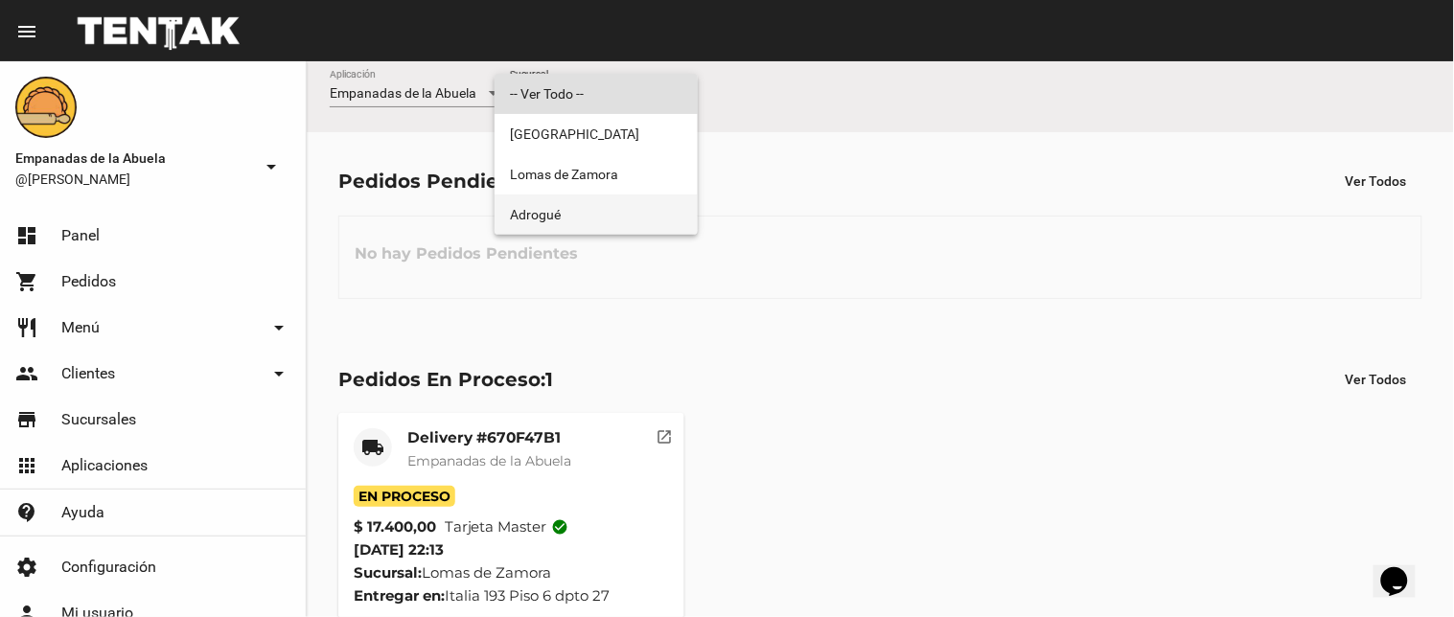
click at [586, 223] on span "Adrogué" at bounding box center [596, 215] width 172 height 40
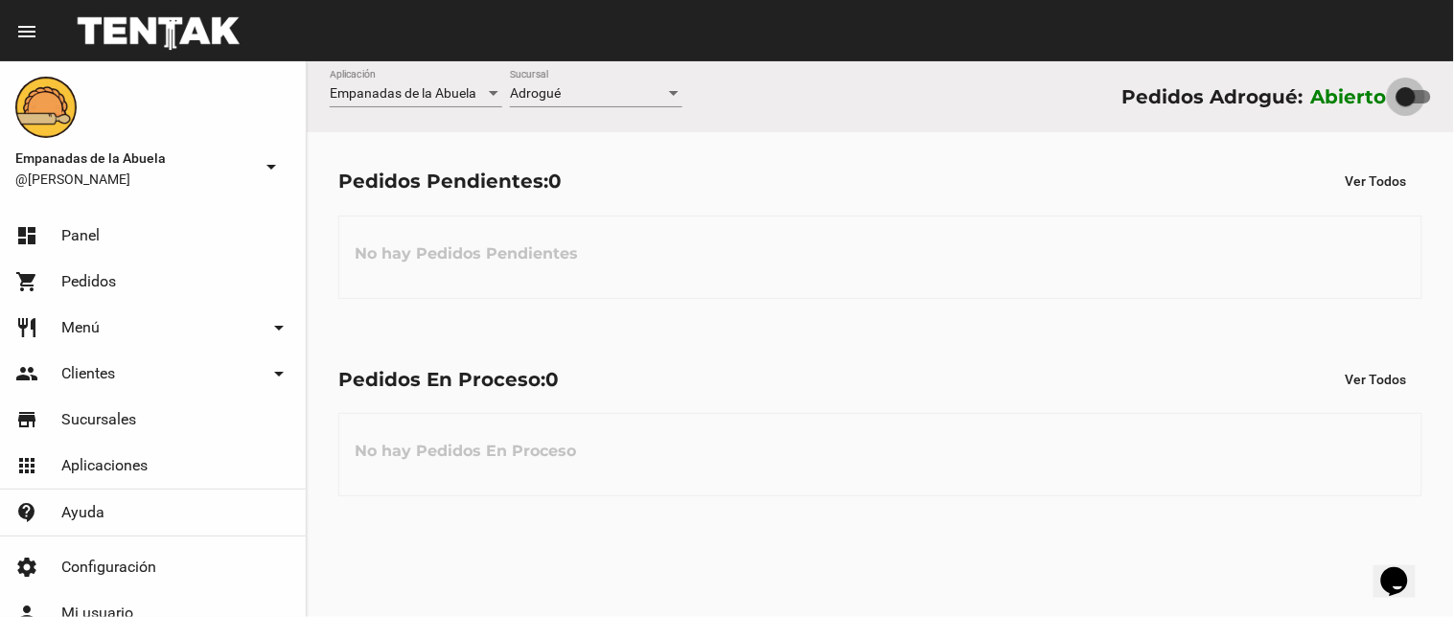
drag, startPoint x: 1428, startPoint y: 93, endPoint x: 1326, endPoint y: 91, distance: 101.6
click at [1354, 81] on div "Abierto" at bounding box center [1371, 96] width 120 height 31
checkbox input "false"
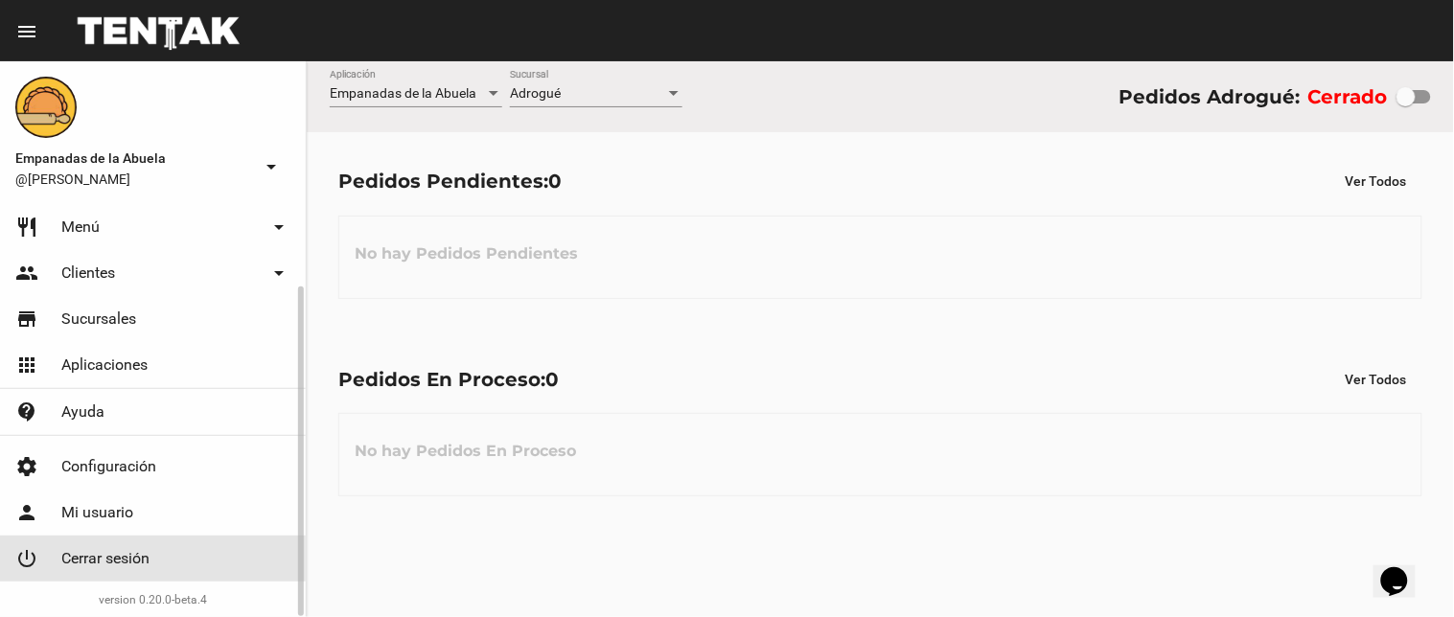
drag, startPoint x: 163, startPoint y: 543, endPoint x: 230, endPoint y: 511, distance: 74.6
click at [163, 544] on link "power_settings_new Cerrar sesión" at bounding box center [153, 559] width 306 height 46
